Goal: Information Seeking & Learning: Learn about a topic

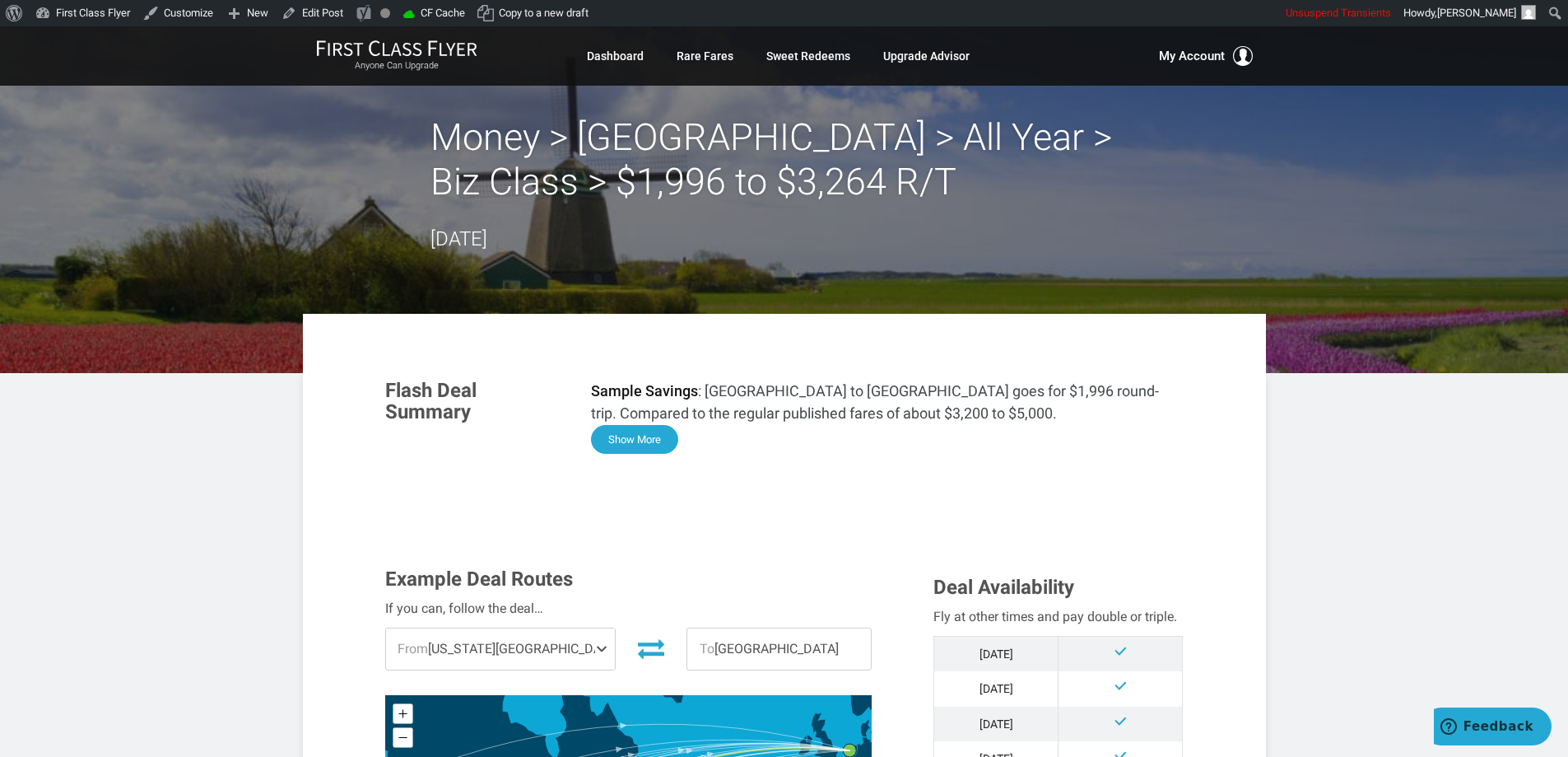
click at [647, 438] on button "Show More" at bounding box center [635, 440] width 87 height 29
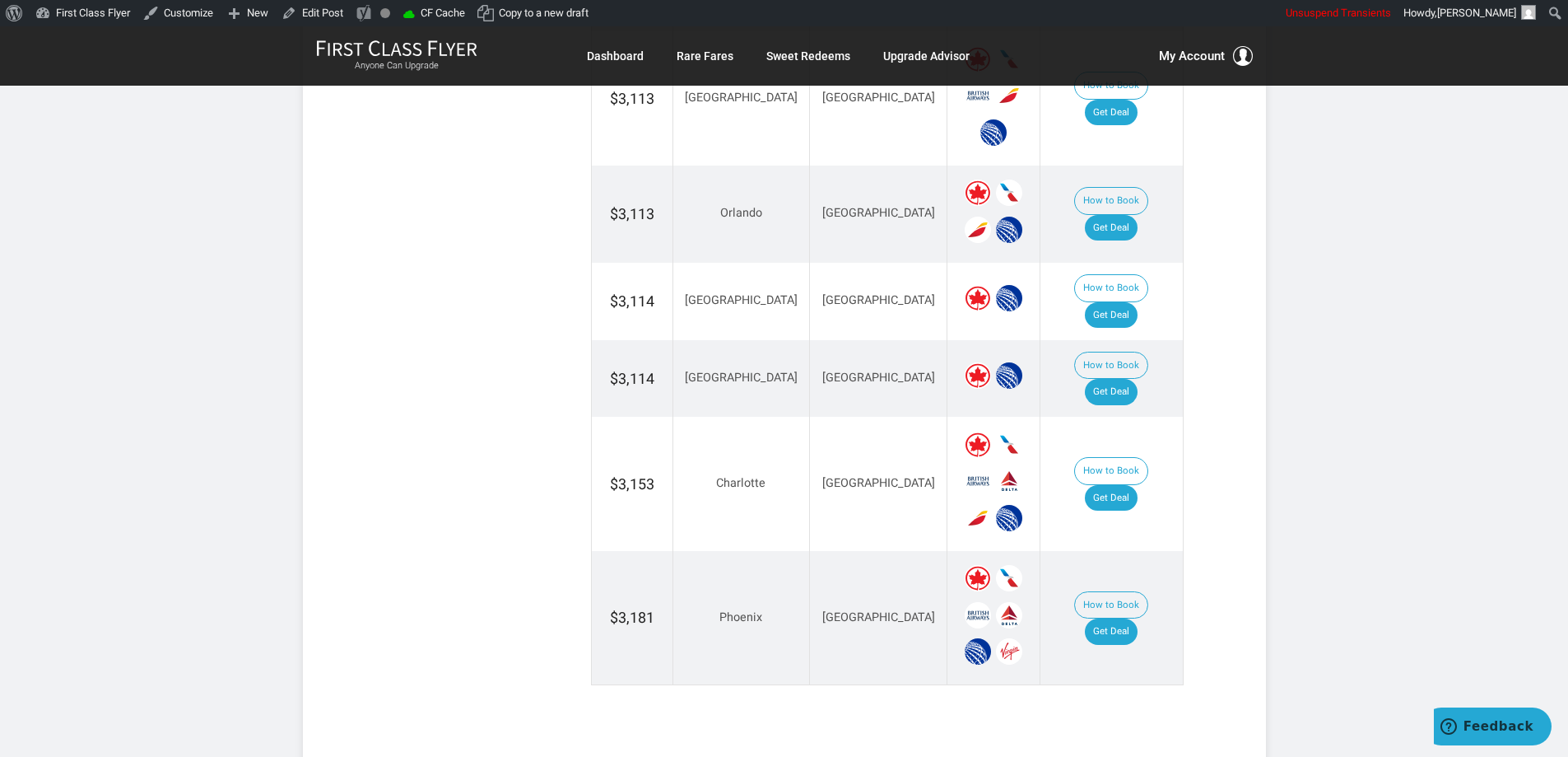
scroll to position [3473, 0]
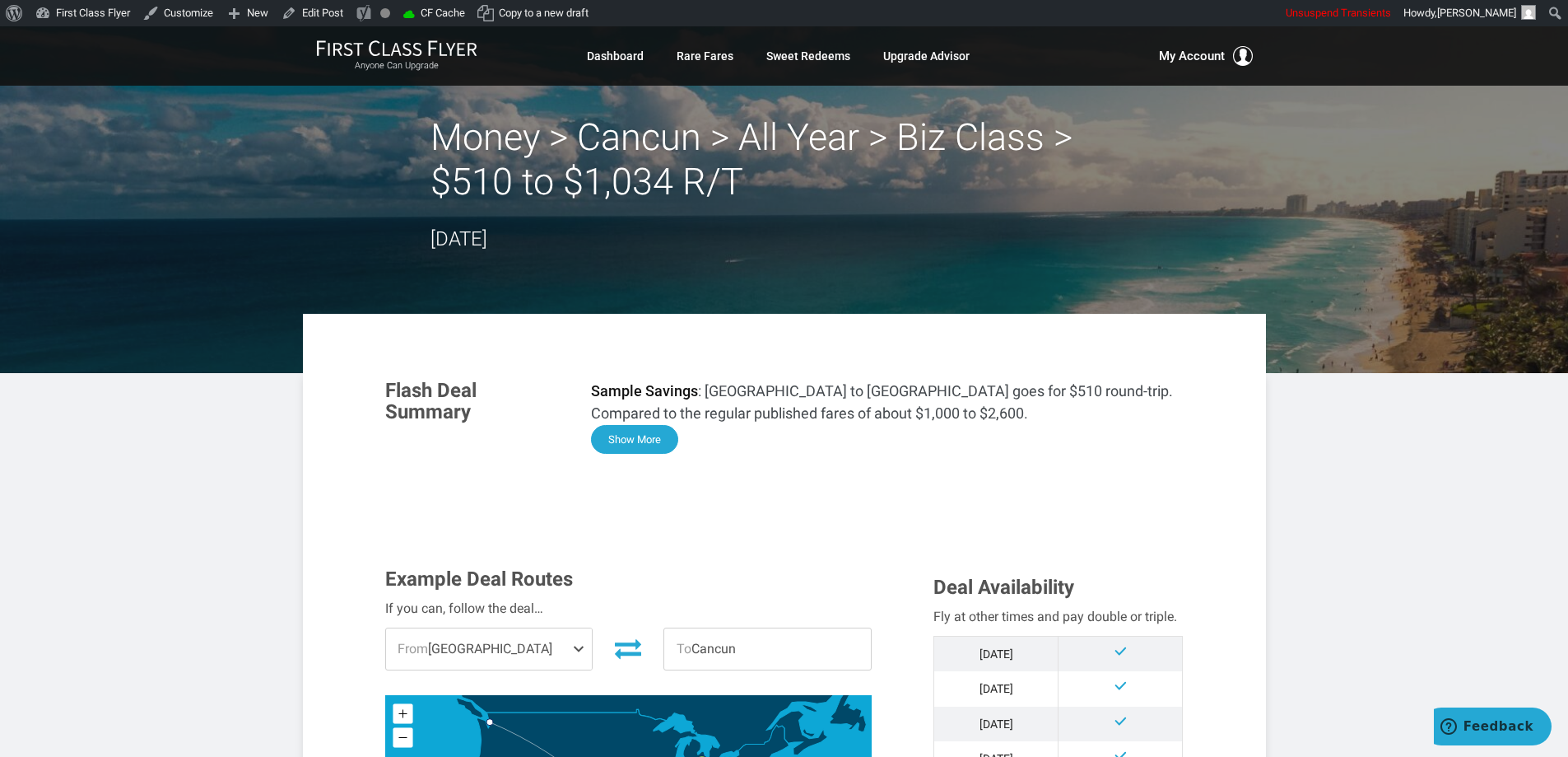
click at [664, 431] on button "Show More" at bounding box center [635, 440] width 87 height 29
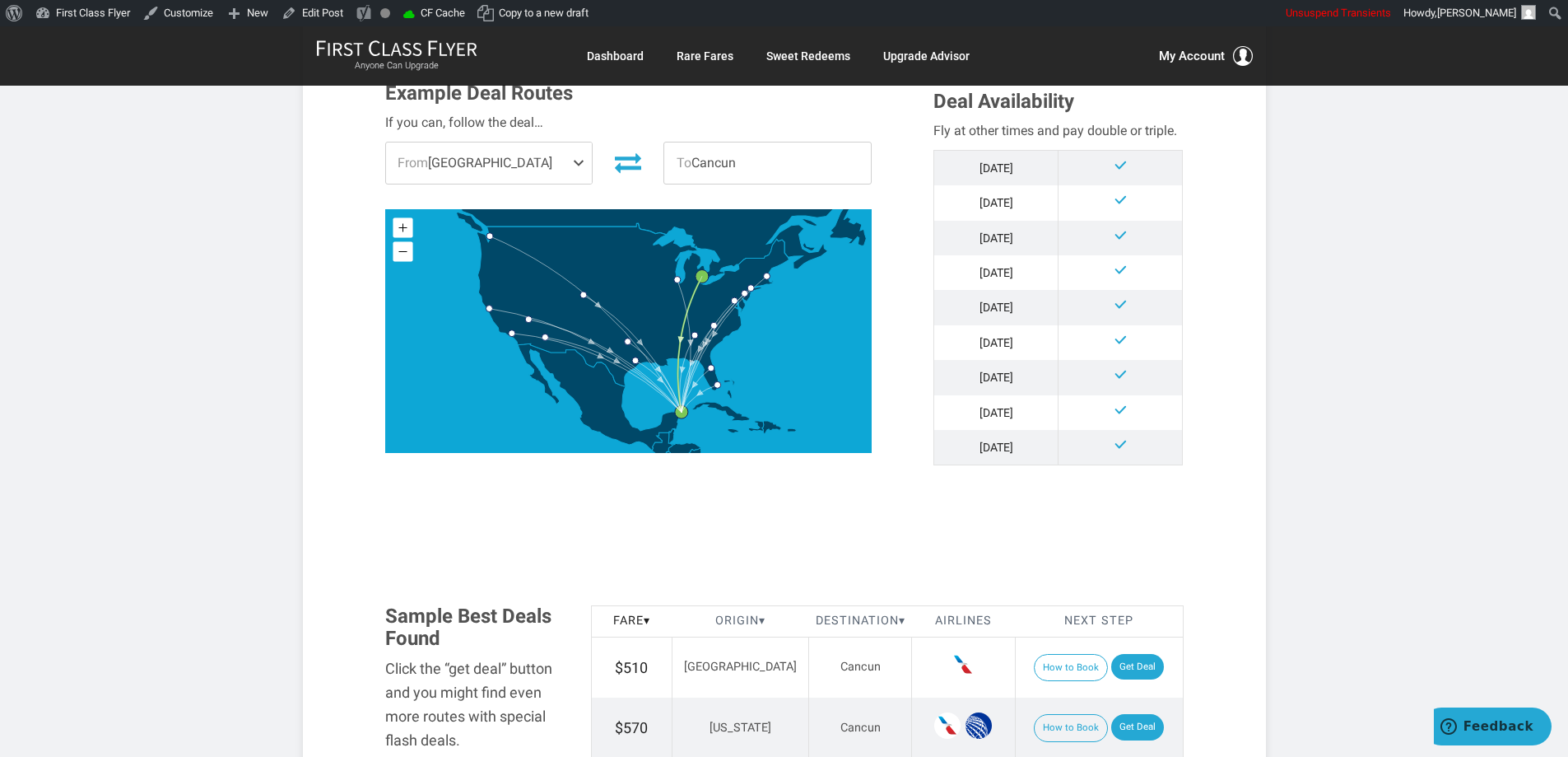
click at [1326, 464] on article "Money > Cancun > All Year > Biz Class > $510 to $1,034 R/T August 04, 2025 Flas…" at bounding box center [784, 490] width 1568 height 3892
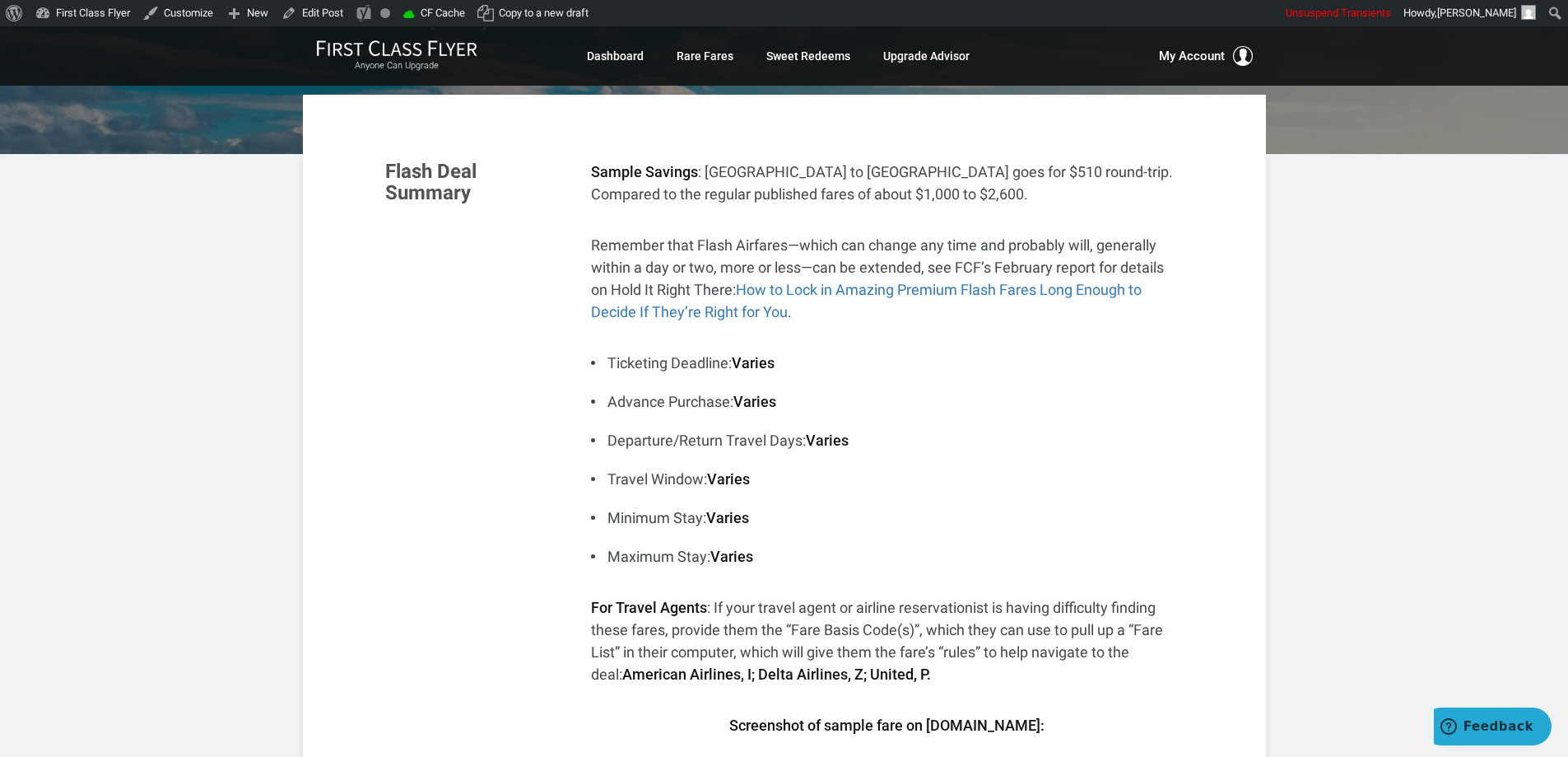
scroll to position [173, 0]
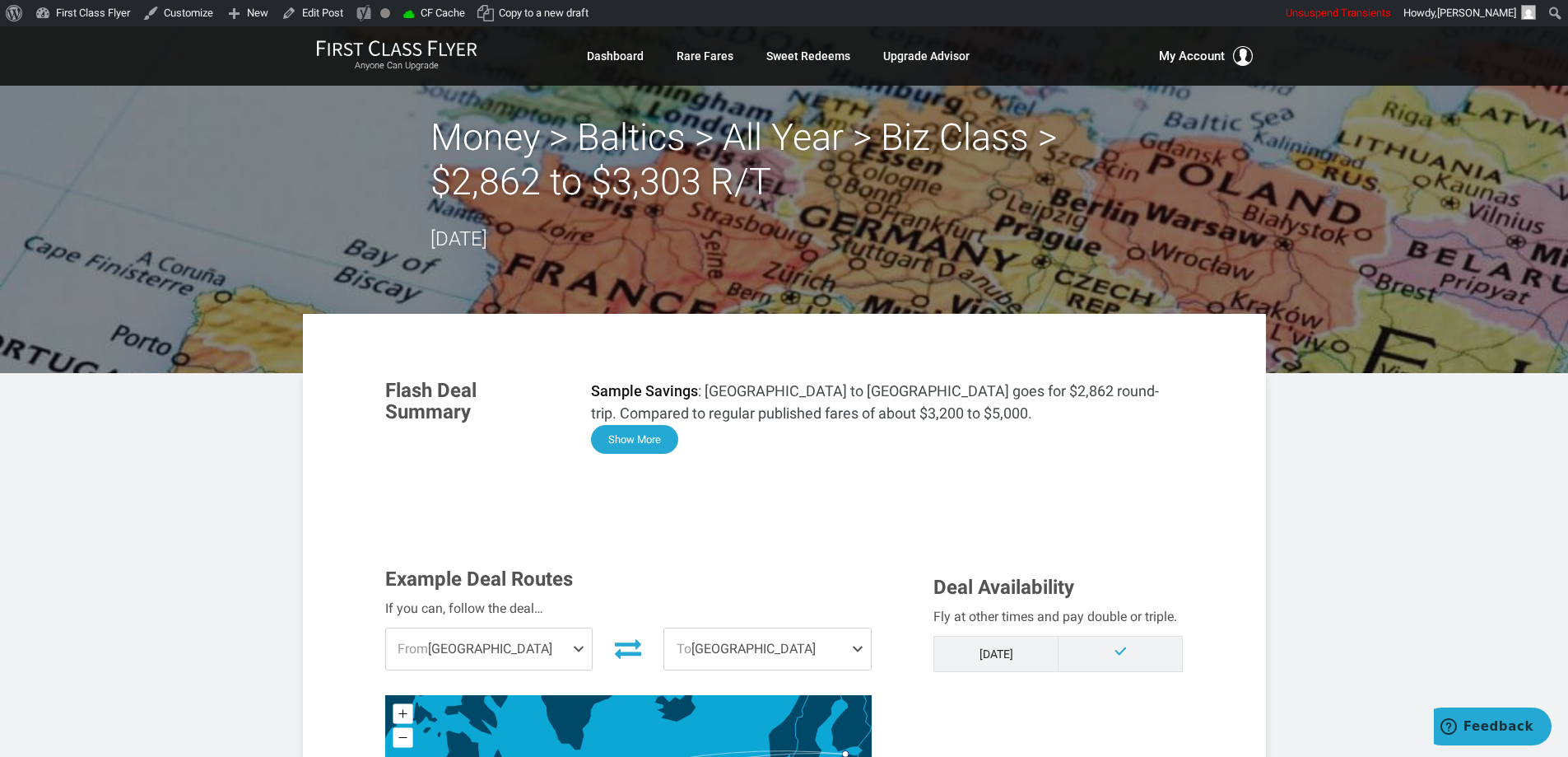
click at [621, 439] on button "Show More" at bounding box center [635, 440] width 87 height 29
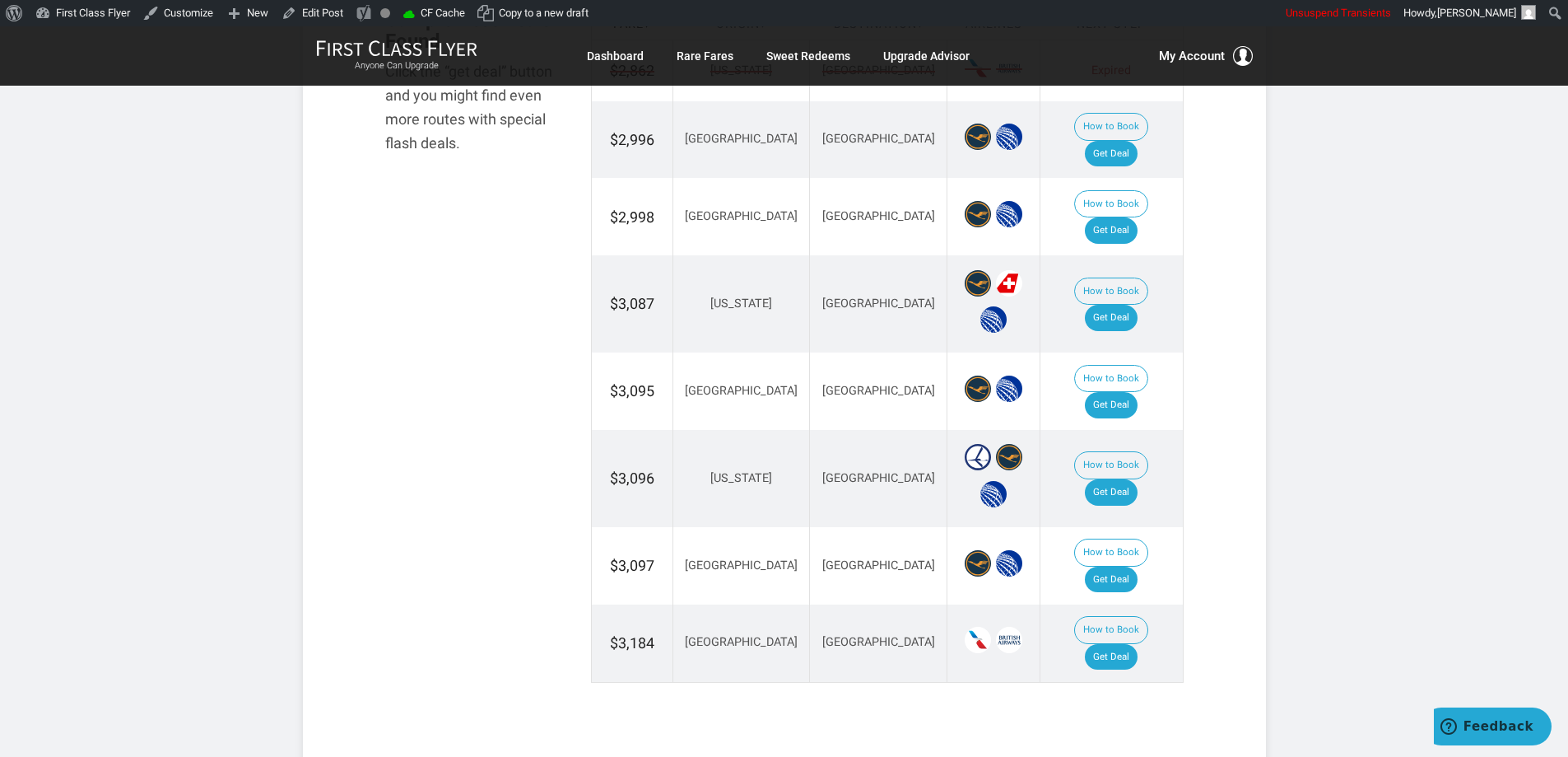
scroll to position [2635, 0]
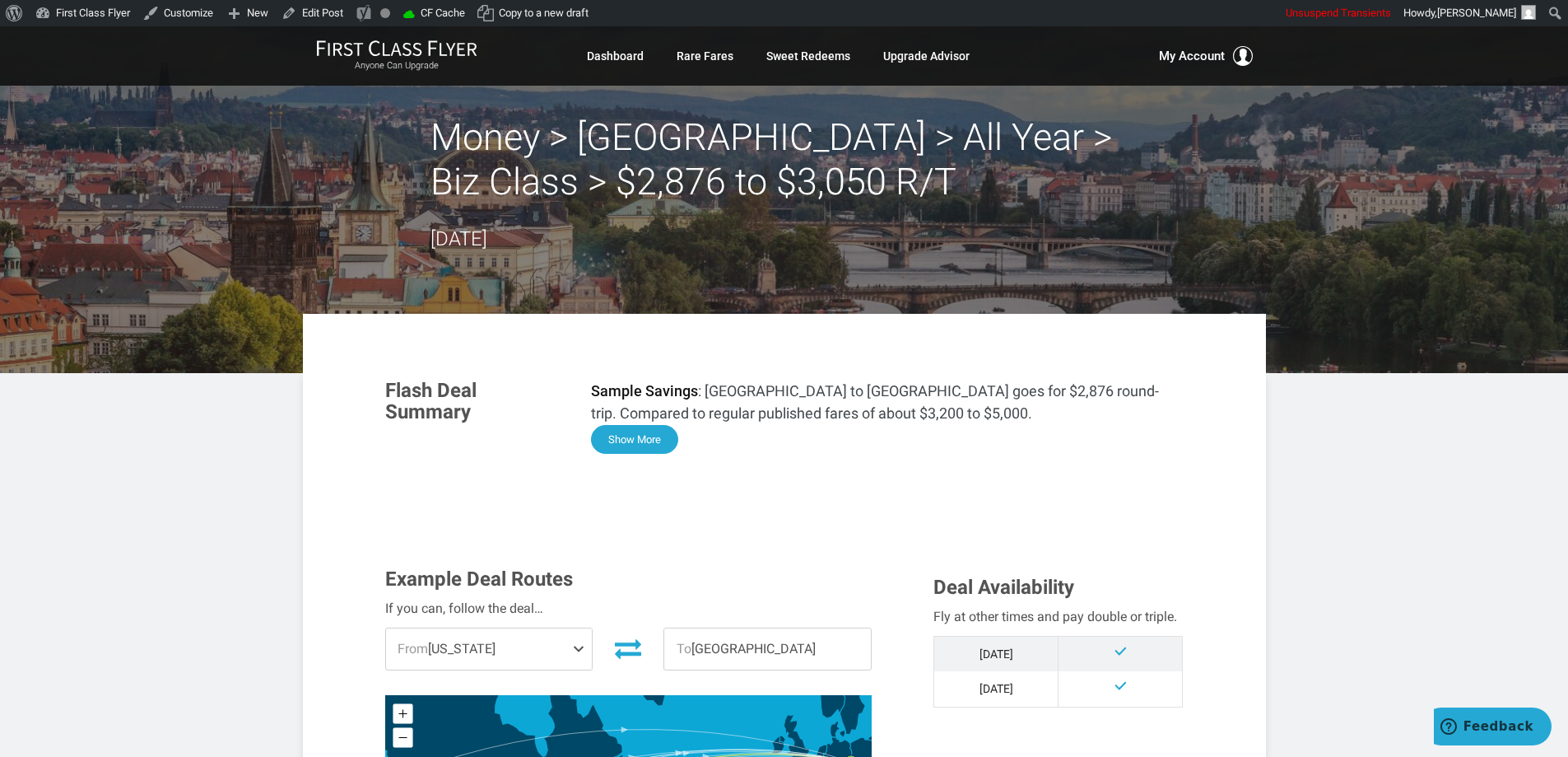
click at [634, 444] on button "Show More" at bounding box center [635, 440] width 87 height 29
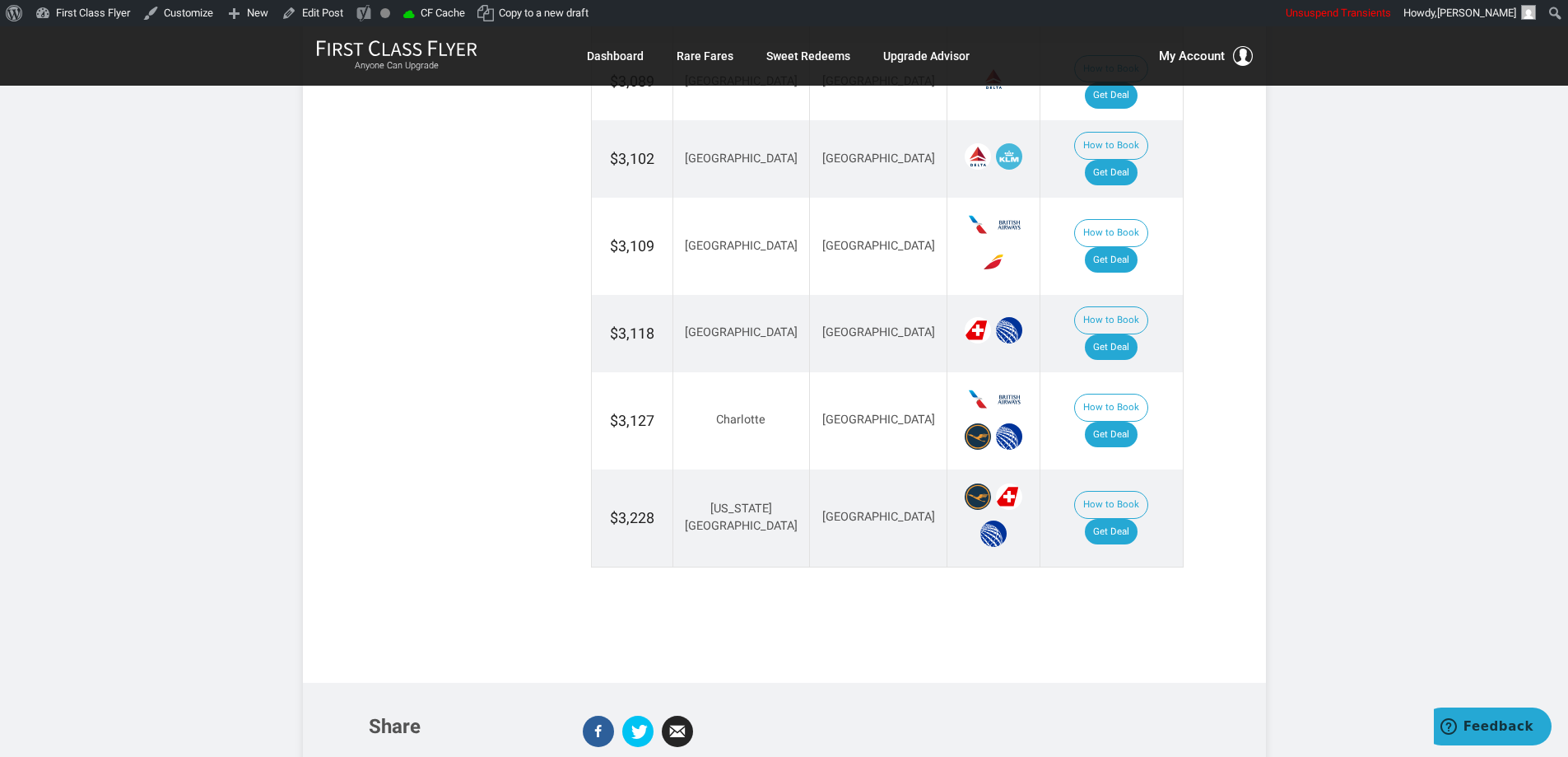
scroll to position [3293, 0]
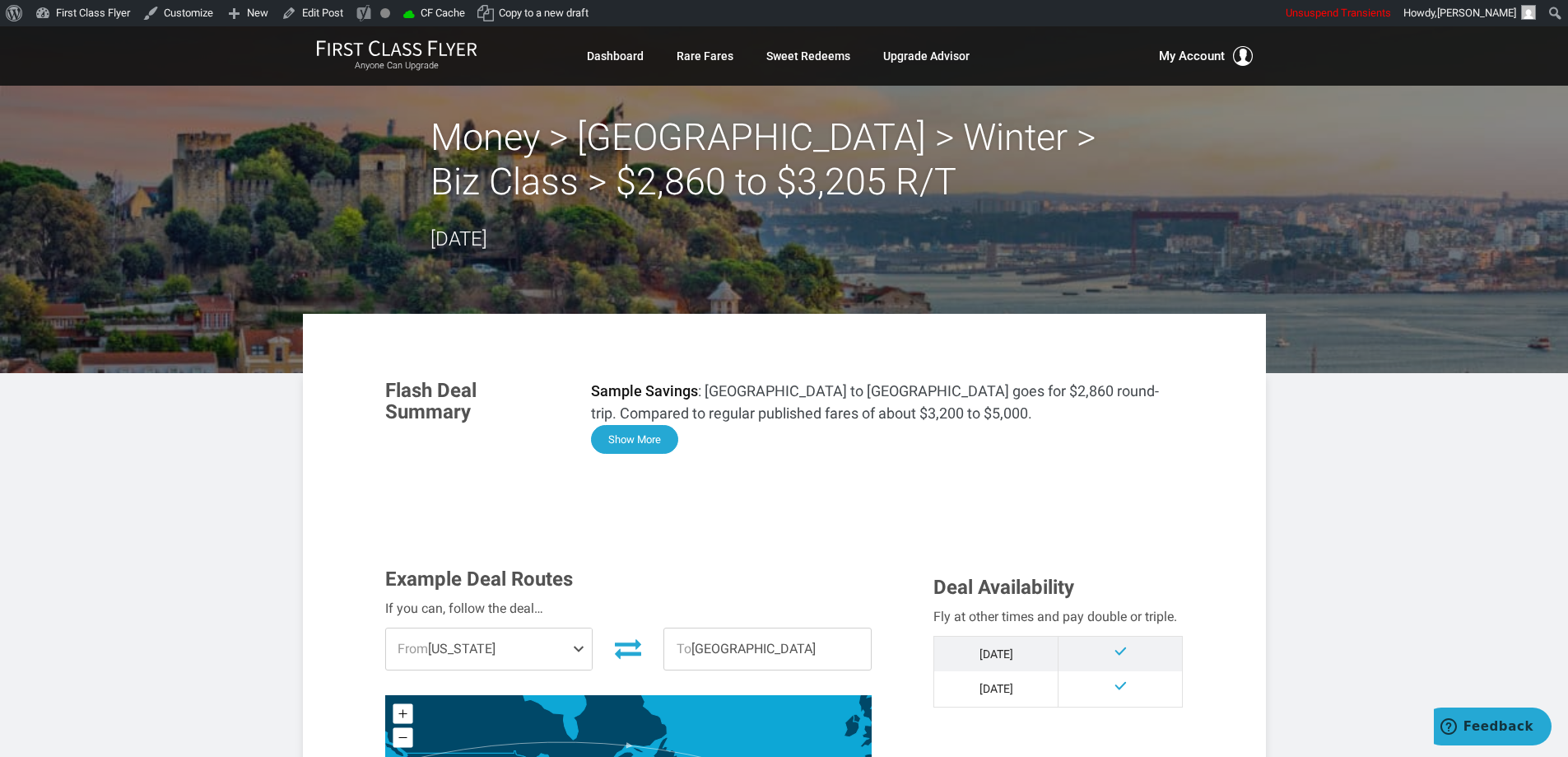
click at [648, 434] on button "Show More" at bounding box center [635, 440] width 87 height 29
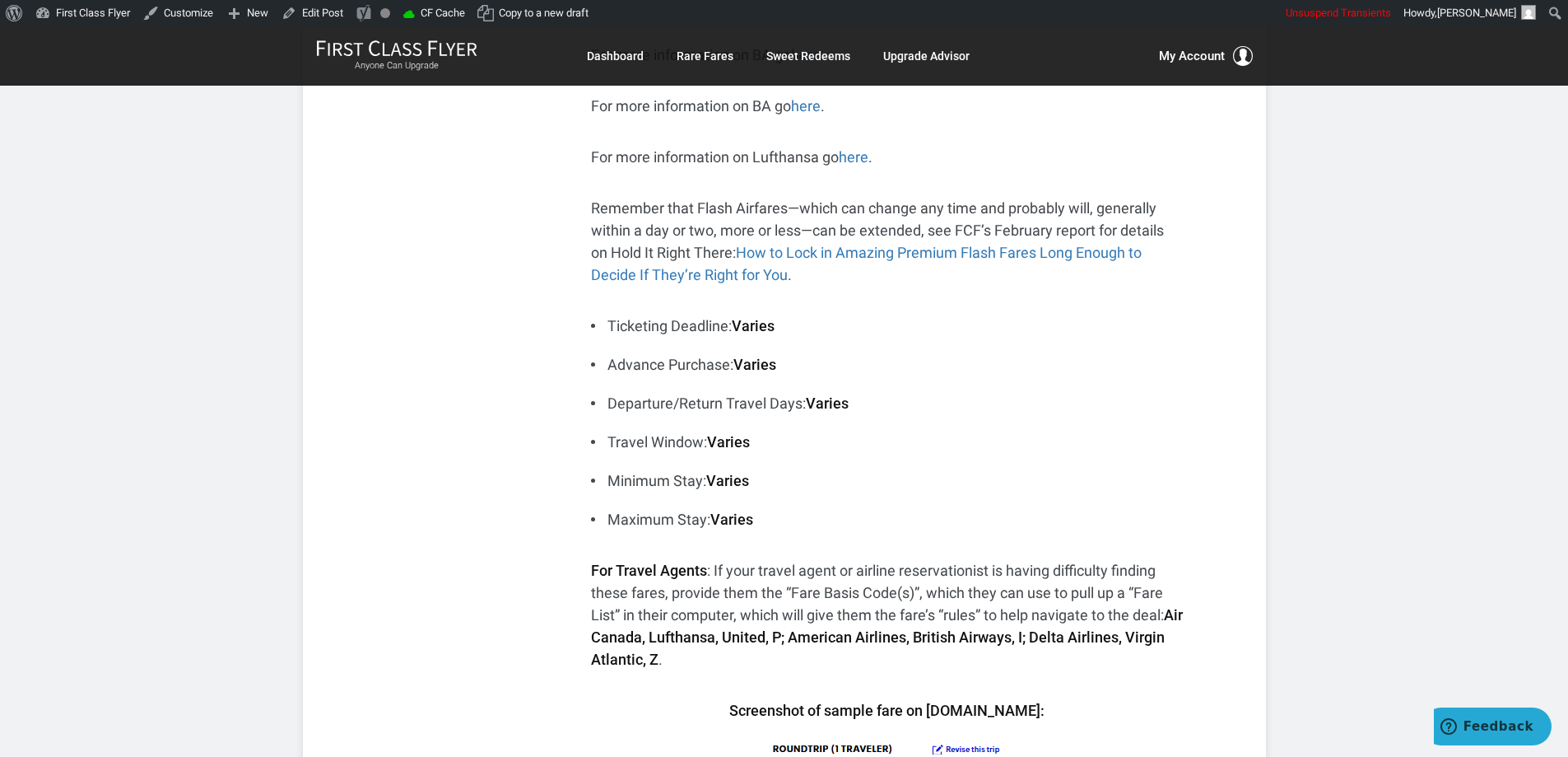
scroll to position [824, 0]
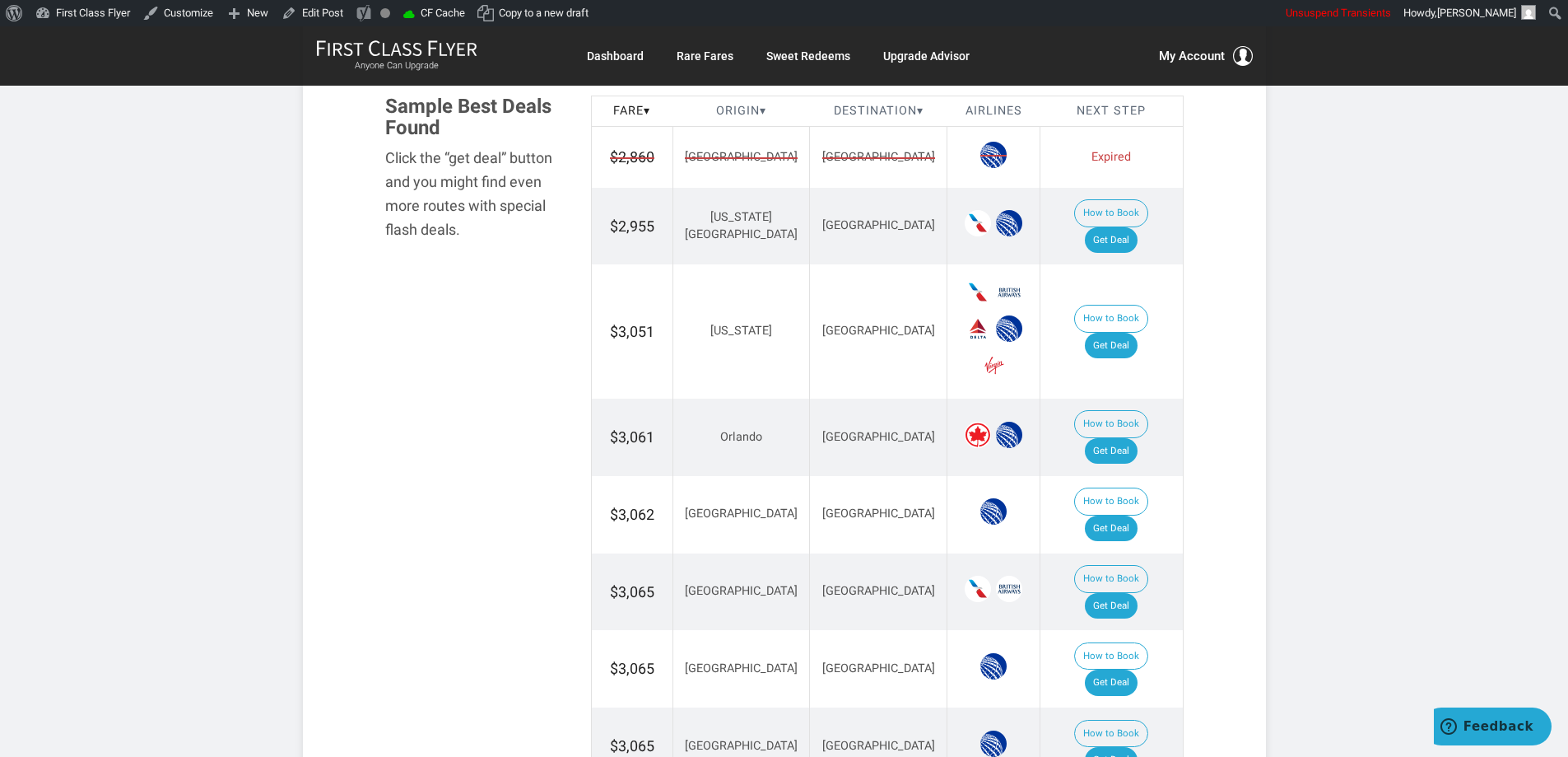
scroll to position [2346, 0]
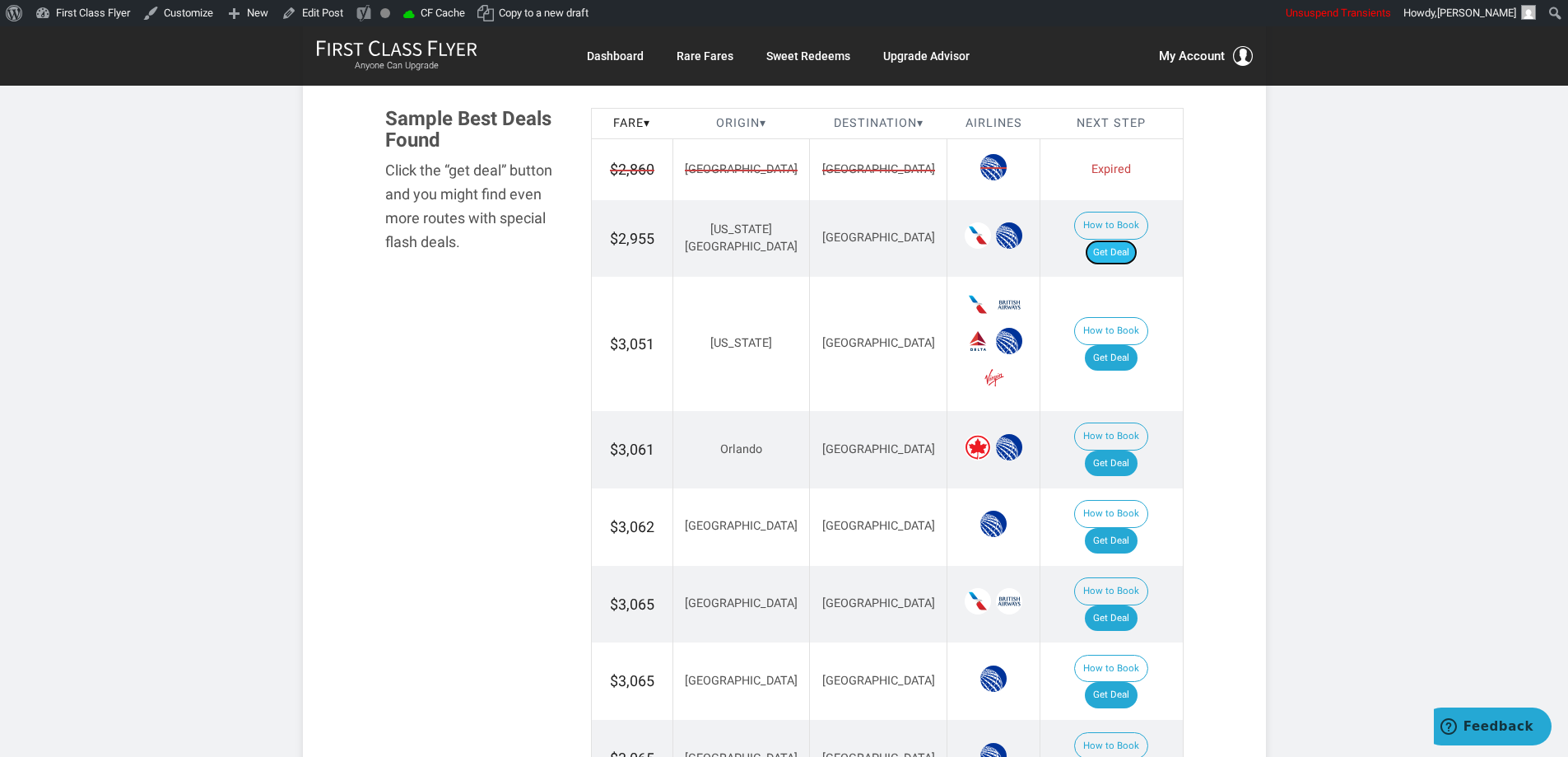
click at [1124, 240] on link "Get Deal" at bounding box center [1112, 253] width 53 height 26
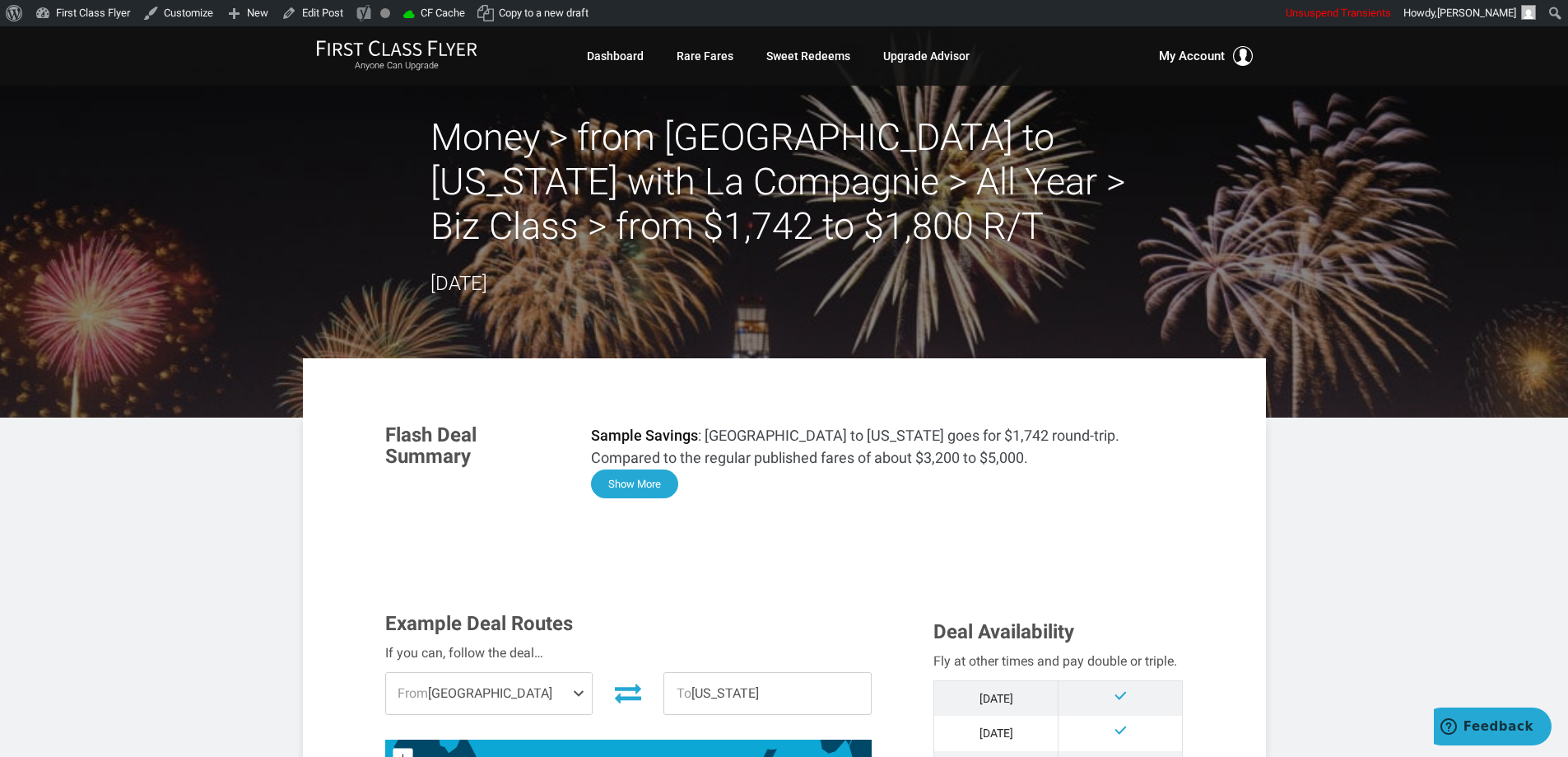
drag, startPoint x: 613, startPoint y: 481, endPoint x: 636, endPoint y: 469, distance: 25.9
click at [613, 482] on button "Show More" at bounding box center [635, 484] width 87 height 29
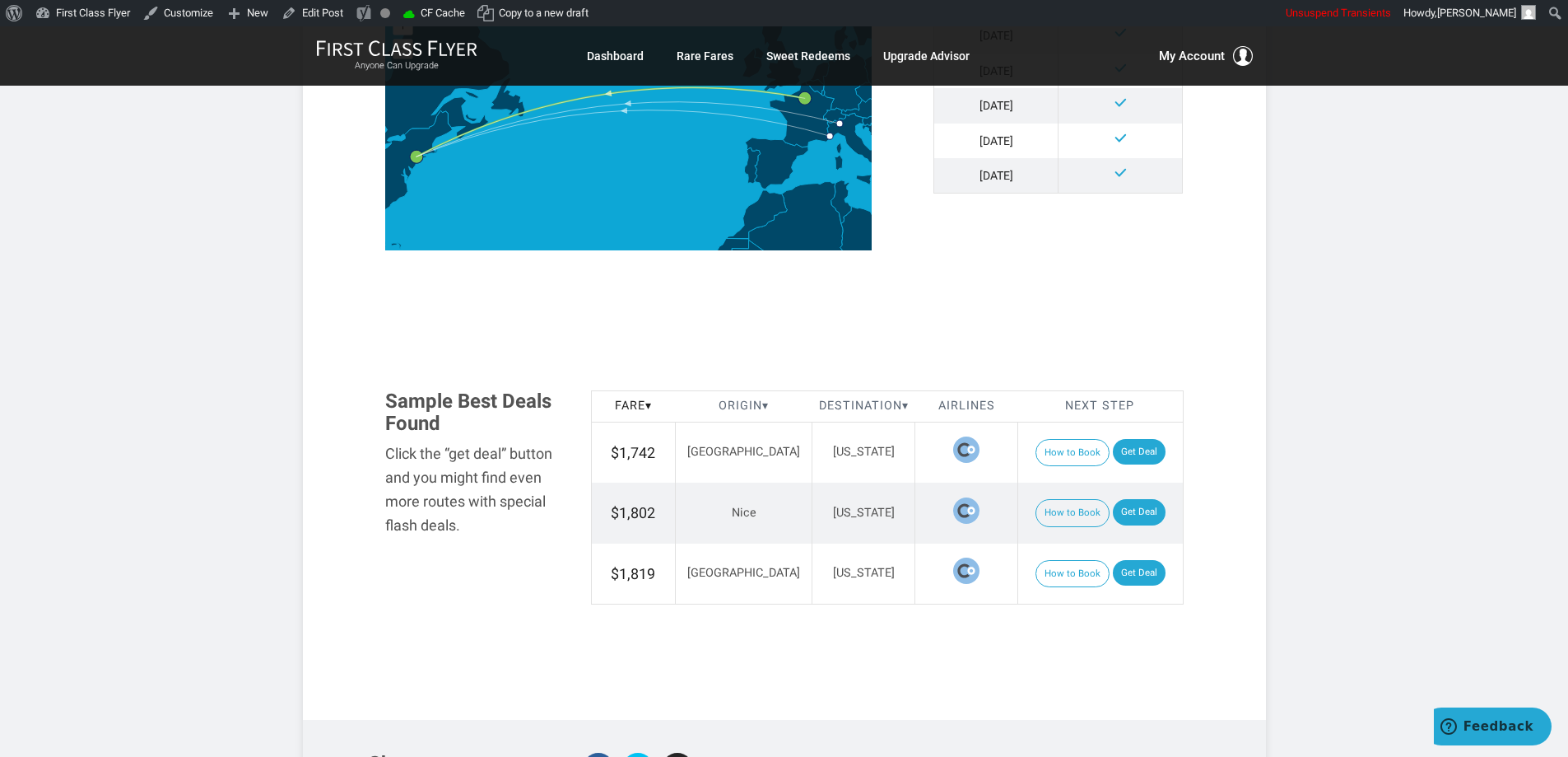
scroll to position [1833, 0]
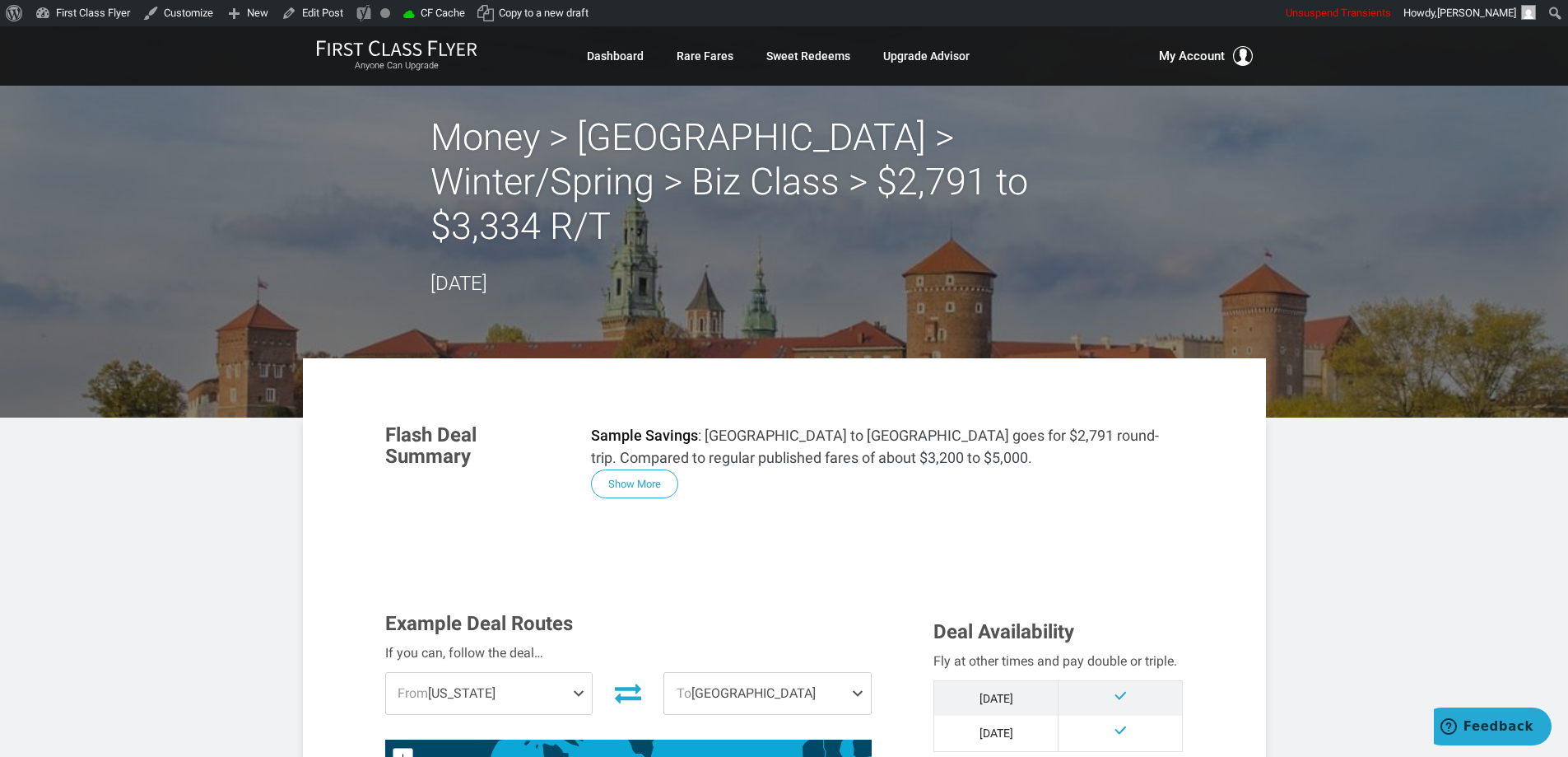
drag, startPoint x: 630, startPoint y: 436, endPoint x: 678, endPoint y: 327, distance: 119.1
click at [631, 469] on button "Show More" at bounding box center [635, 484] width 87 height 29
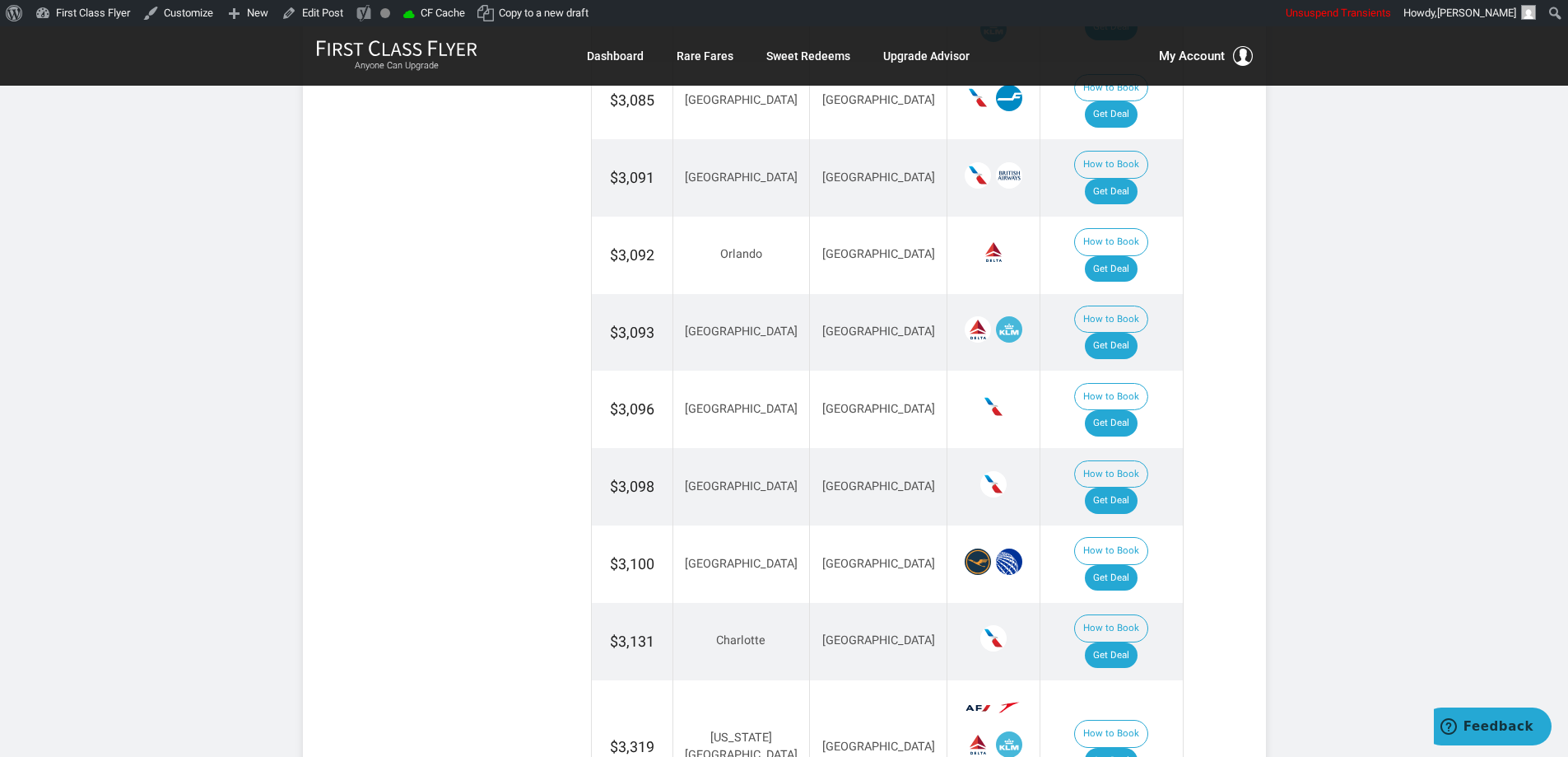
scroll to position [3870, 0]
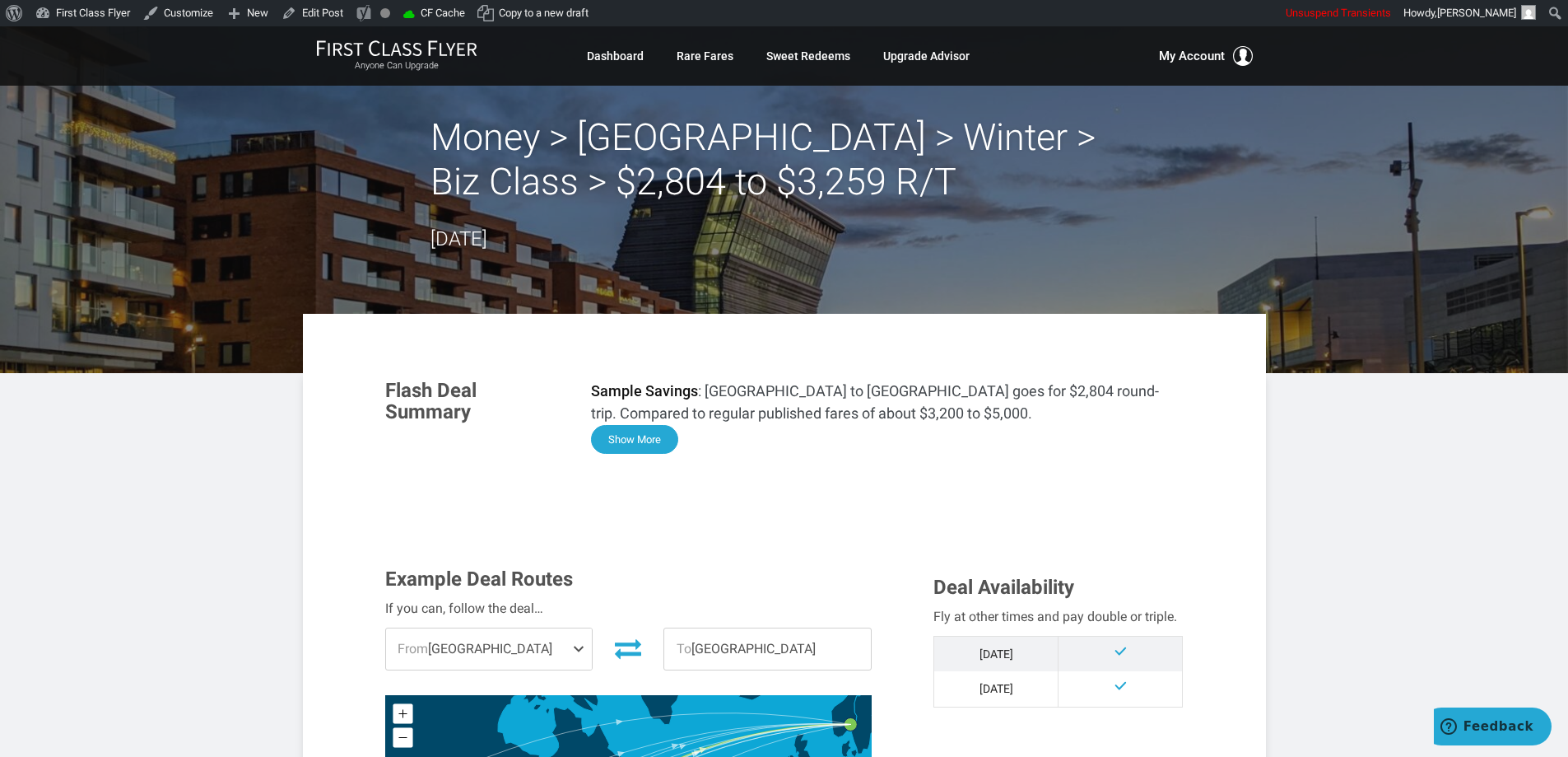
click at [639, 447] on button "Show More" at bounding box center [635, 440] width 87 height 29
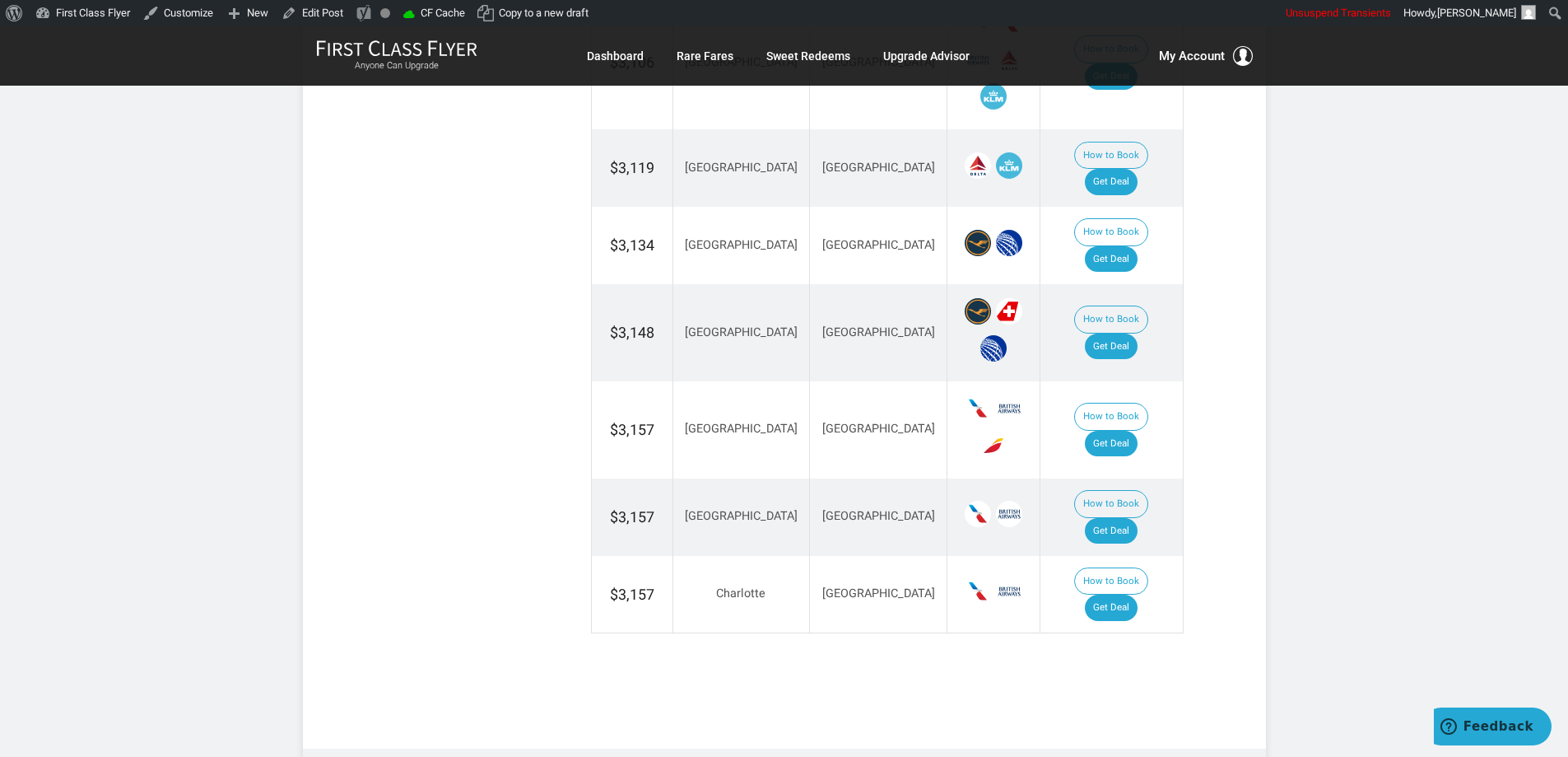
scroll to position [3206, 0]
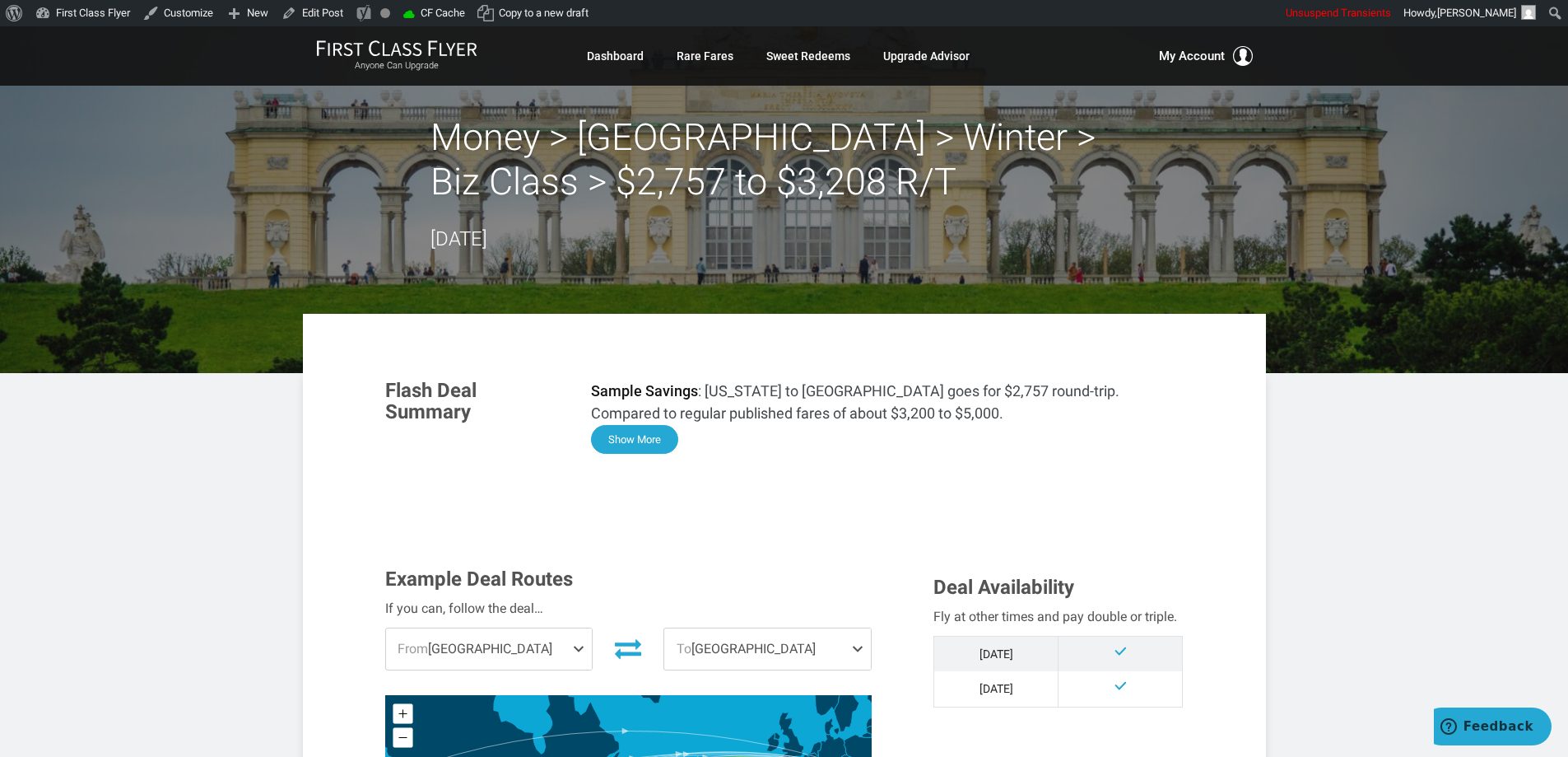
click at [628, 434] on button "Show More" at bounding box center [635, 440] width 87 height 29
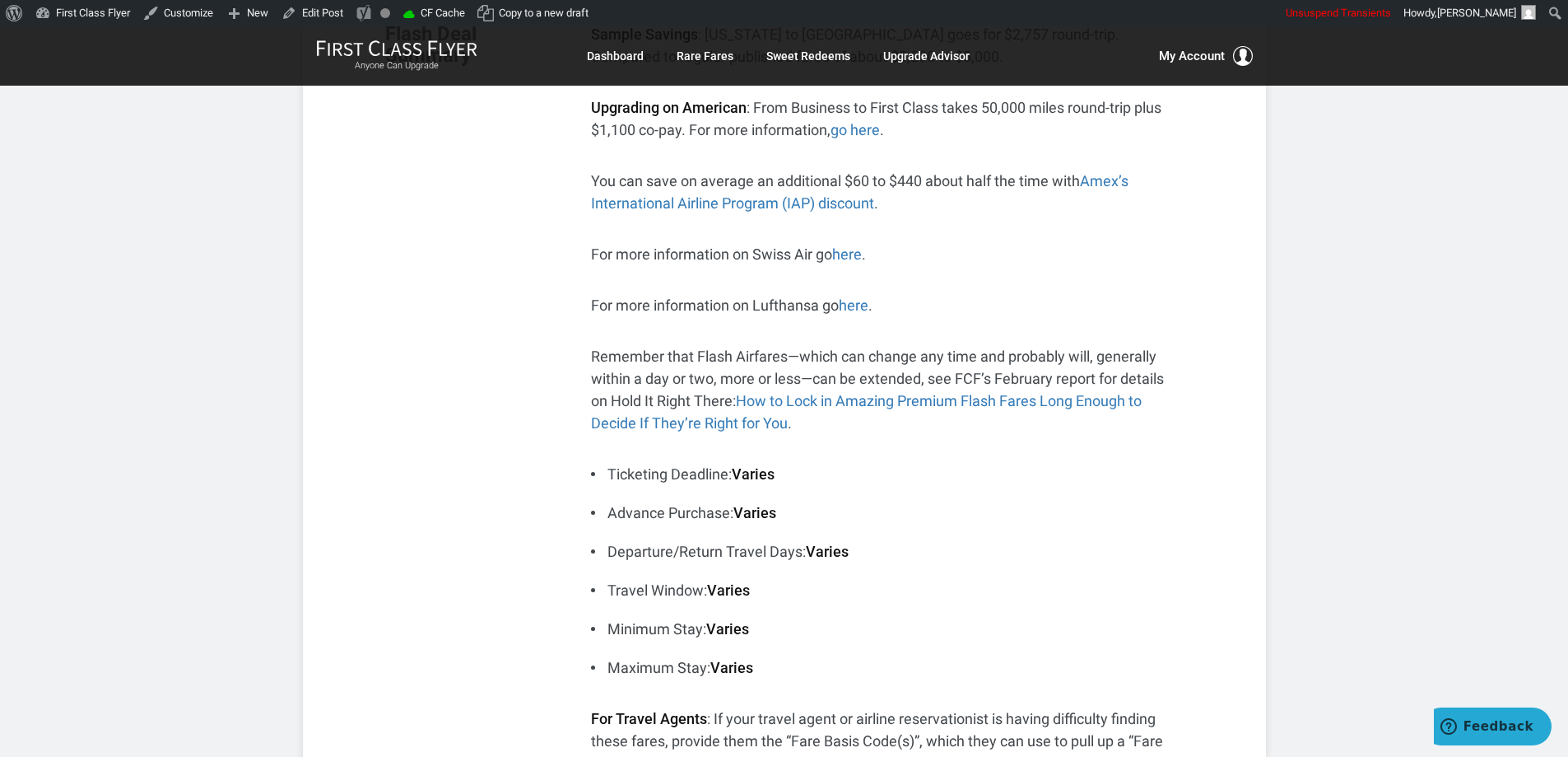
scroll to position [317, 0]
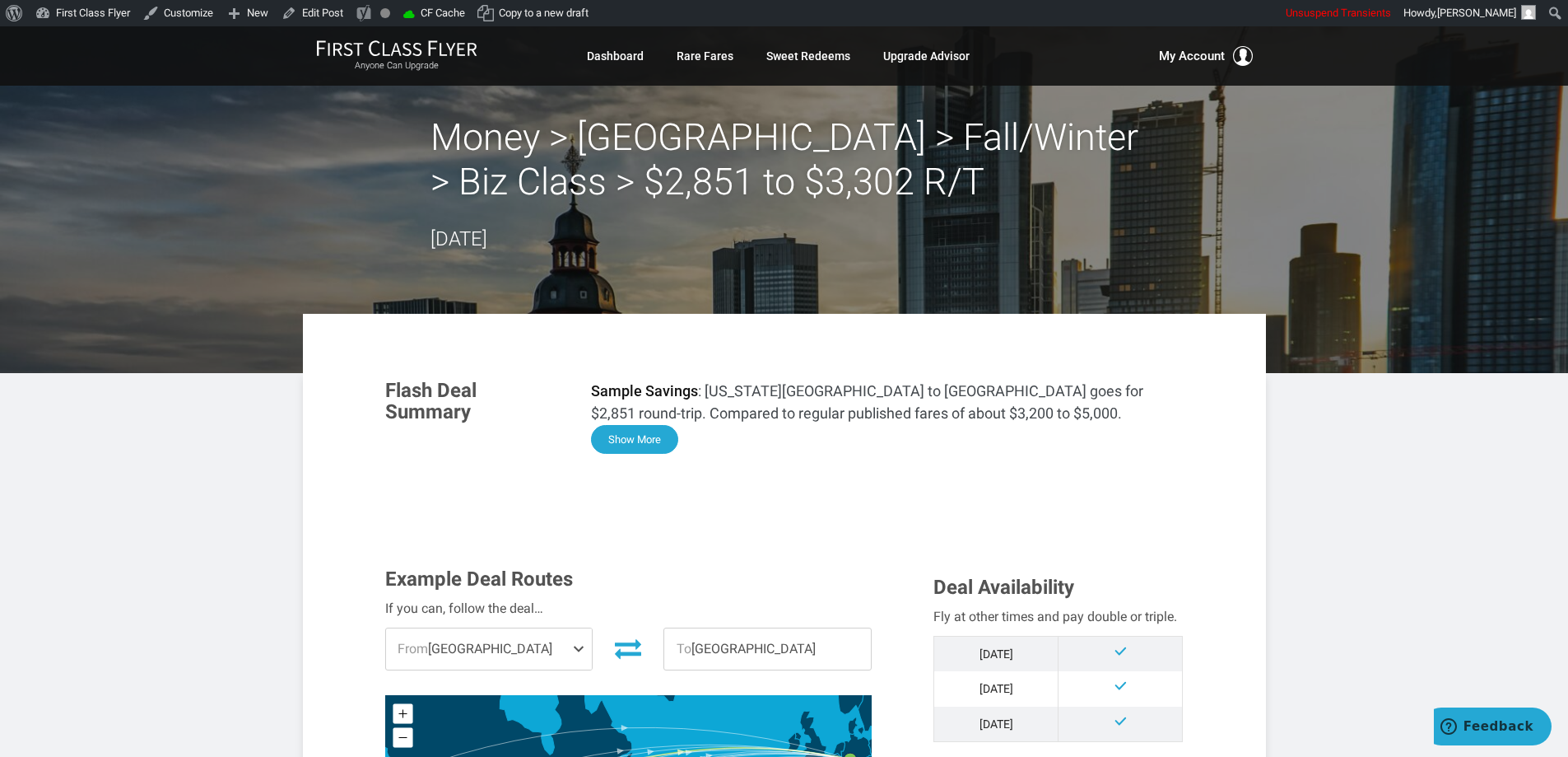
click at [632, 443] on button "Show More" at bounding box center [635, 440] width 87 height 29
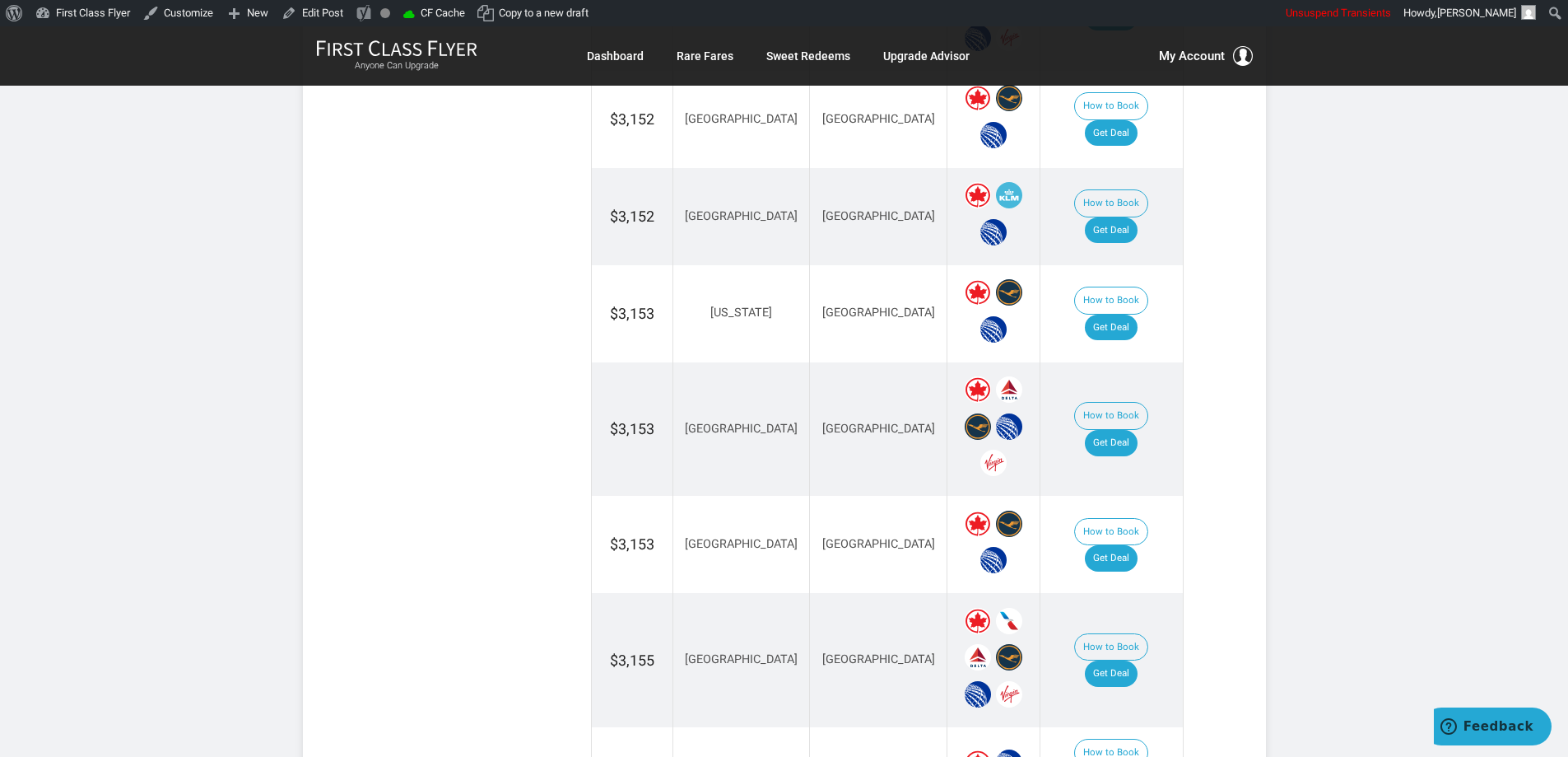
scroll to position [3211, 0]
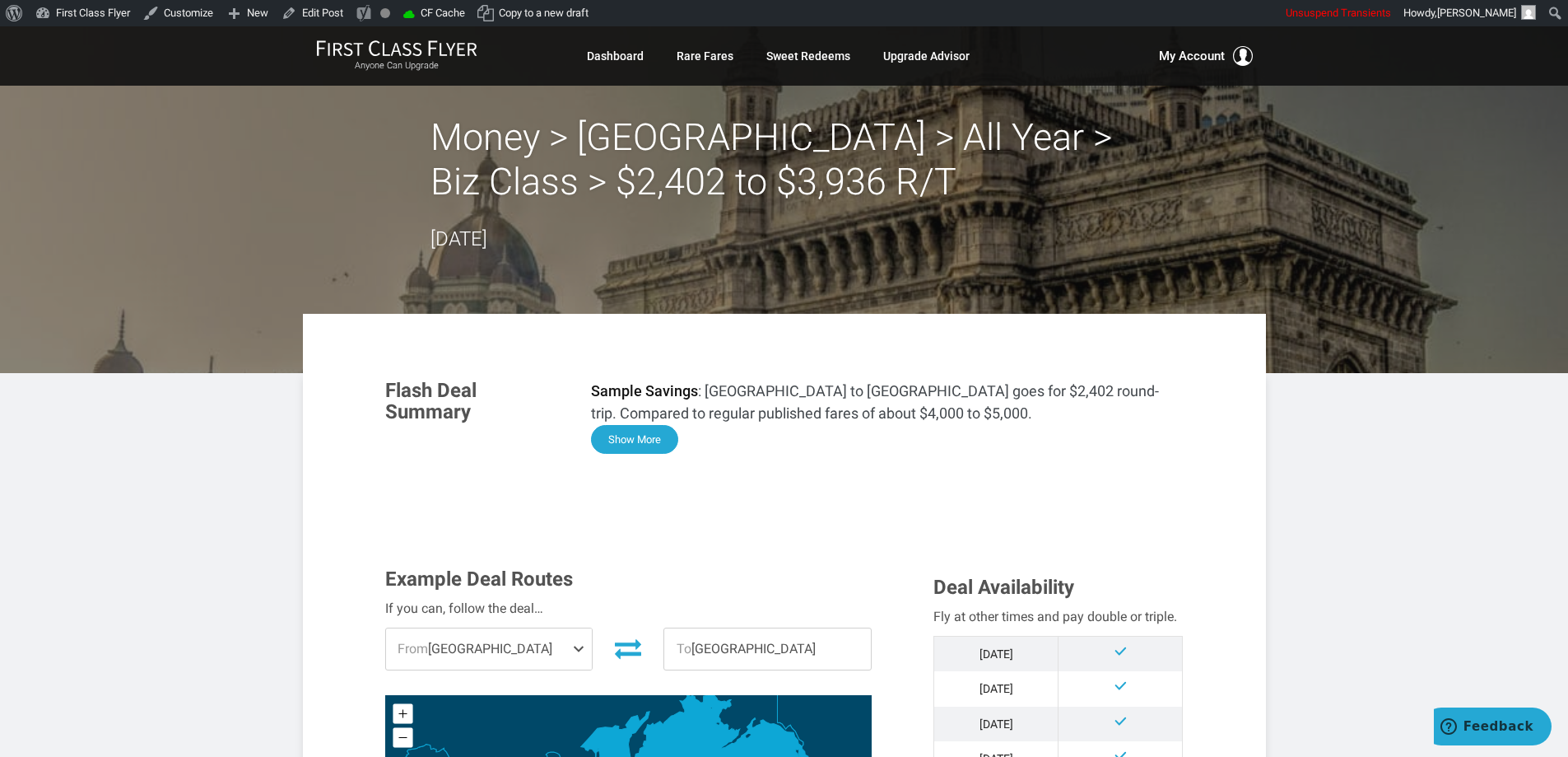
click at [659, 445] on button "Show More" at bounding box center [635, 440] width 87 height 29
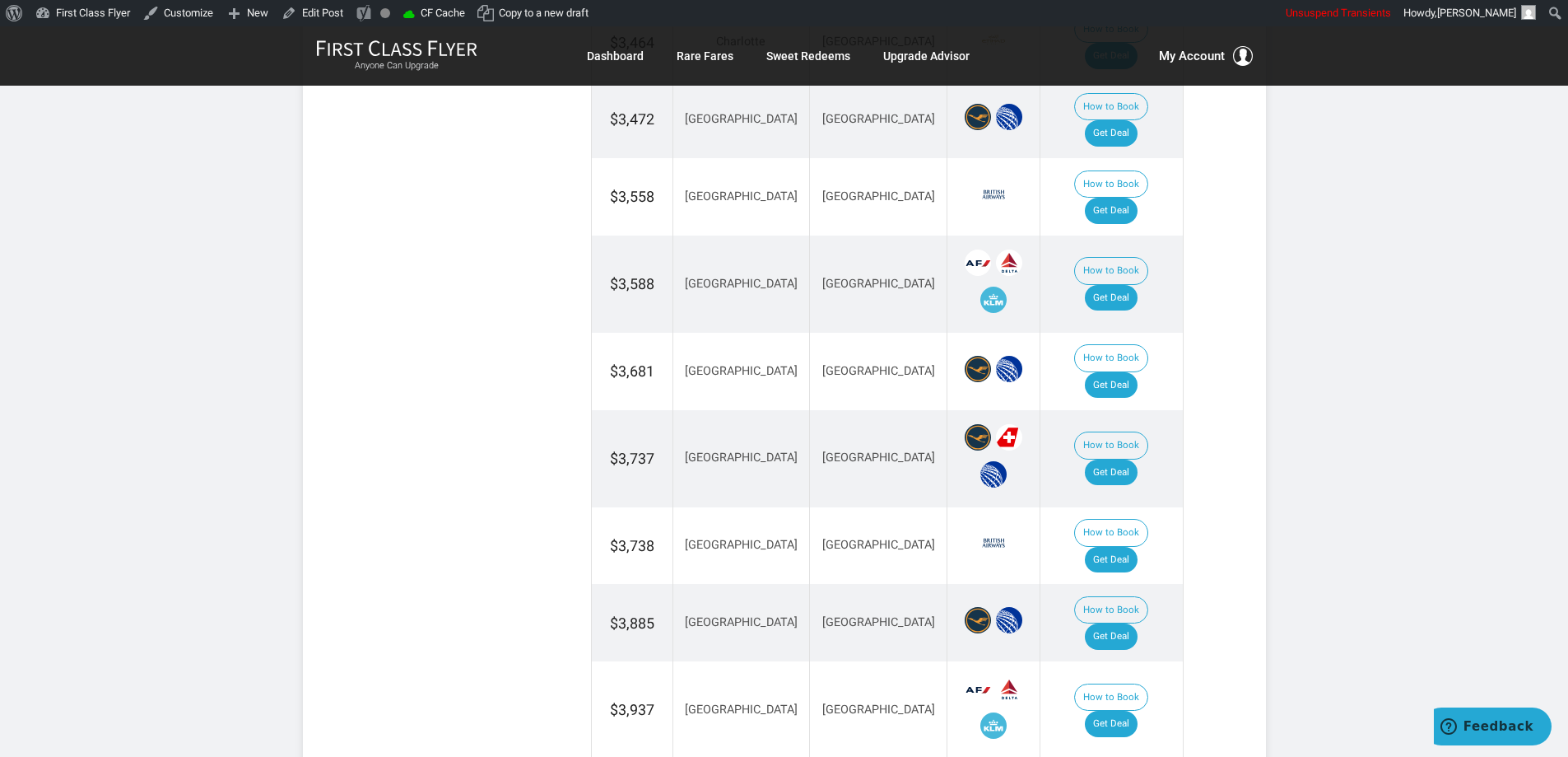
scroll to position [2818, 0]
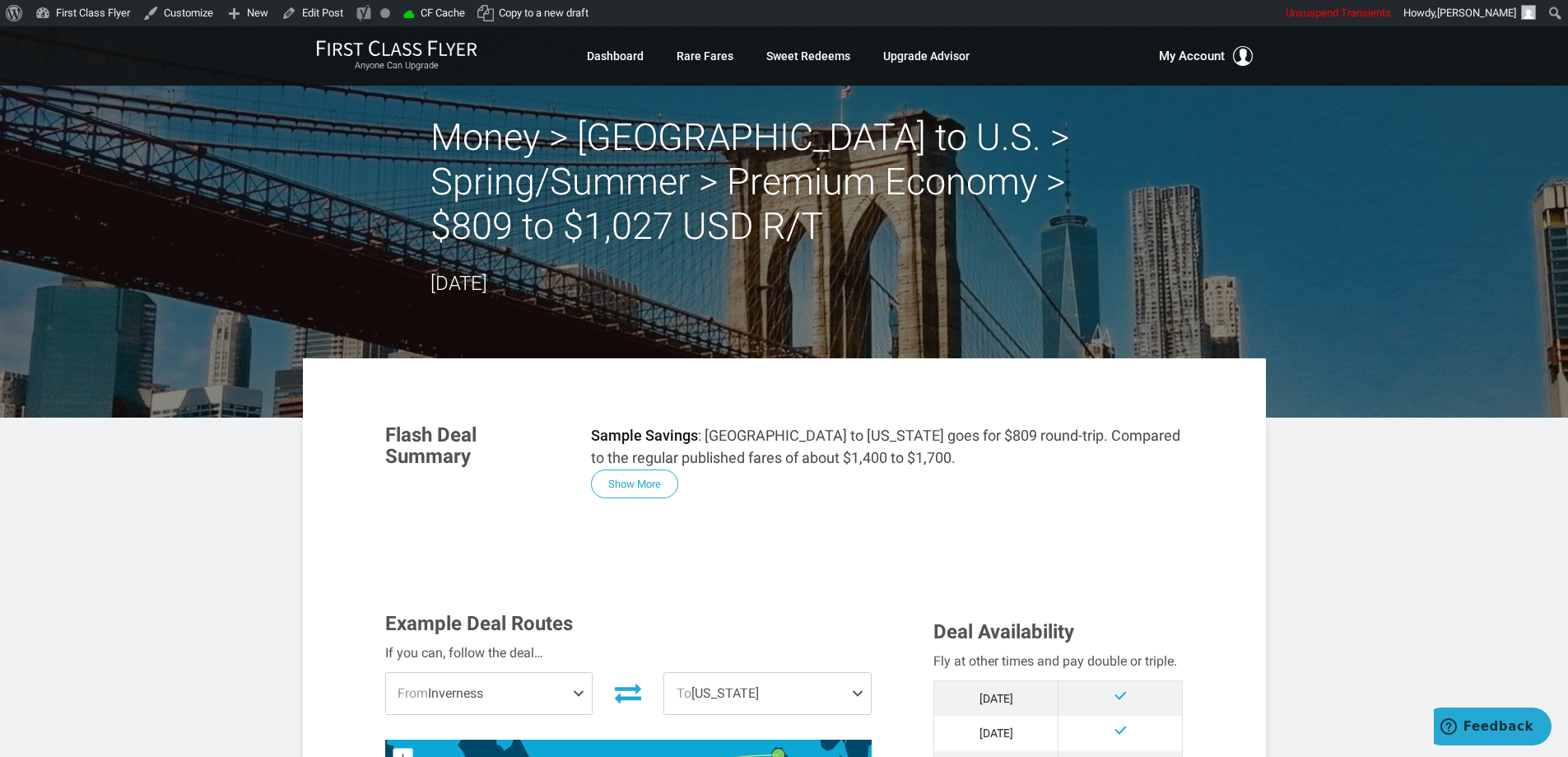
click at [643, 489] on button "Show More" at bounding box center [635, 484] width 87 height 29
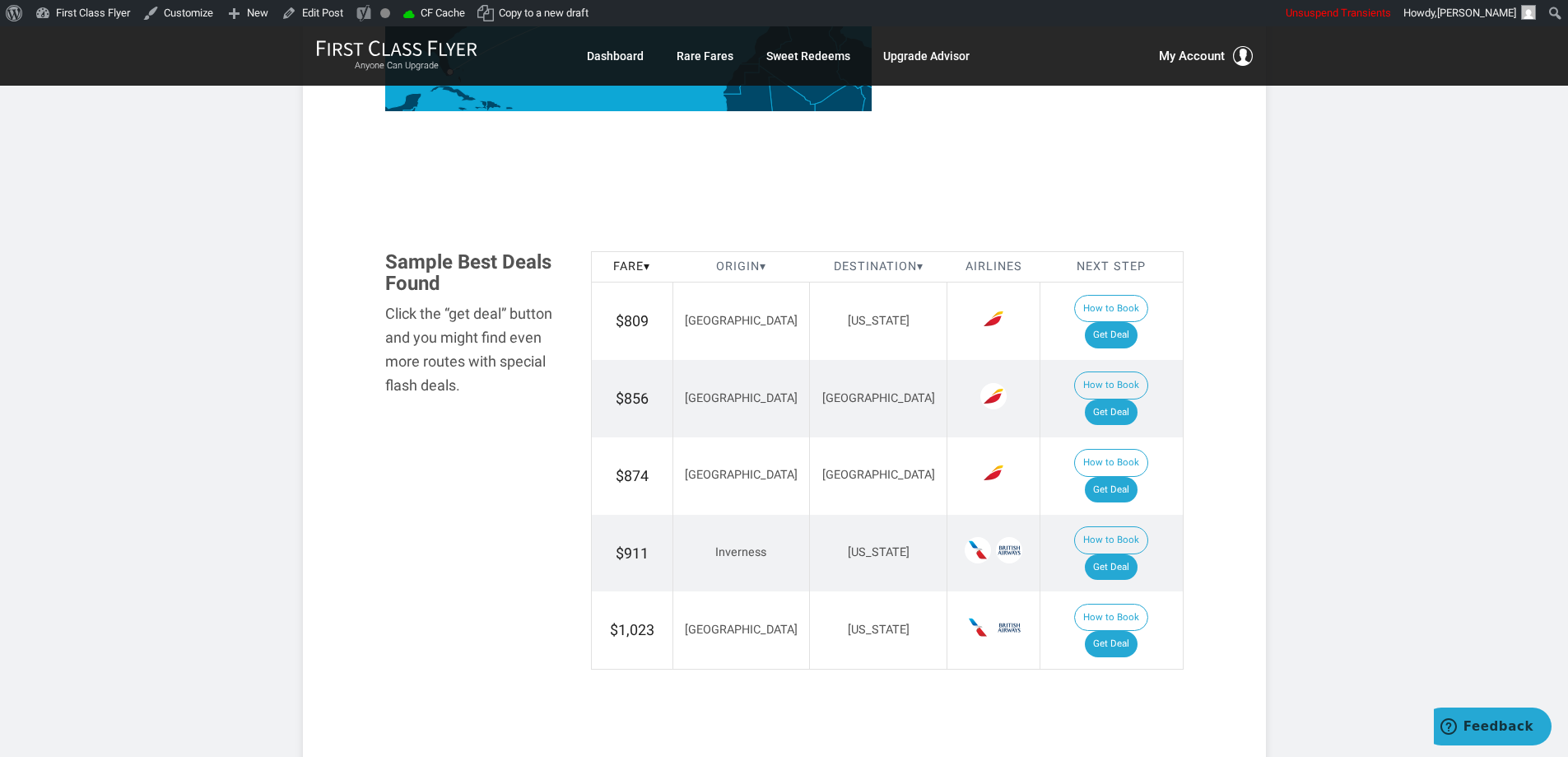
scroll to position [1967, 0]
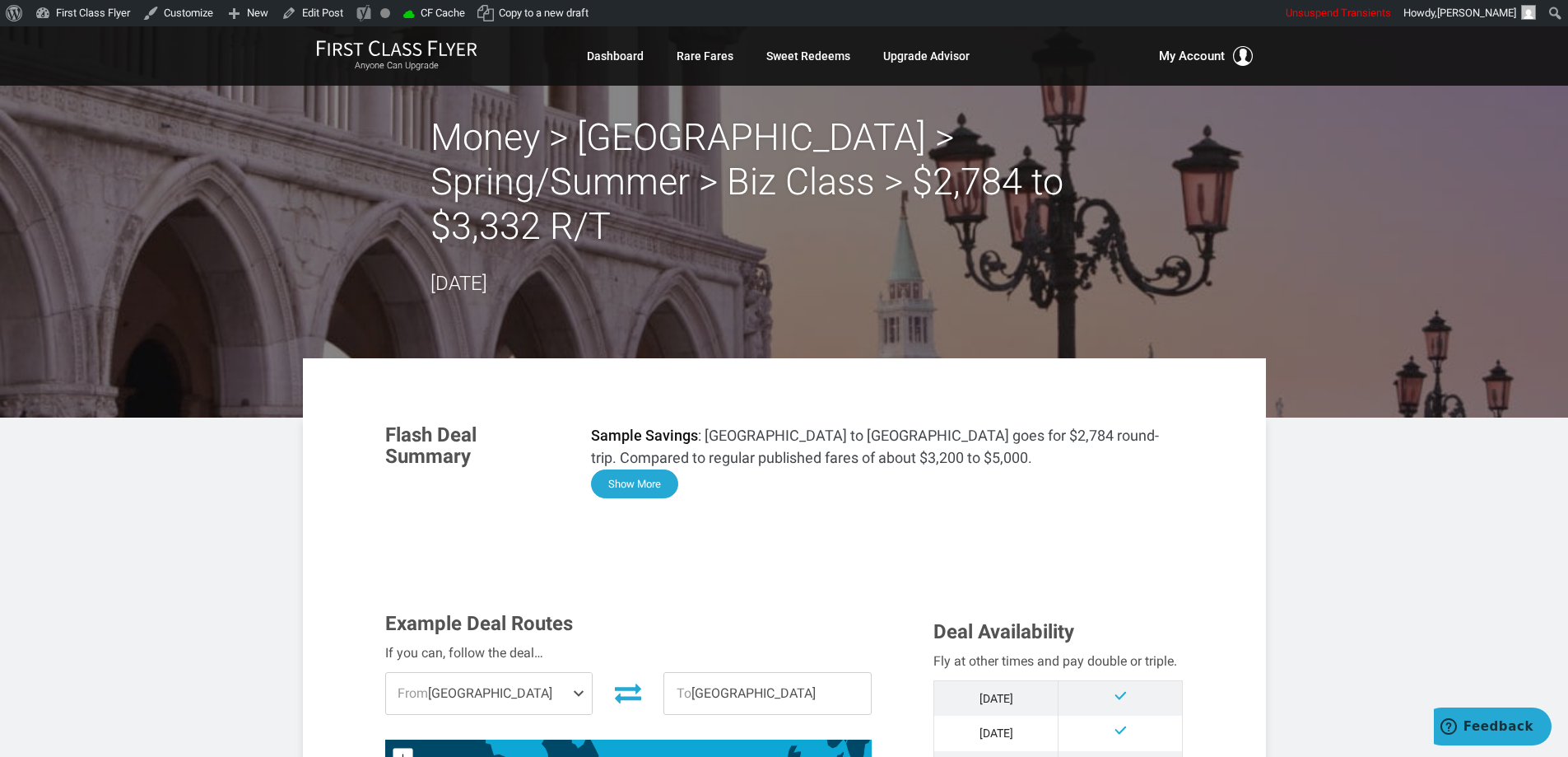
click at [657, 469] on button "Show More" at bounding box center [635, 484] width 87 height 29
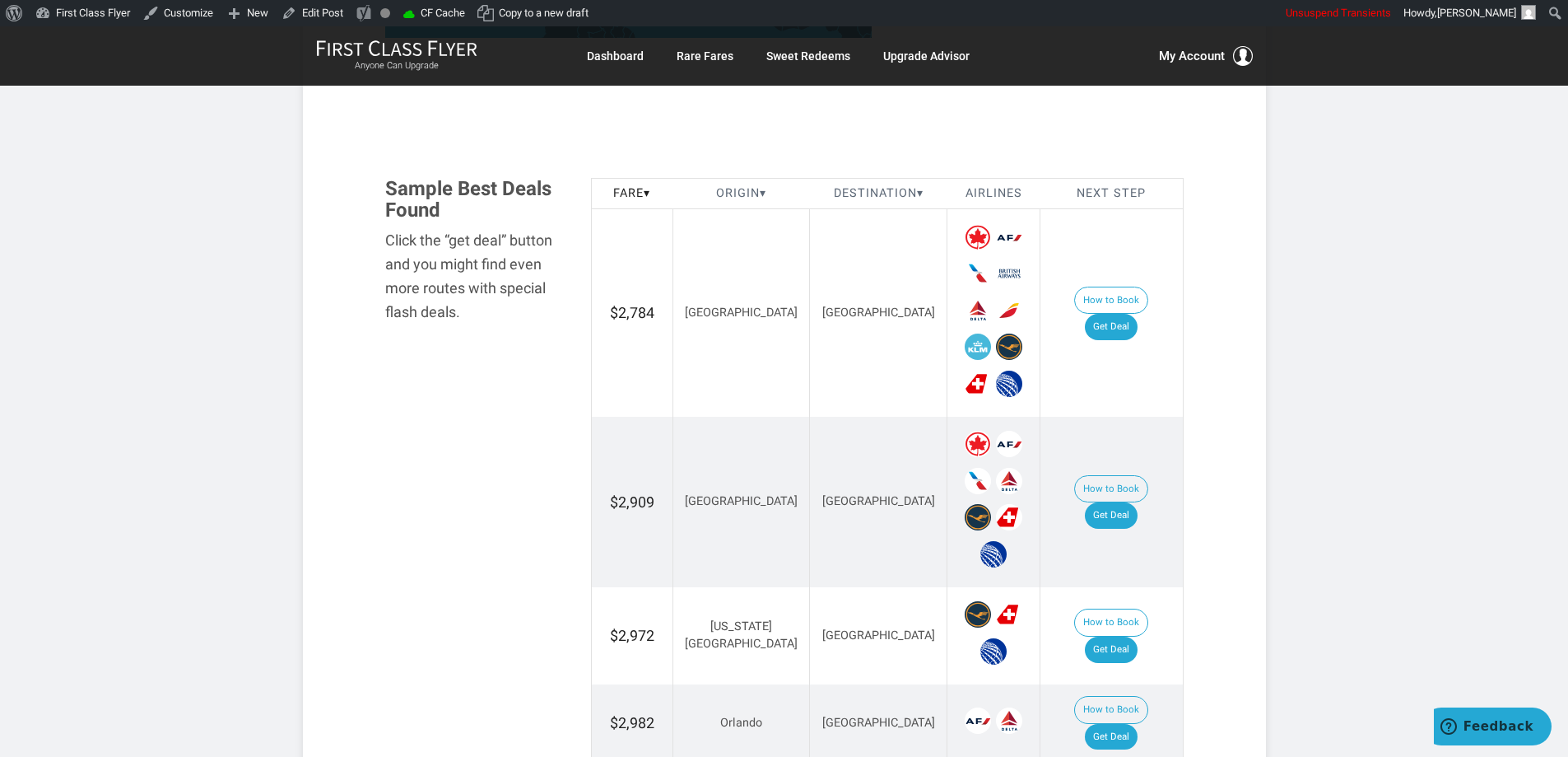
scroll to position [2152, 0]
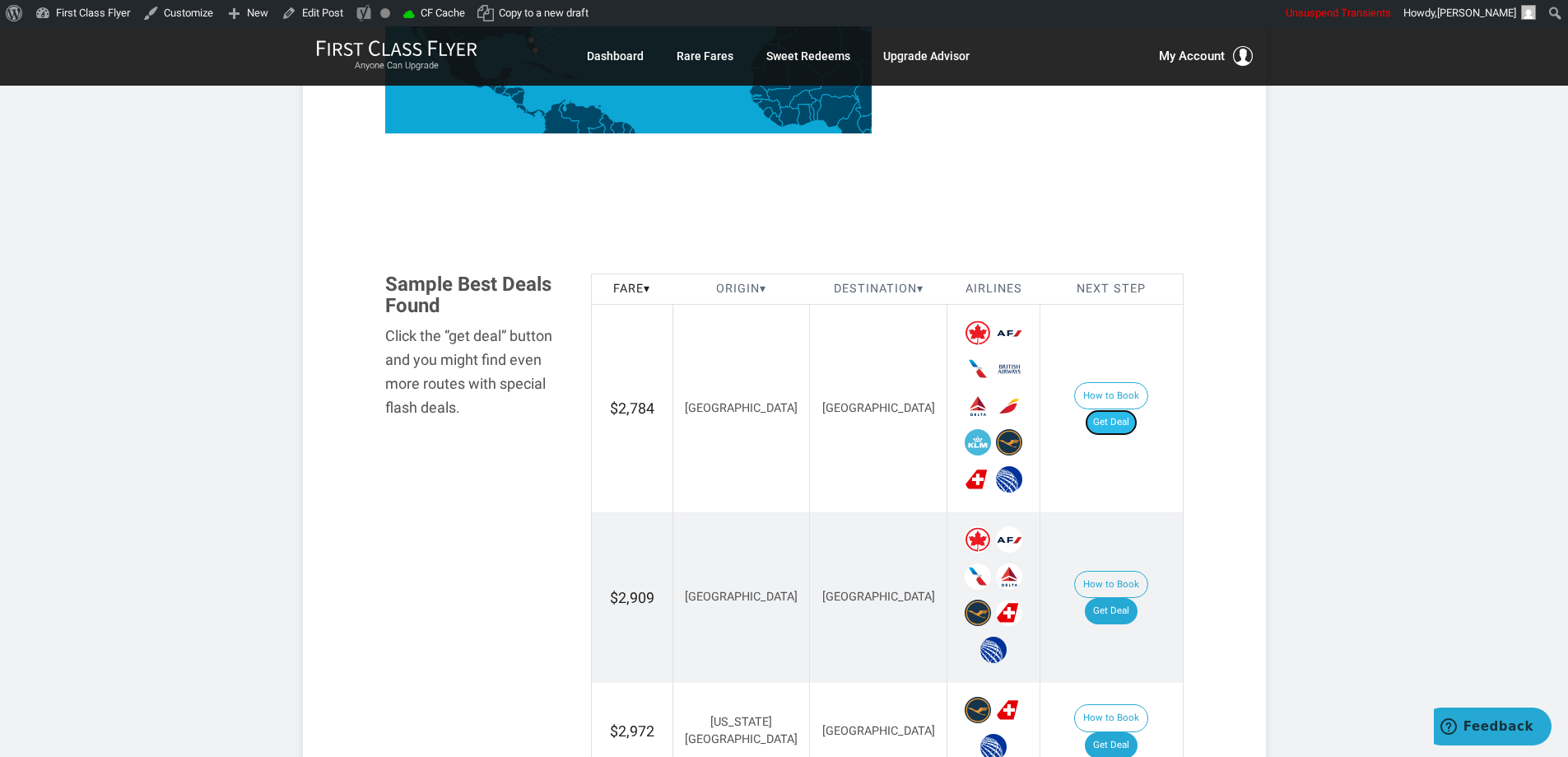
click at [1113, 410] on link "Get Deal" at bounding box center [1112, 422] width 53 height 26
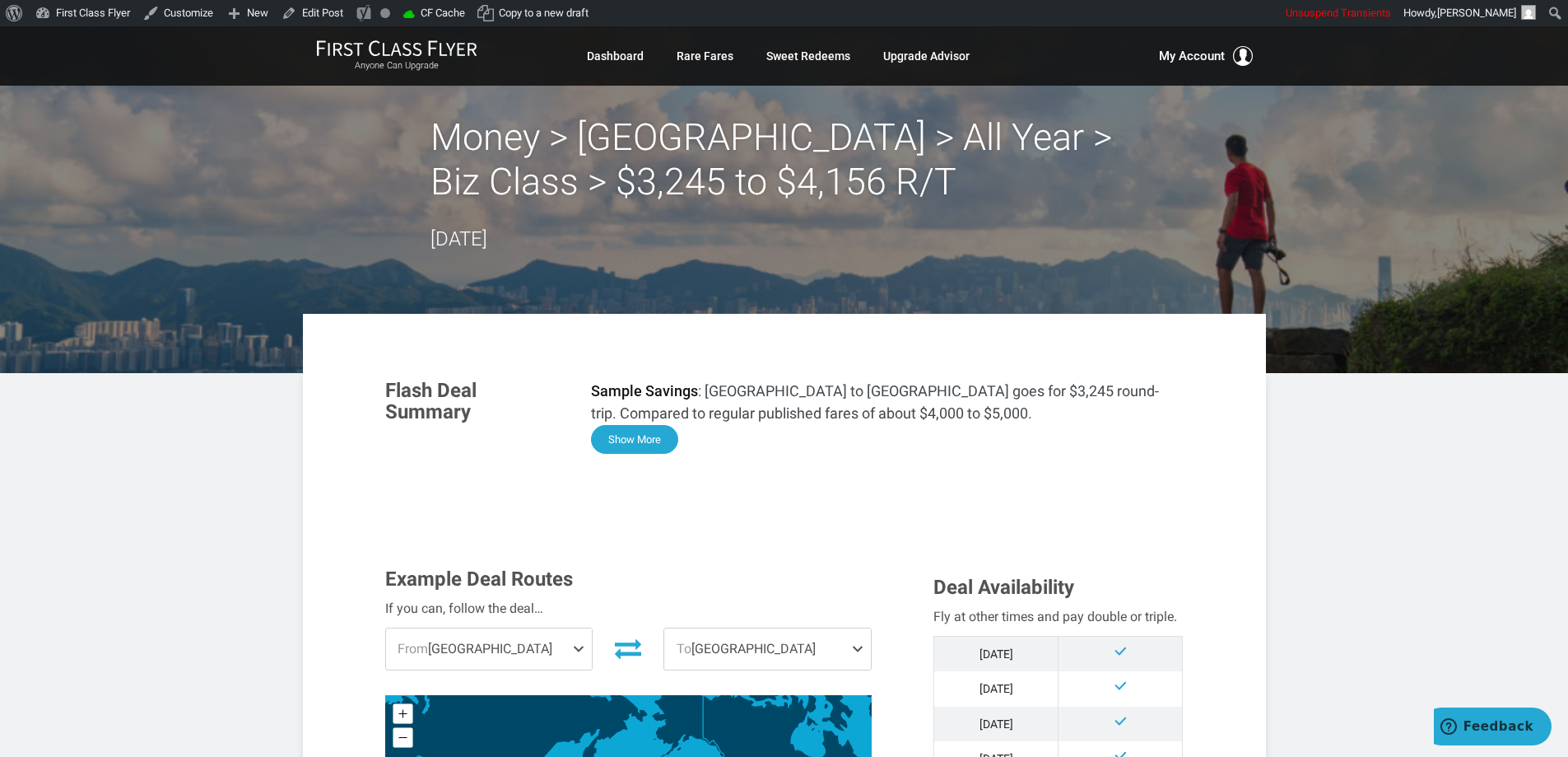
click at [645, 438] on button "Show More" at bounding box center [635, 440] width 87 height 29
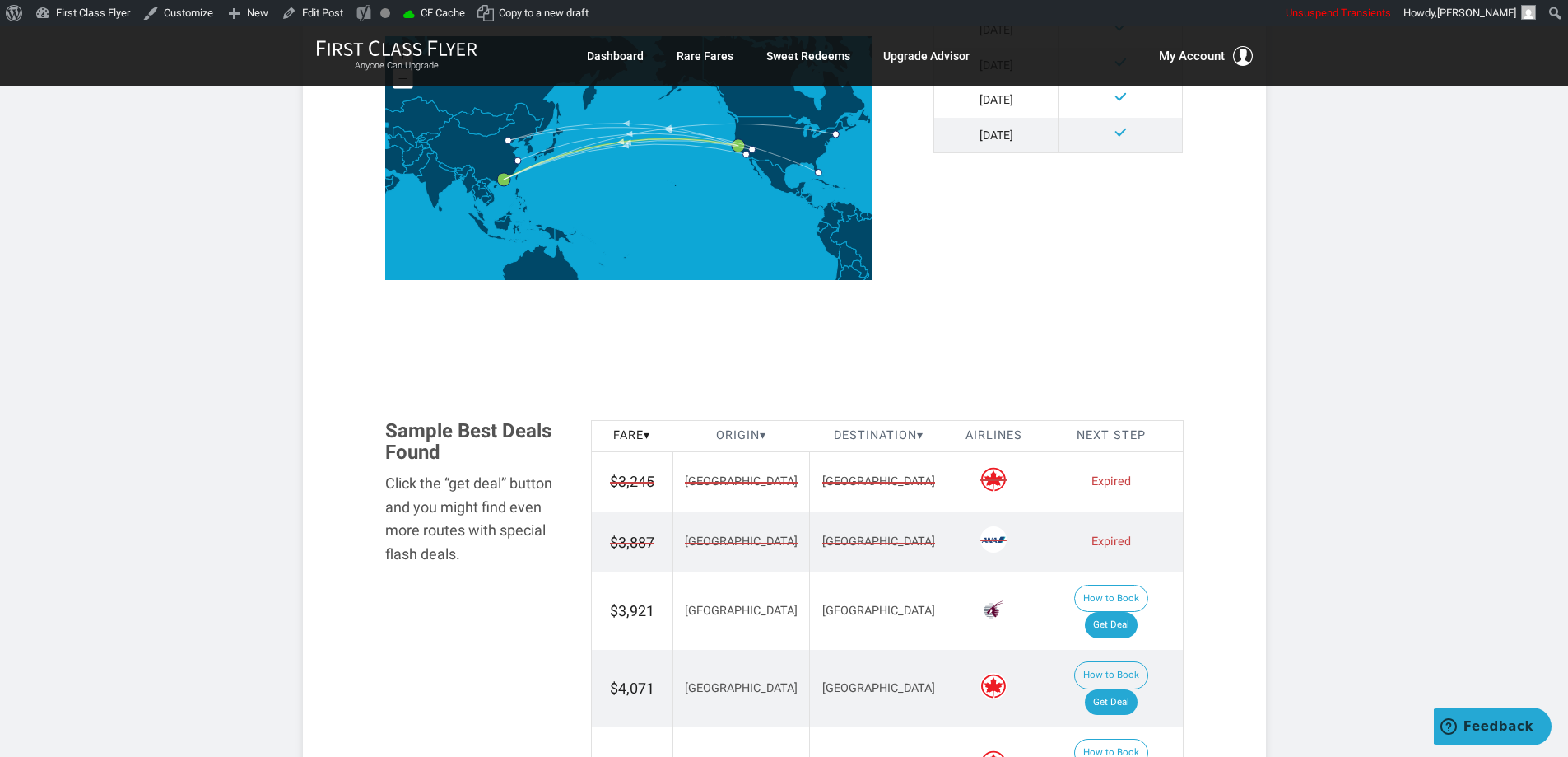
scroll to position [1828, 0]
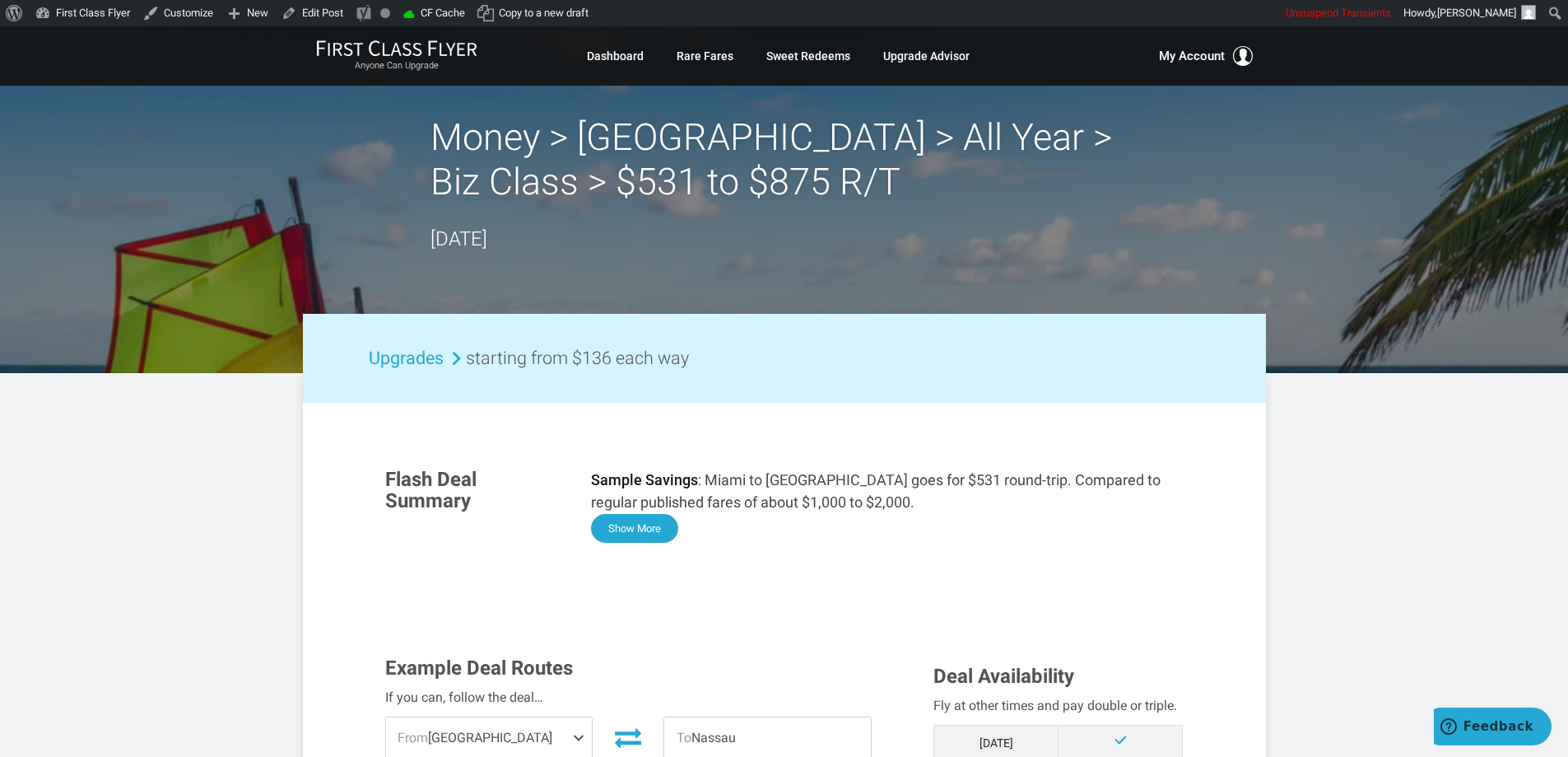
click at [659, 528] on button "Show More" at bounding box center [635, 528] width 87 height 29
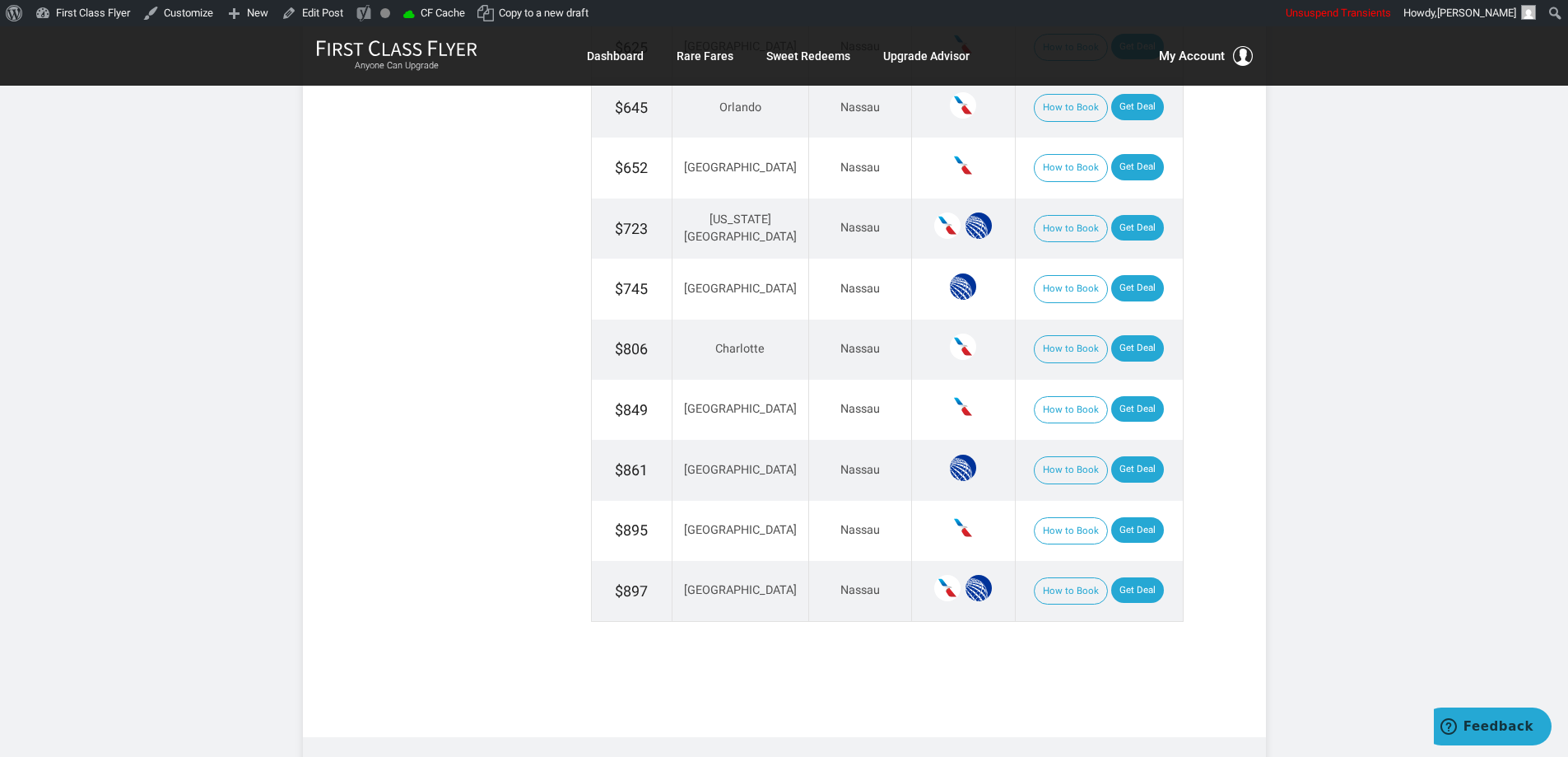
scroll to position [2382, 0]
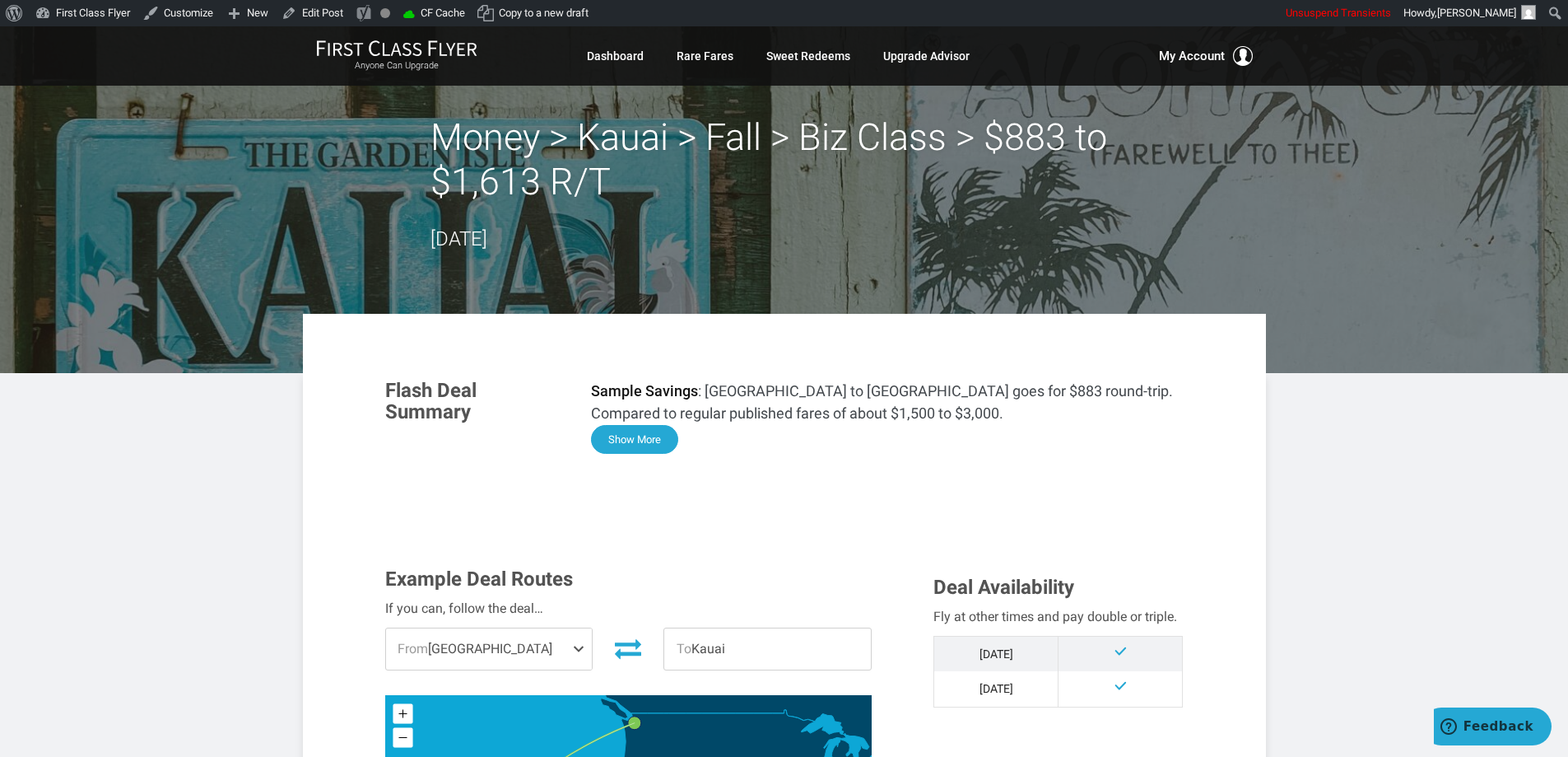
click at [647, 435] on button "Show More" at bounding box center [635, 440] width 87 height 29
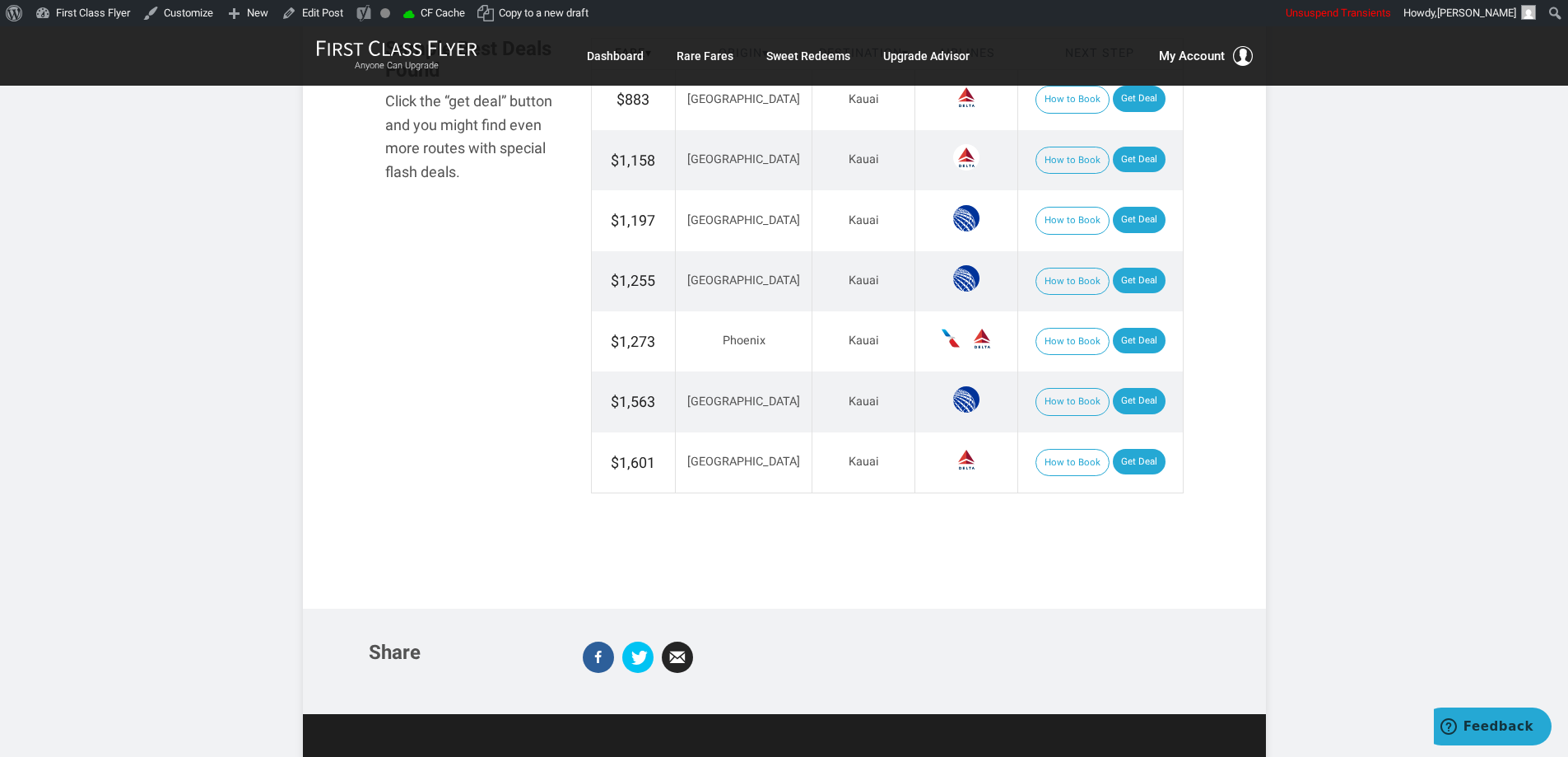
scroll to position [1729, 0]
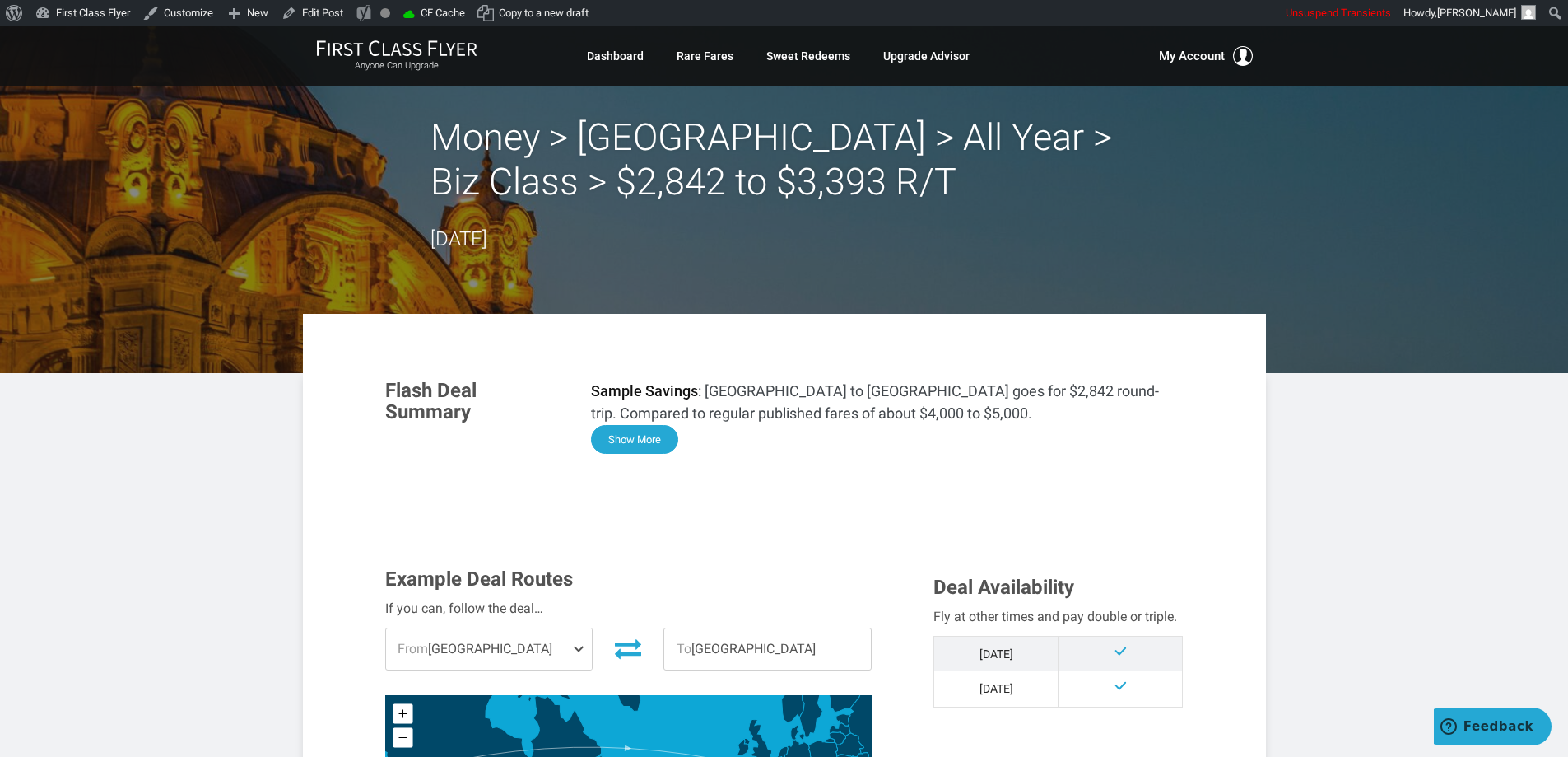
click at [646, 440] on button "Show More" at bounding box center [635, 440] width 87 height 29
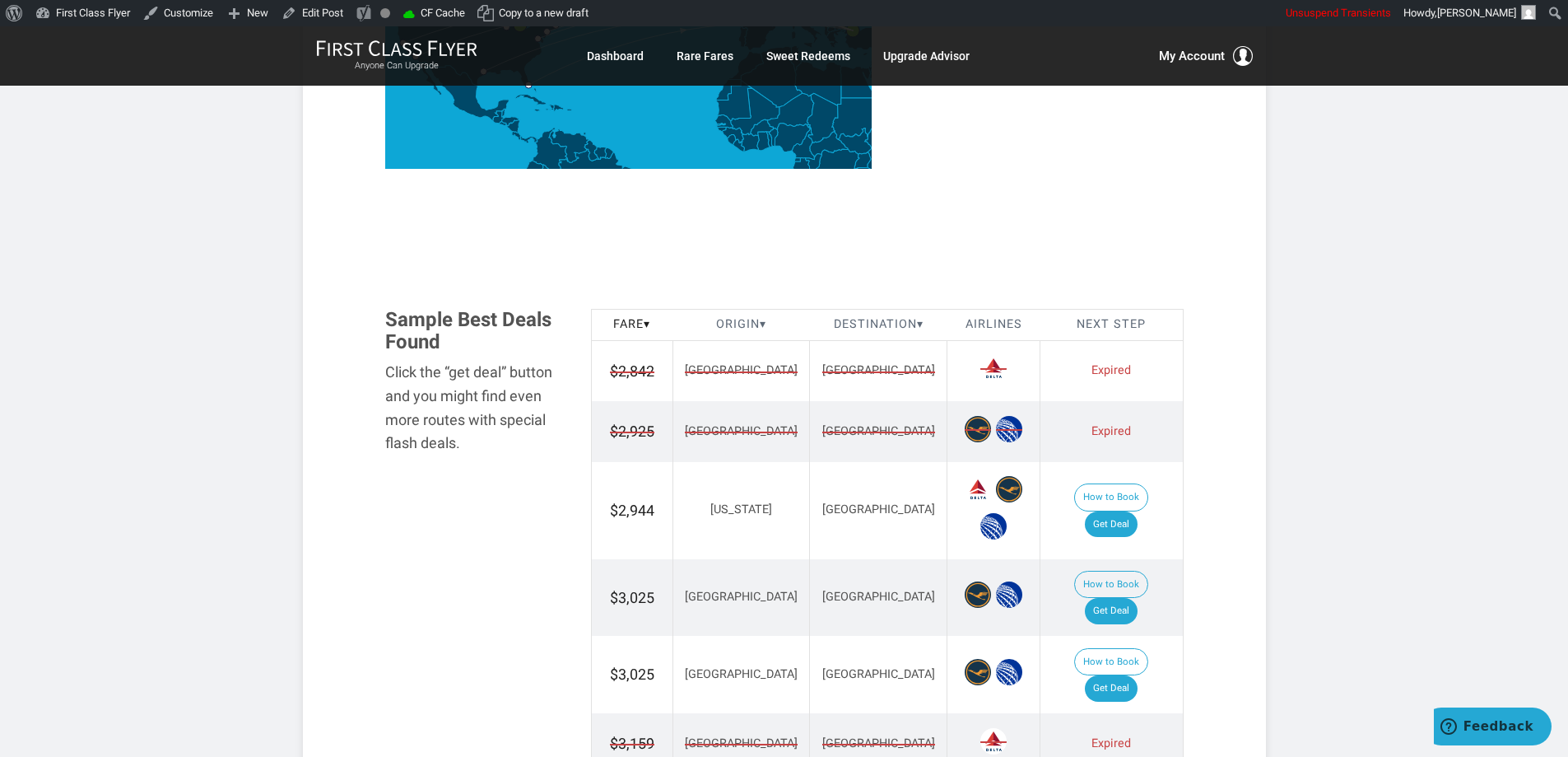
scroll to position [1729, 0]
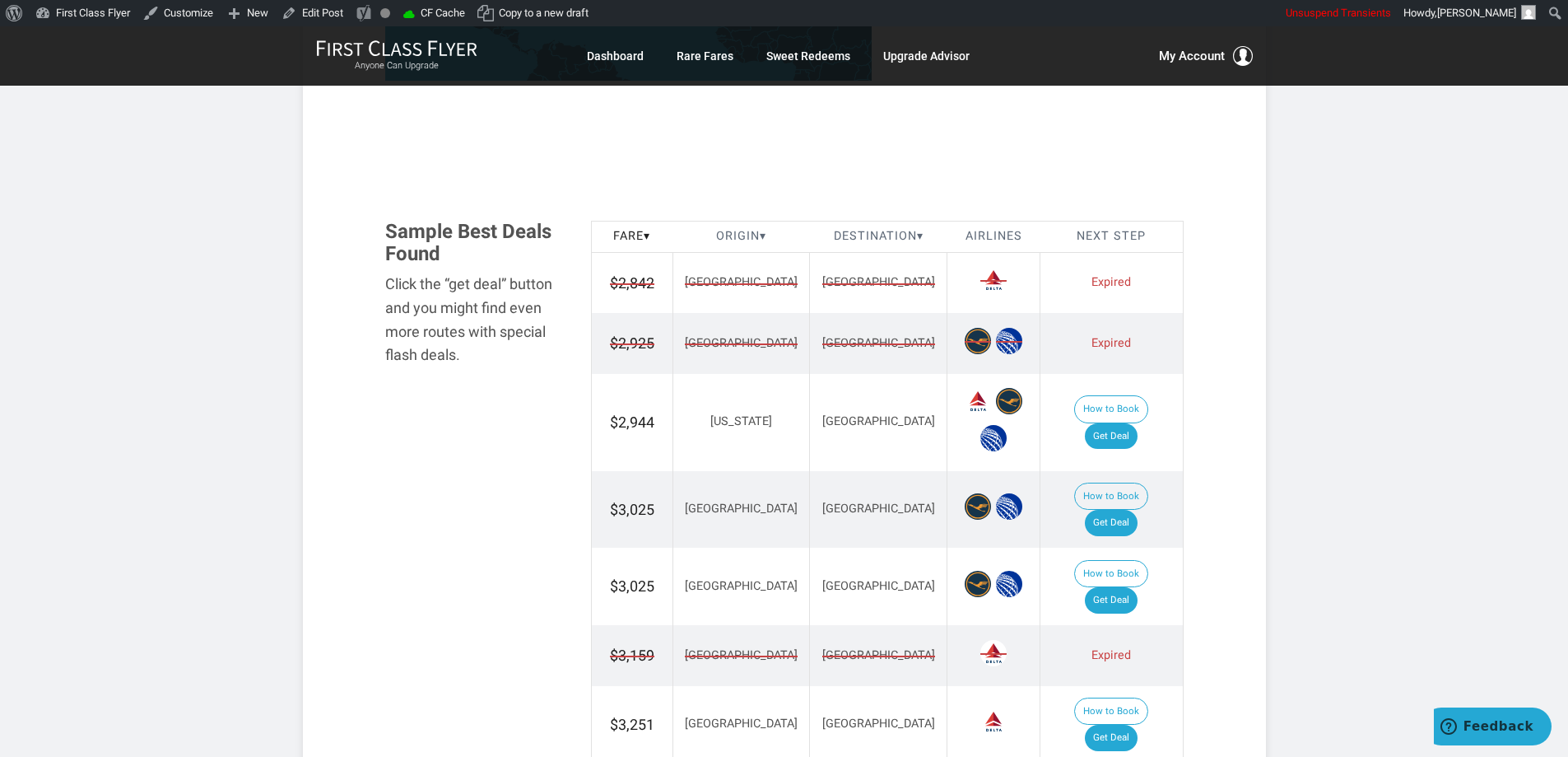
click at [830, 337] on span "Istanbul" at bounding box center [879, 344] width 113 height 17
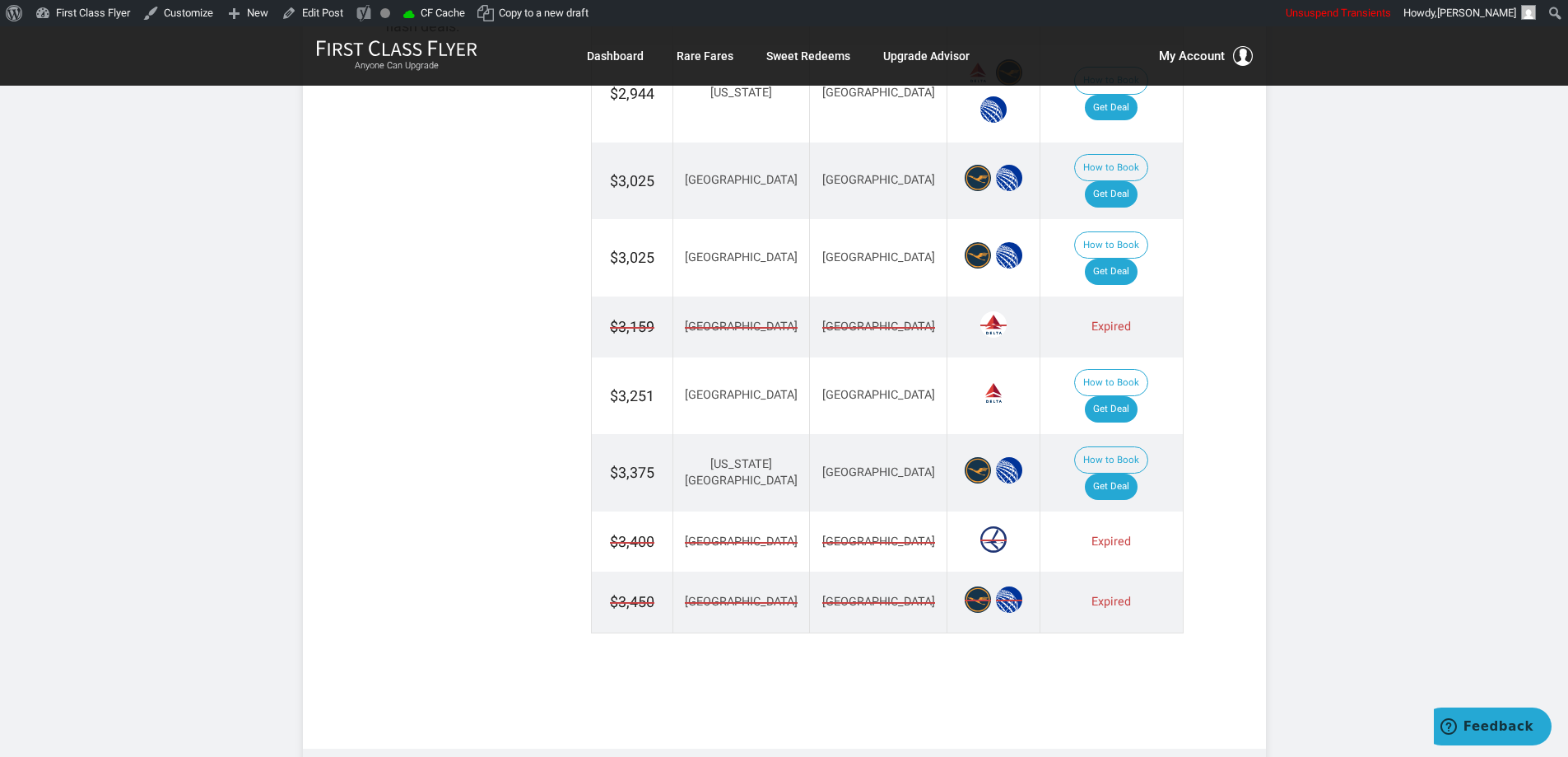
scroll to position [2058, 0]
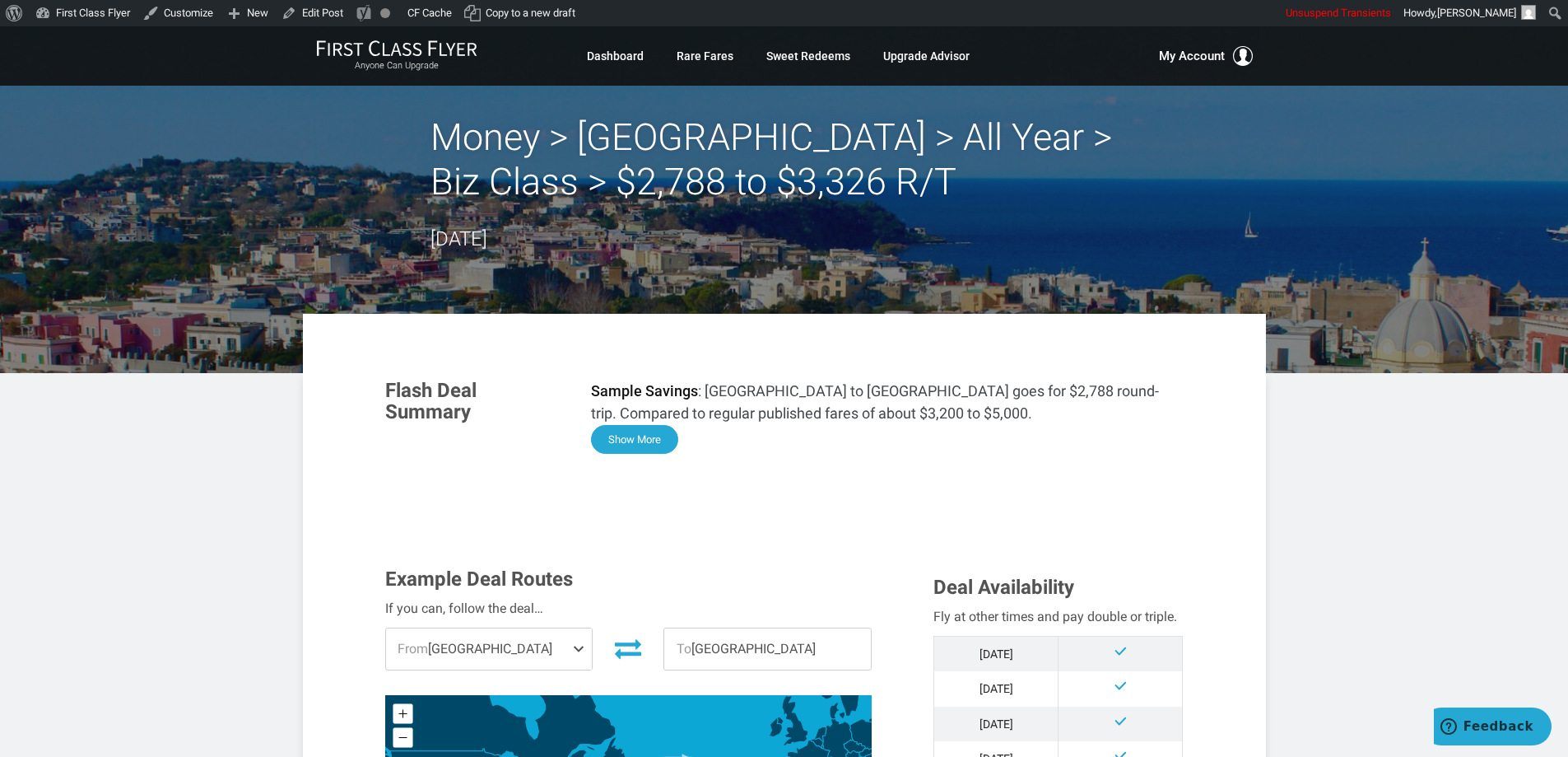
click at [626, 431] on button "Show More" at bounding box center [635, 440] width 87 height 29
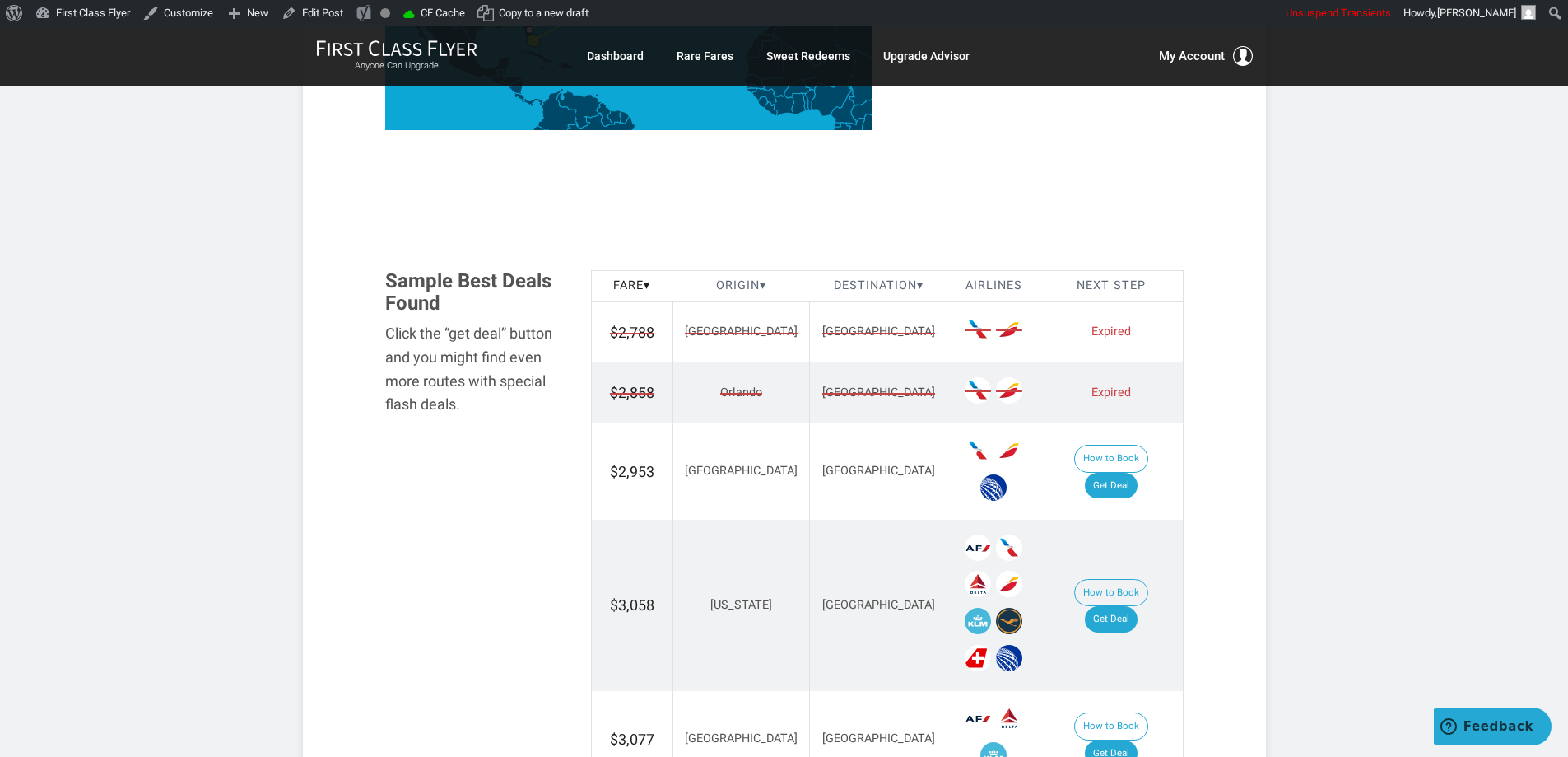
click at [824, 334] on span "[GEOGRAPHIC_DATA]" at bounding box center [879, 332] width 113 height 17
click at [832, 393] on span "[GEOGRAPHIC_DATA]" at bounding box center [879, 393] width 113 height 17
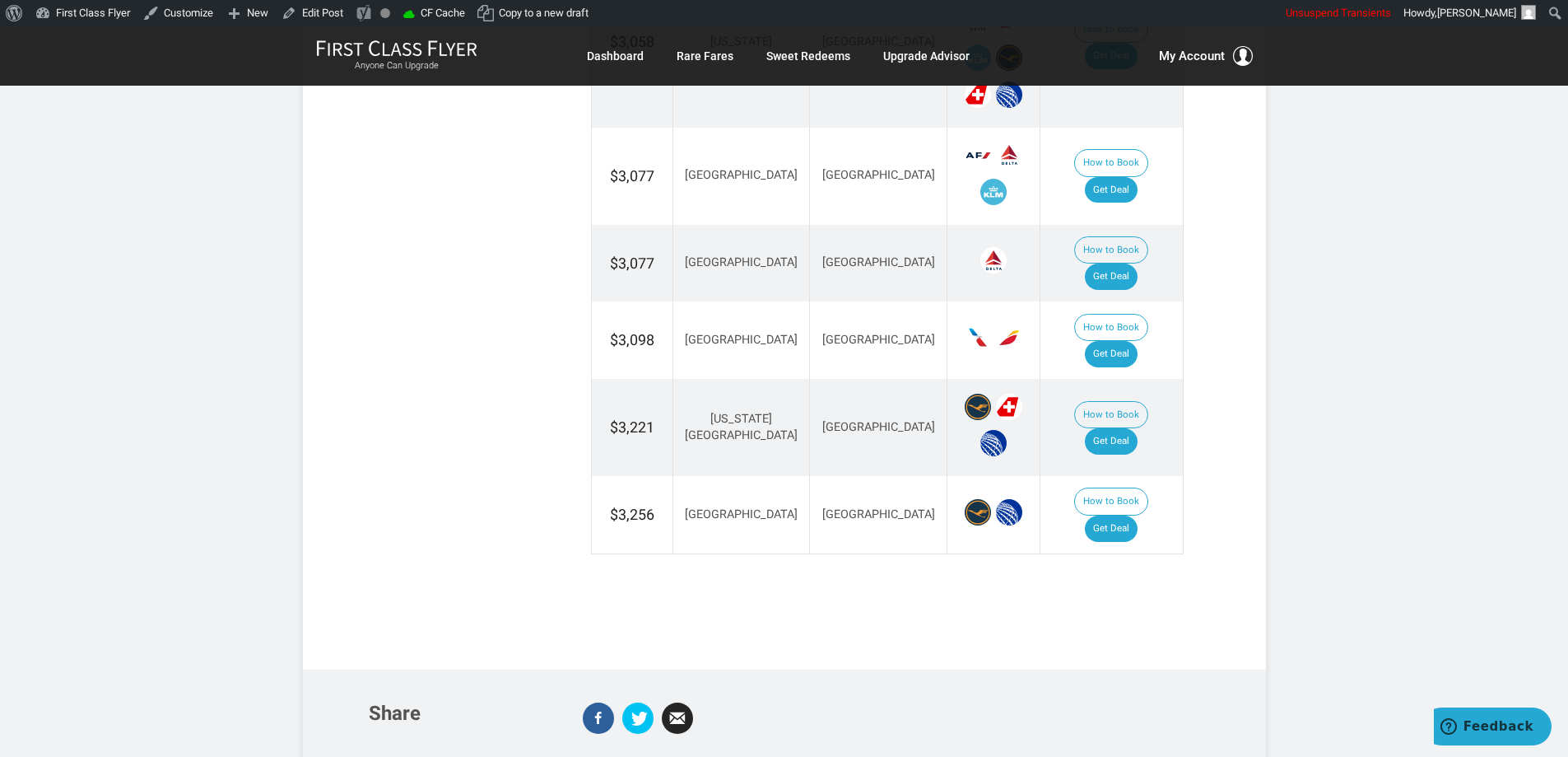
scroll to position [2973, 0]
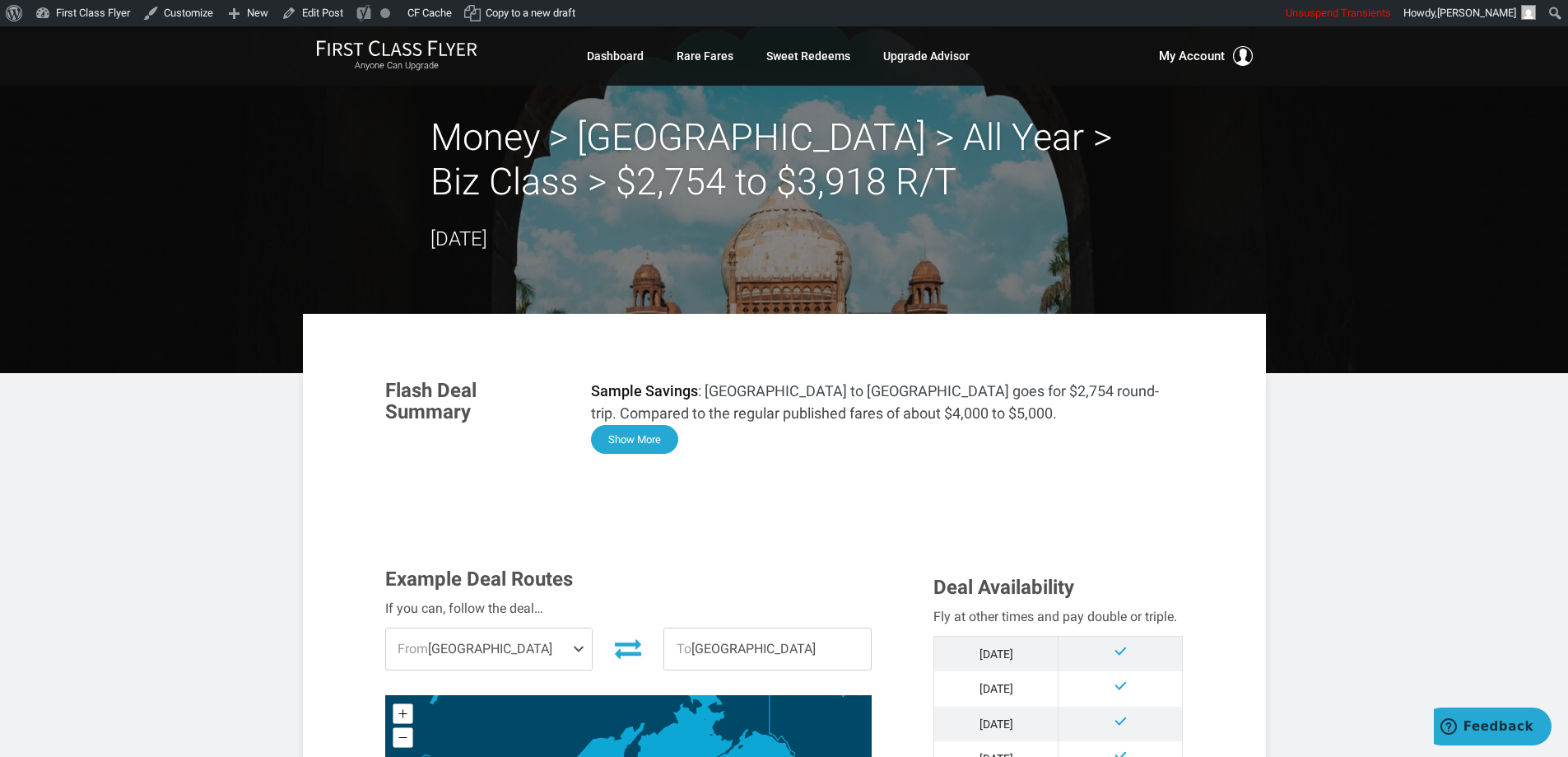
click at [643, 429] on button "Show More" at bounding box center [635, 440] width 87 height 29
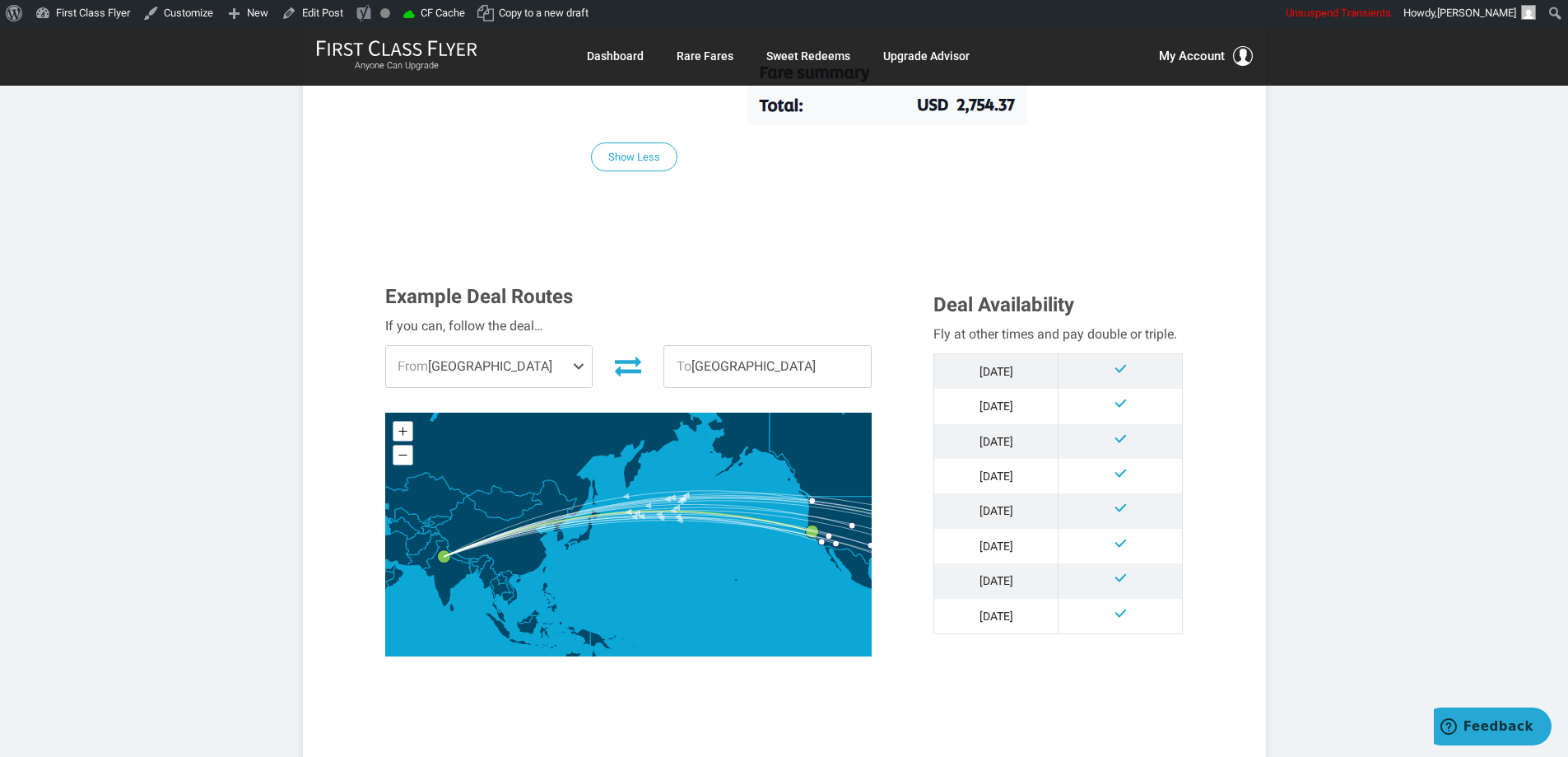
scroll to position [1371, 0]
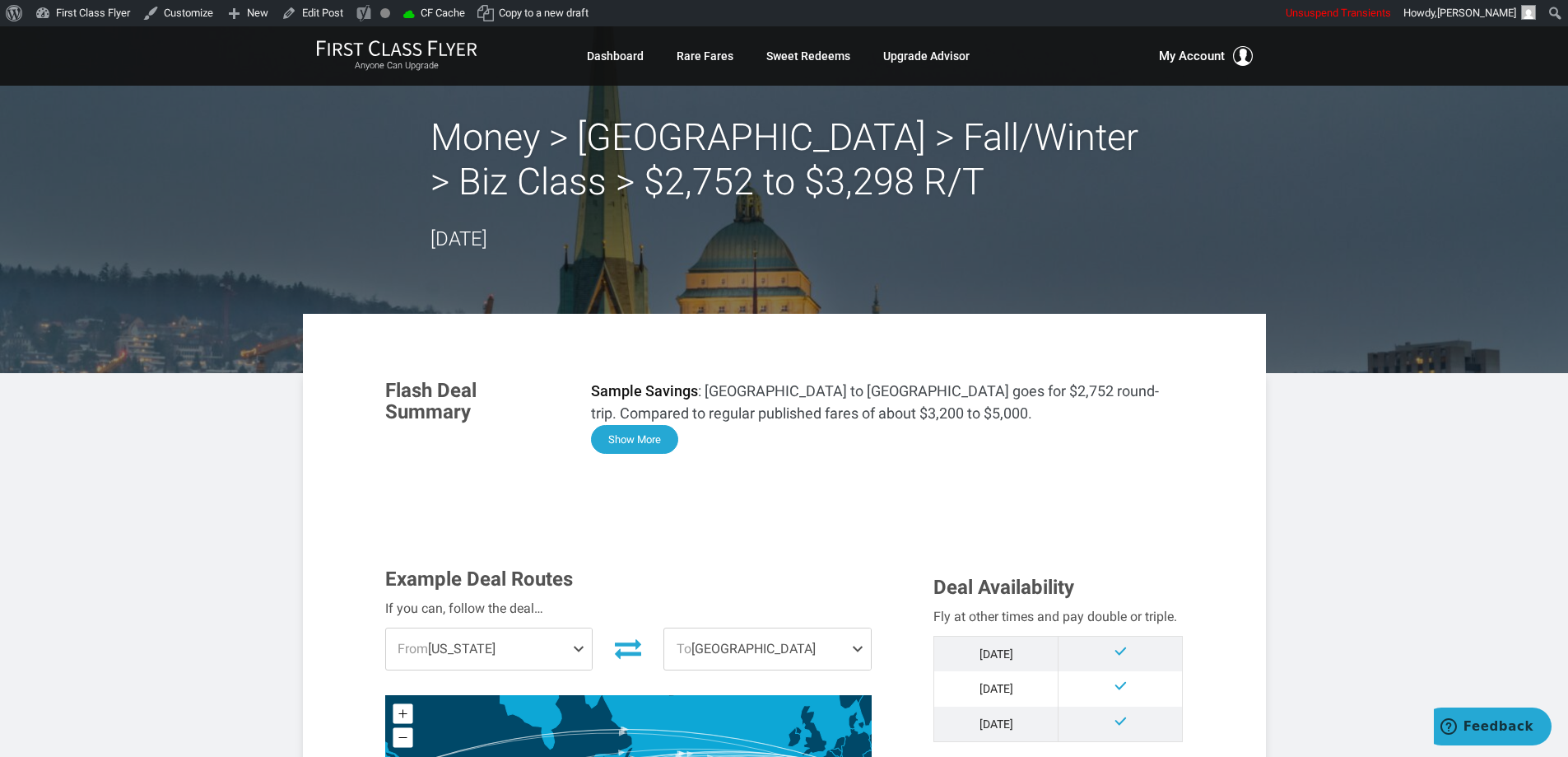
click at [642, 433] on button "Show More" at bounding box center [635, 440] width 87 height 29
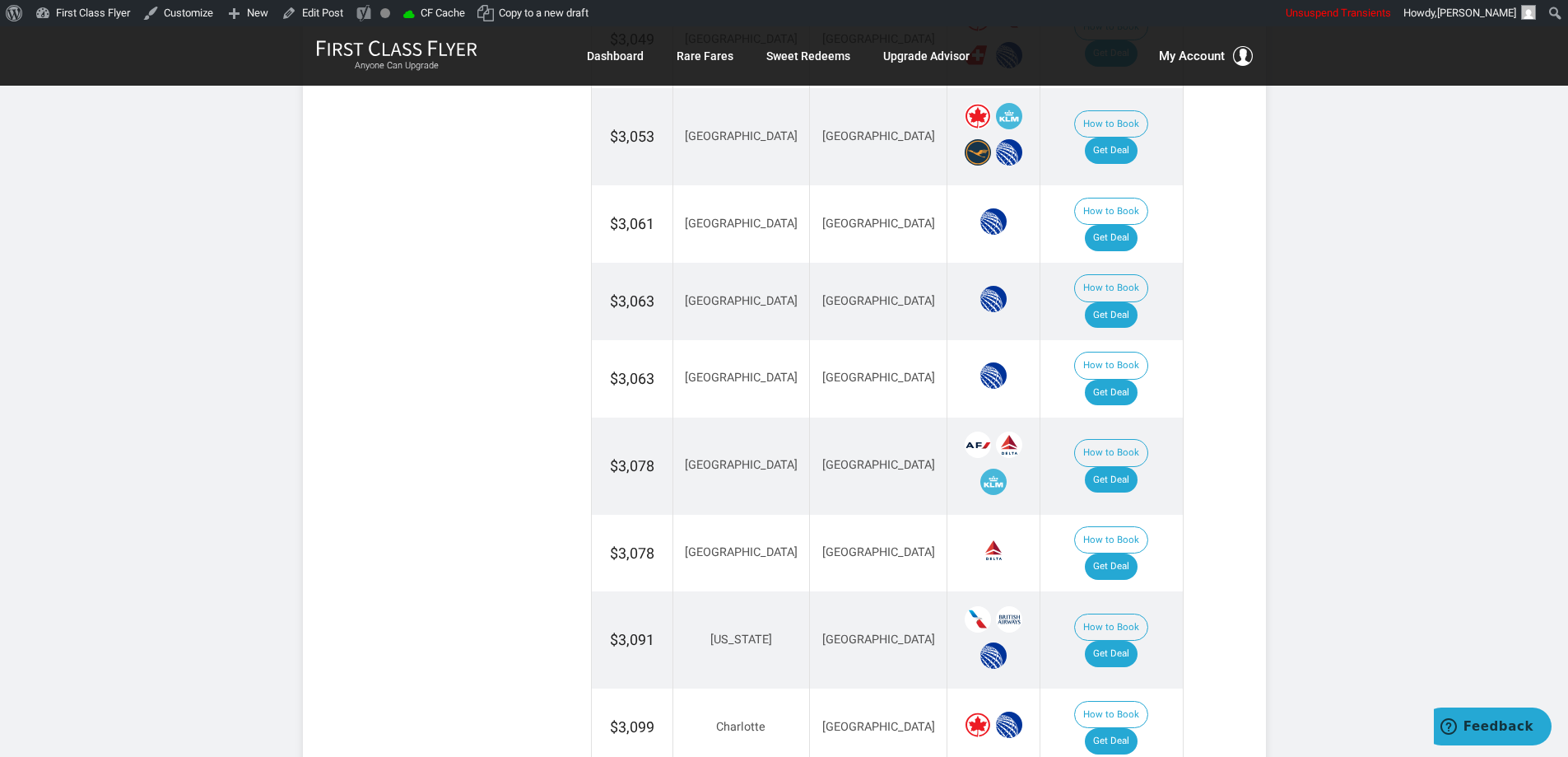
drag, startPoint x: 1509, startPoint y: 509, endPoint x: 1509, endPoint y: 522, distance: 13.0
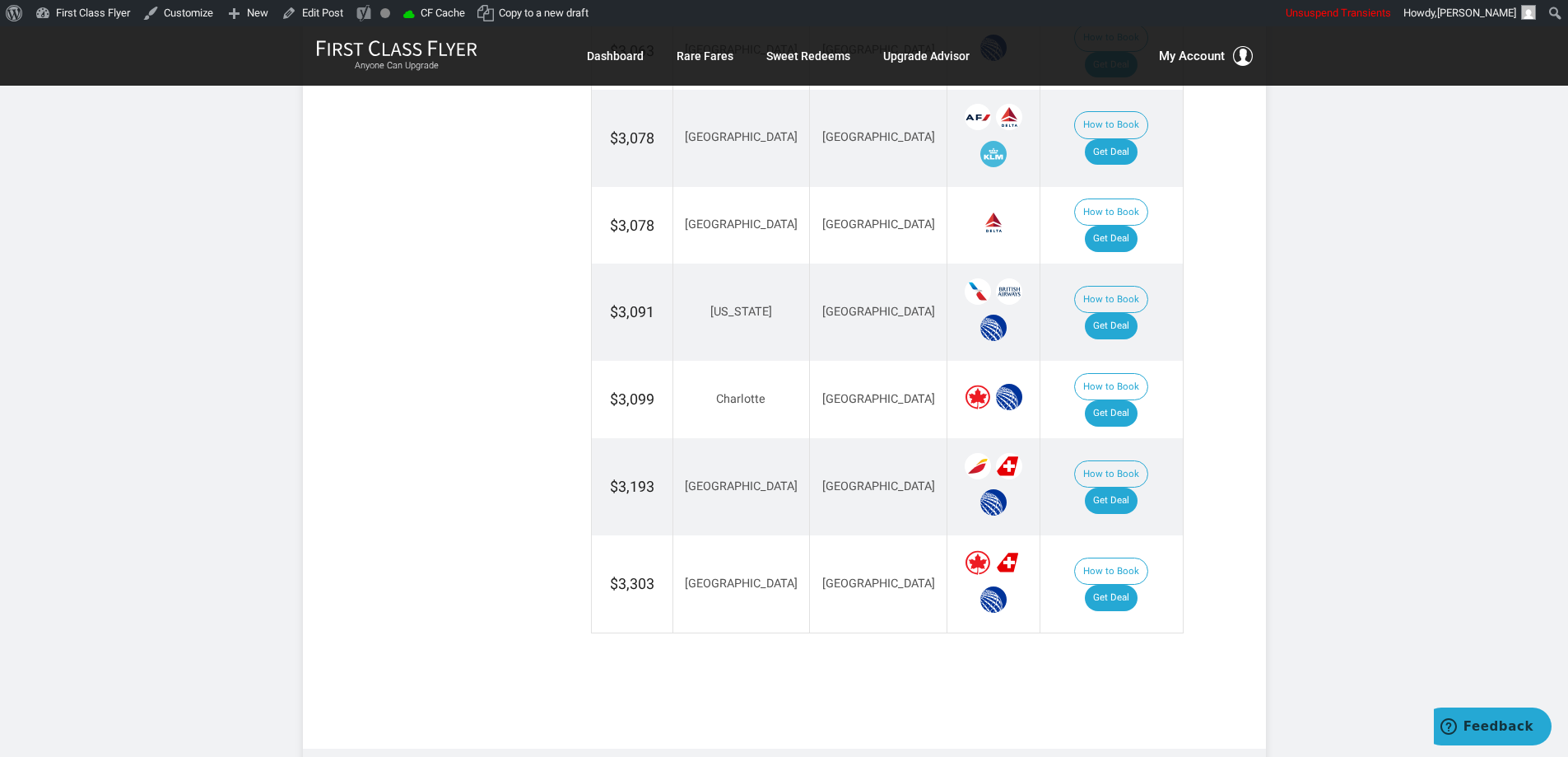
scroll to position [4077, 0]
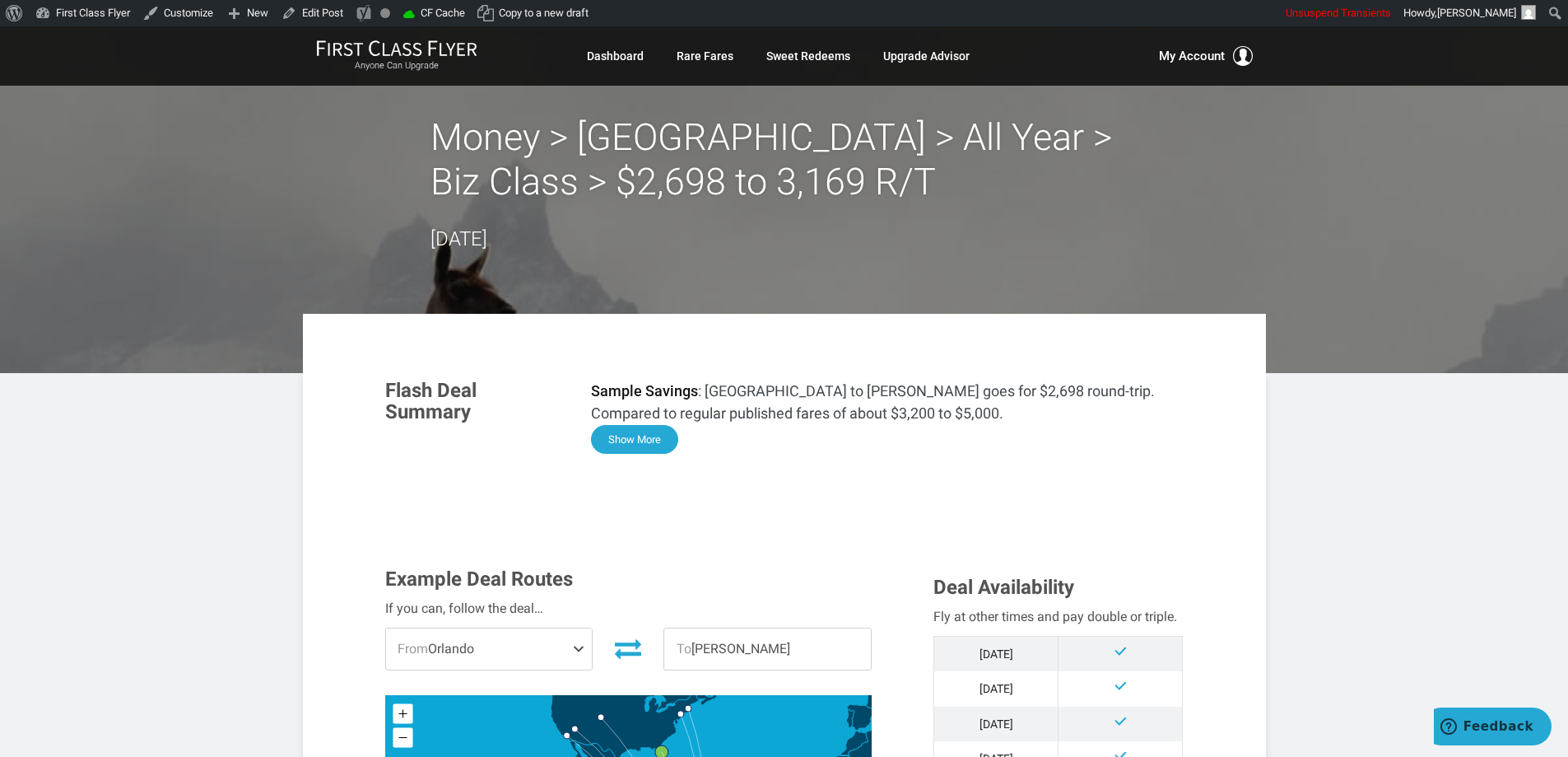
click at [640, 445] on button "Show More" at bounding box center [635, 440] width 87 height 29
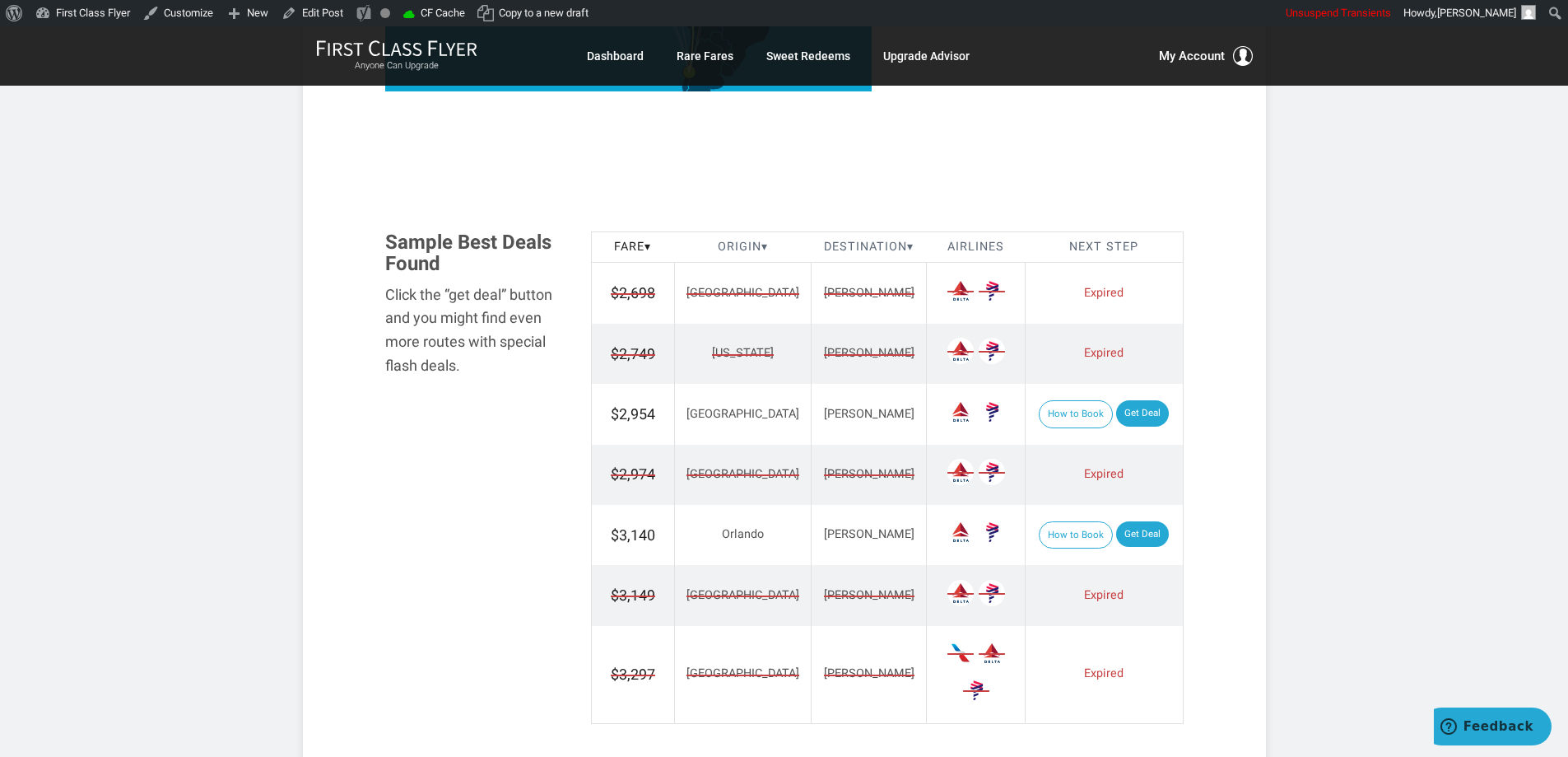
scroll to position [1863, 0]
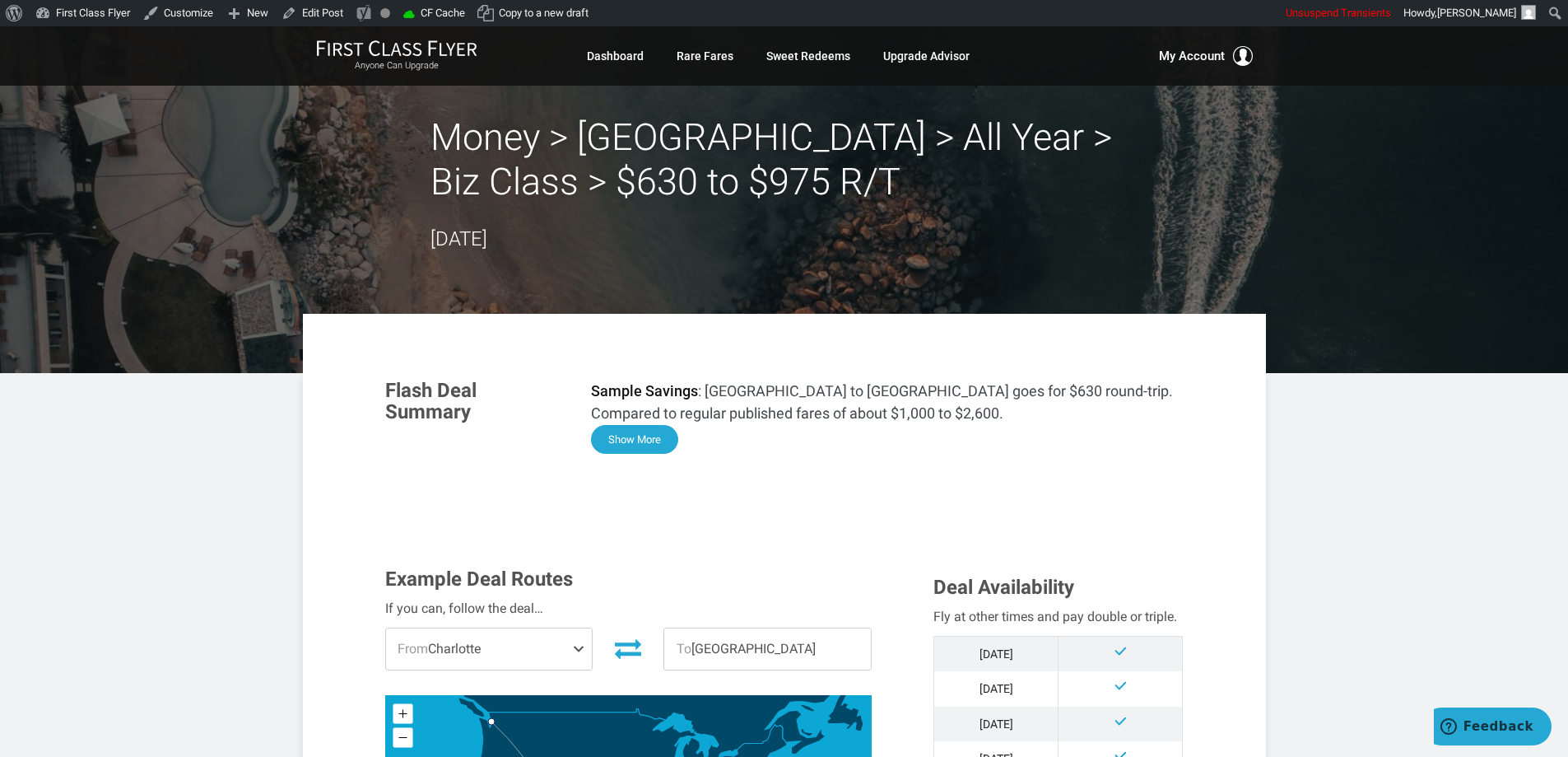
click at [653, 435] on button "Show More" at bounding box center [635, 440] width 87 height 29
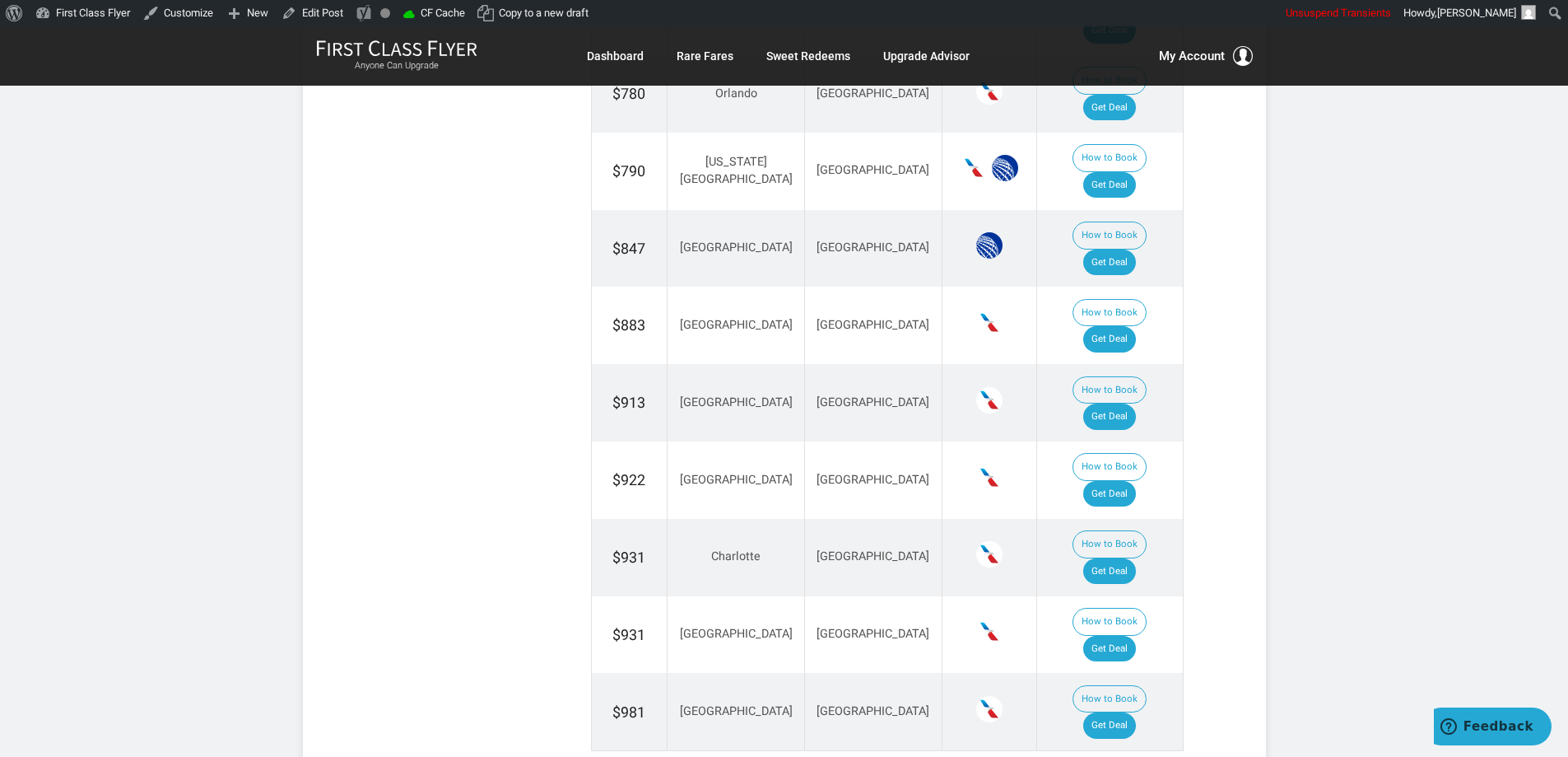
scroll to position [2618, 0]
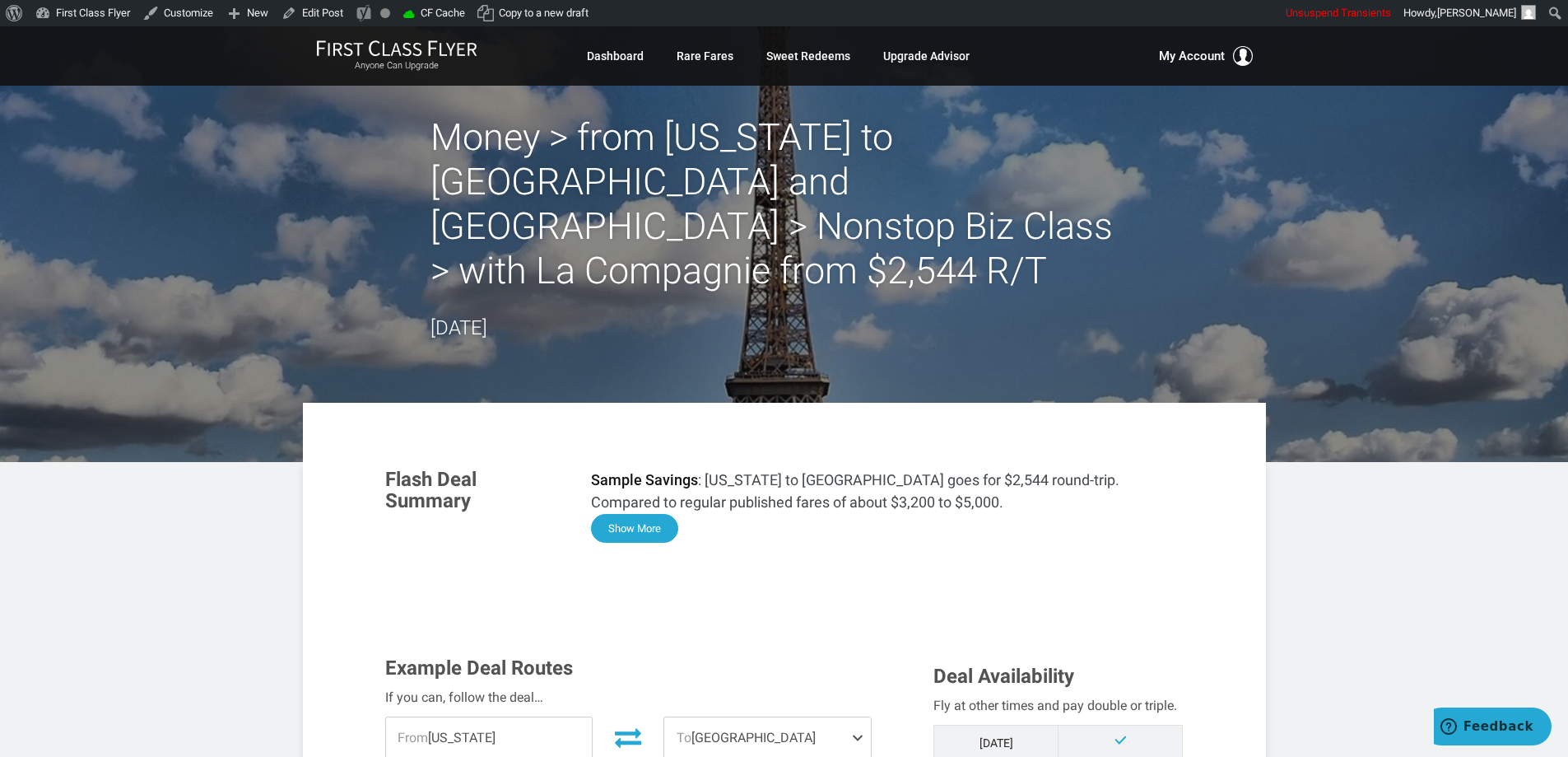
click at [643, 514] on button "Show More" at bounding box center [635, 528] width 87 height 29
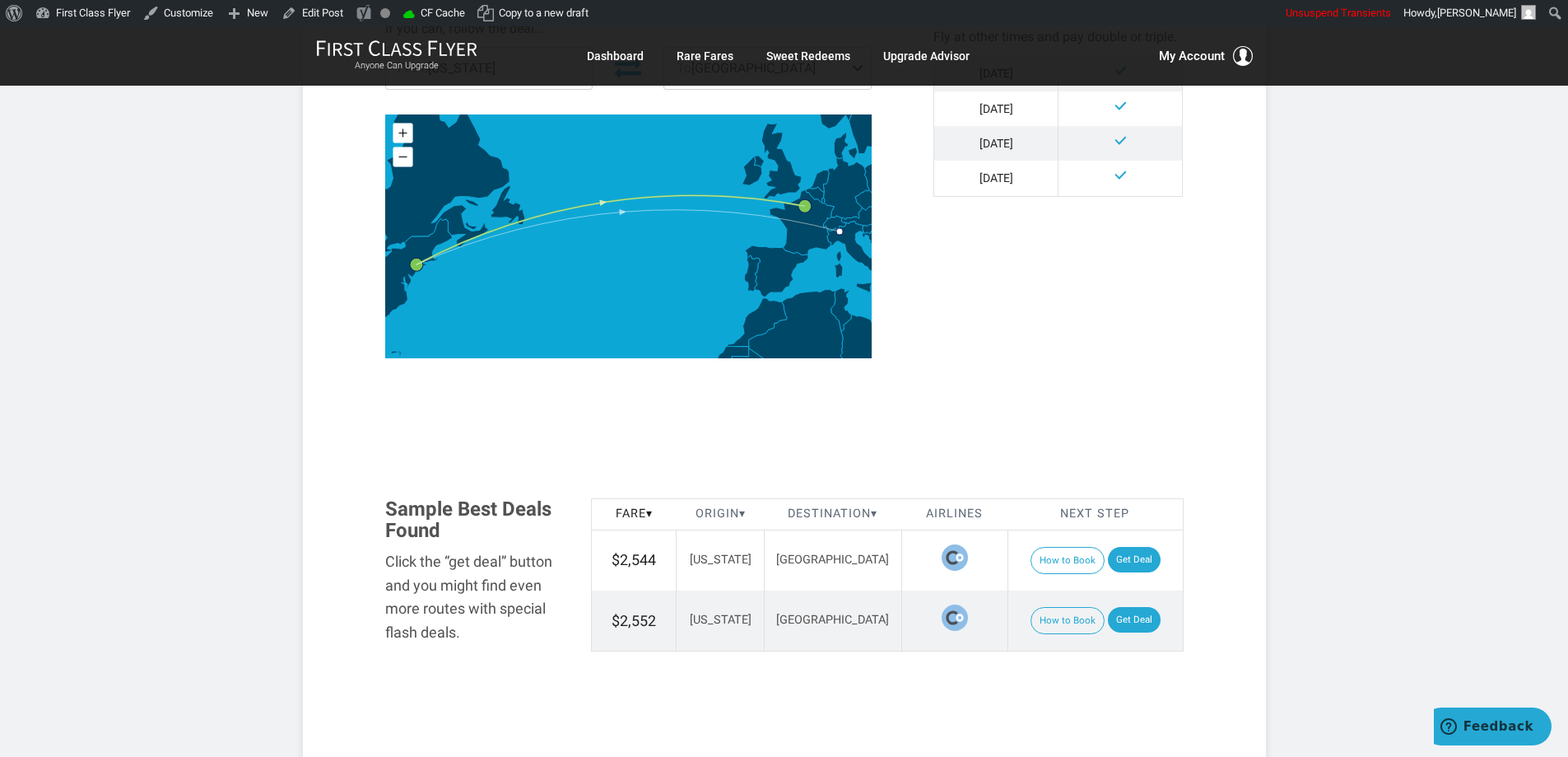
scroll to position [1937, 0]
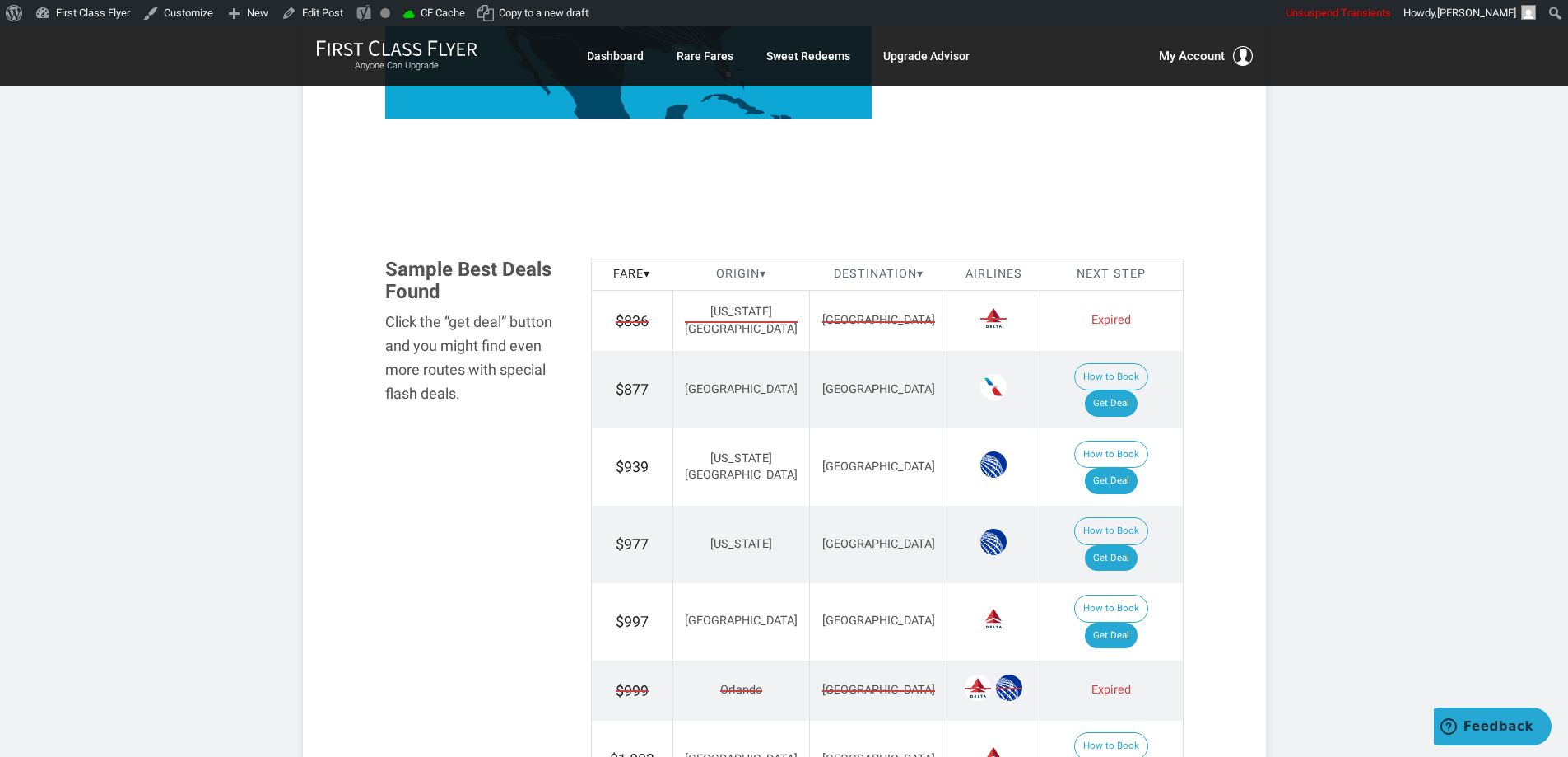
scroll to position [824, 0]
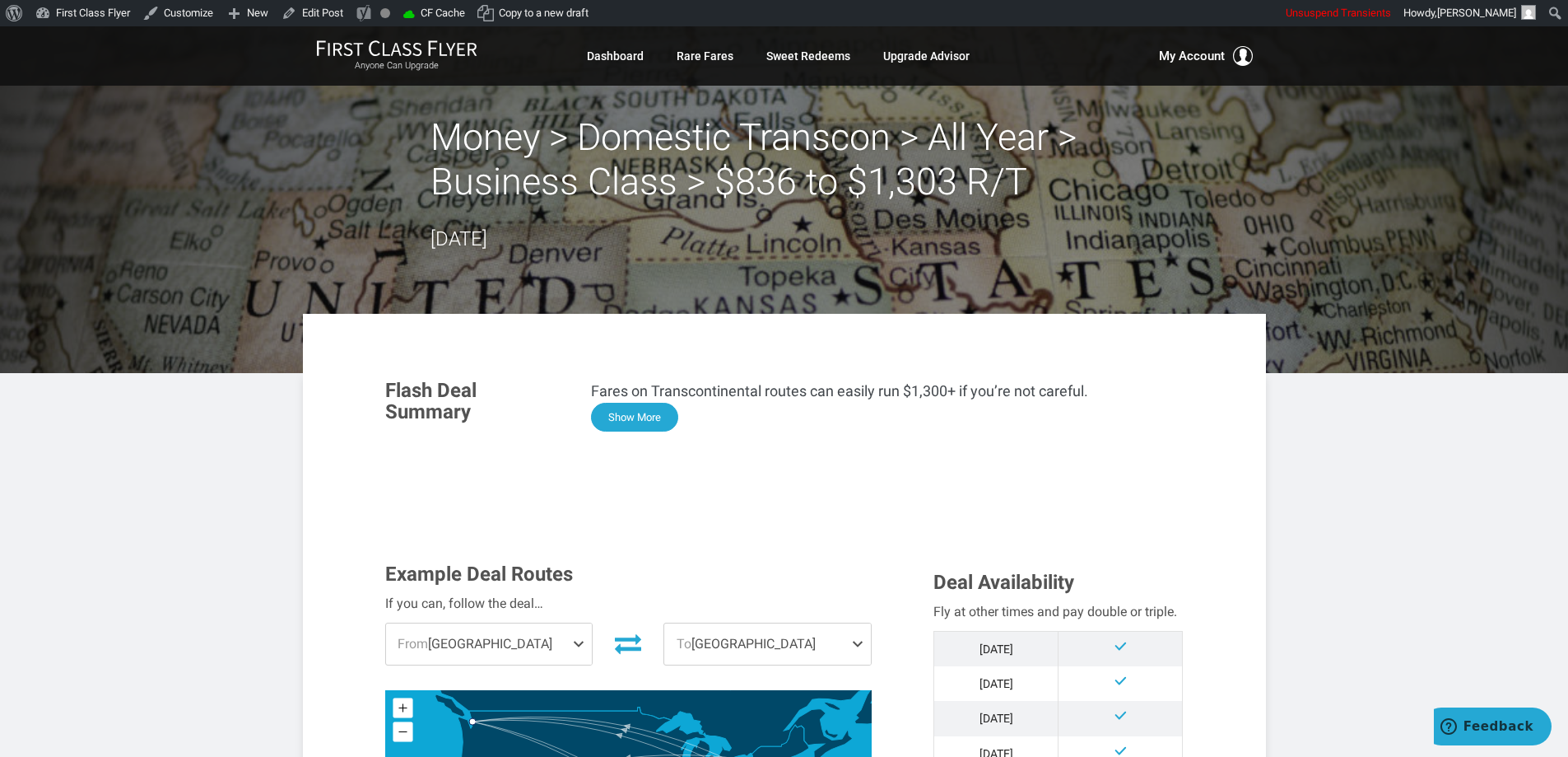
click at [637, 415] on button "Show More" at bounding box center [635, 417] width 87 height 29
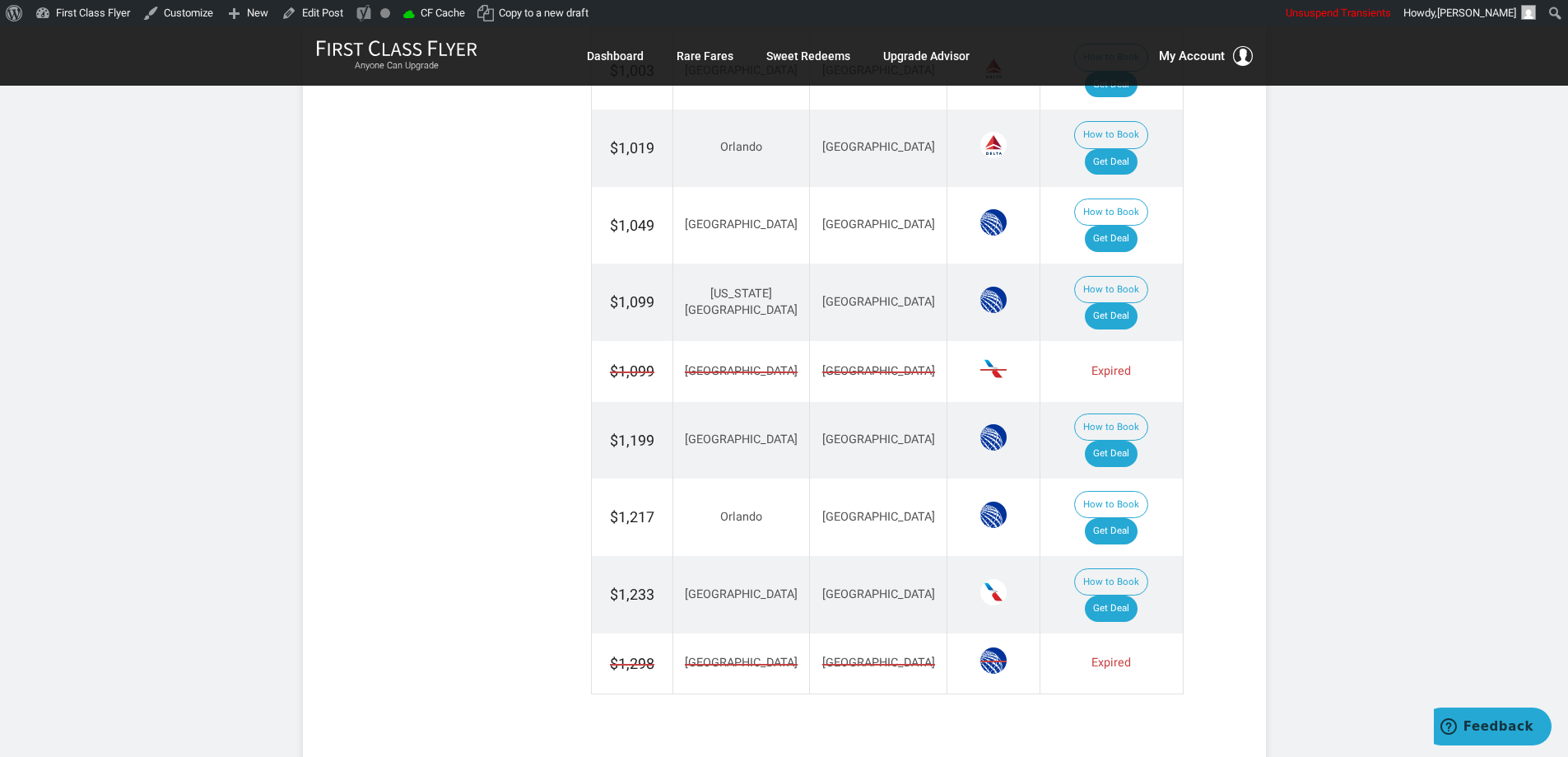
scroll to position [2423, 0]
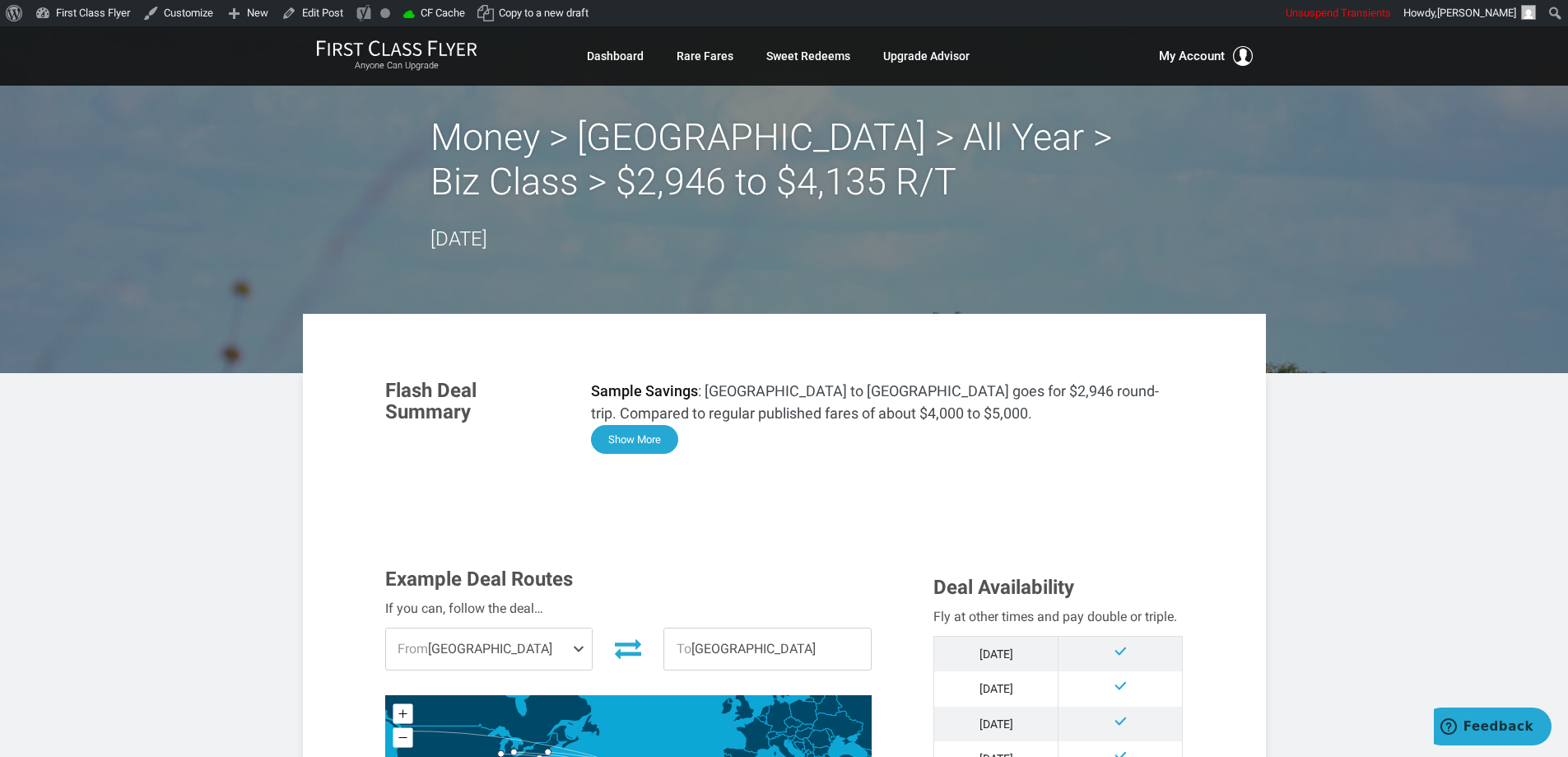
click at [628, 432] on button "Show More" at bounding box center [635, 440] width 87 height 29
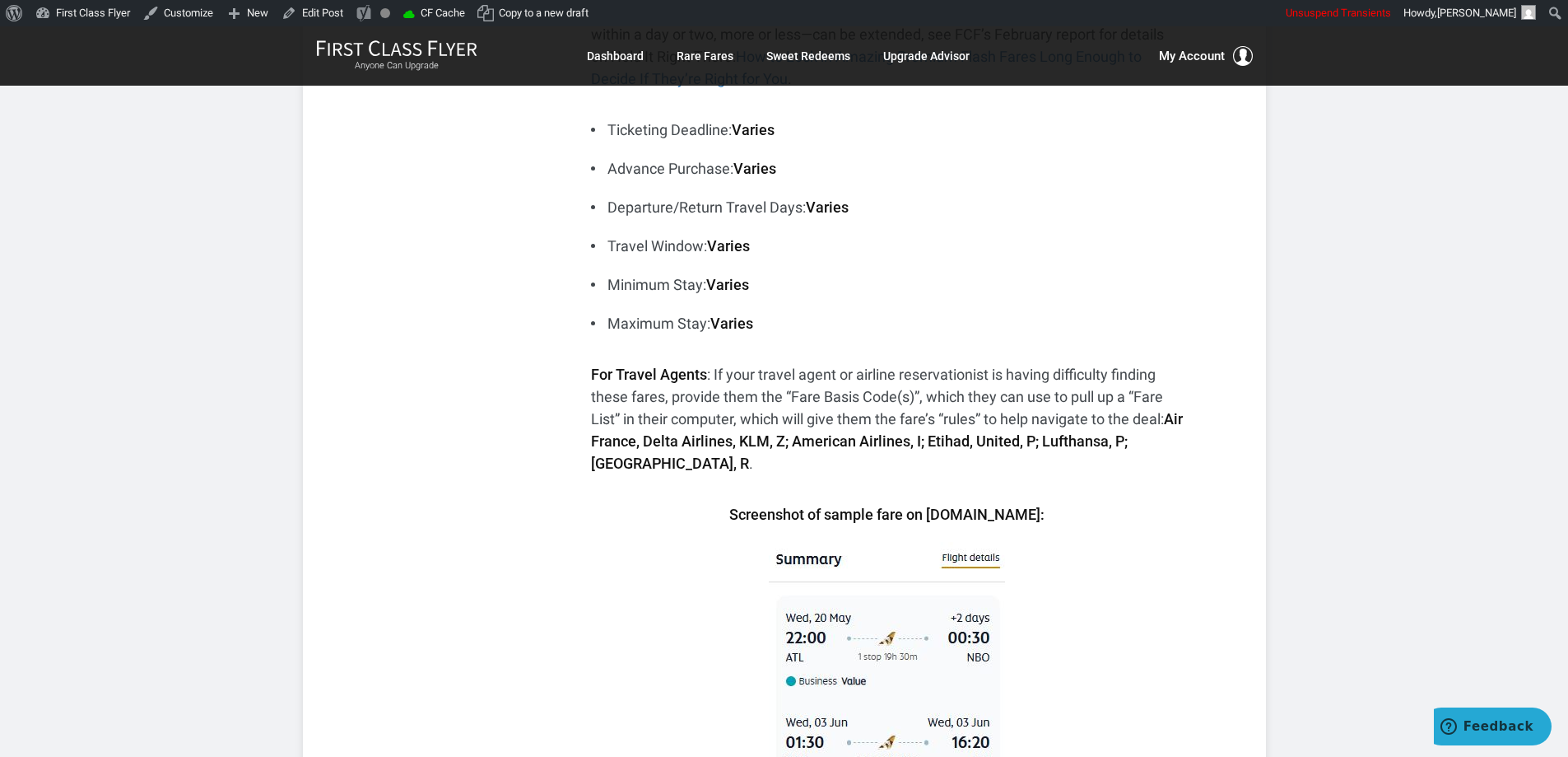
click at [1173, 318] on li "Maximum Stay: Varies" at bounding box center [887, 323] width 593 height 22
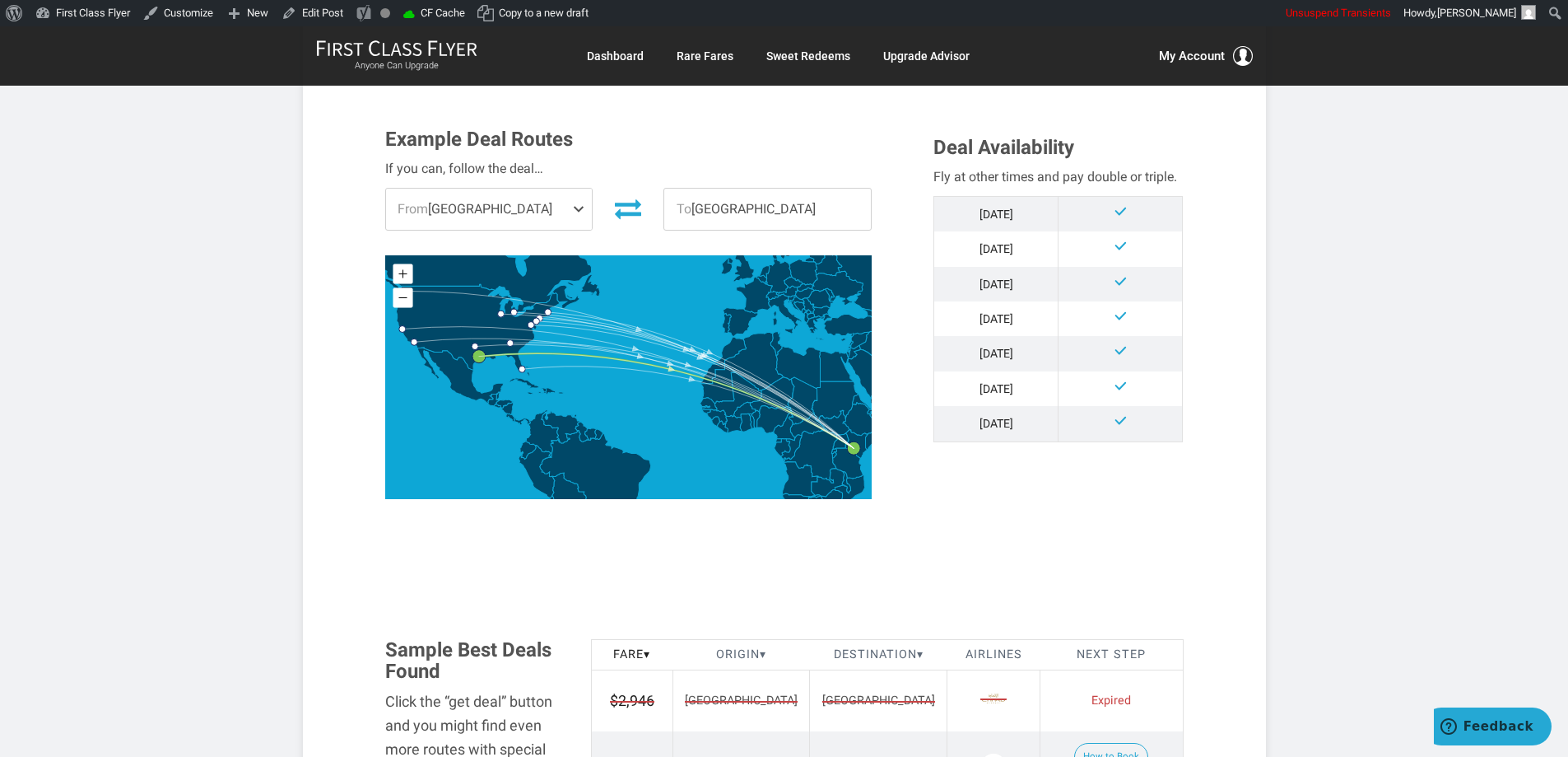
click at [1263, 308] on section "Flash Deal Summary Sample Savings : Atlanta to Nairobi goes for $2,946 round-tr…" at bounding box center [784, 330] width 963 height 3163
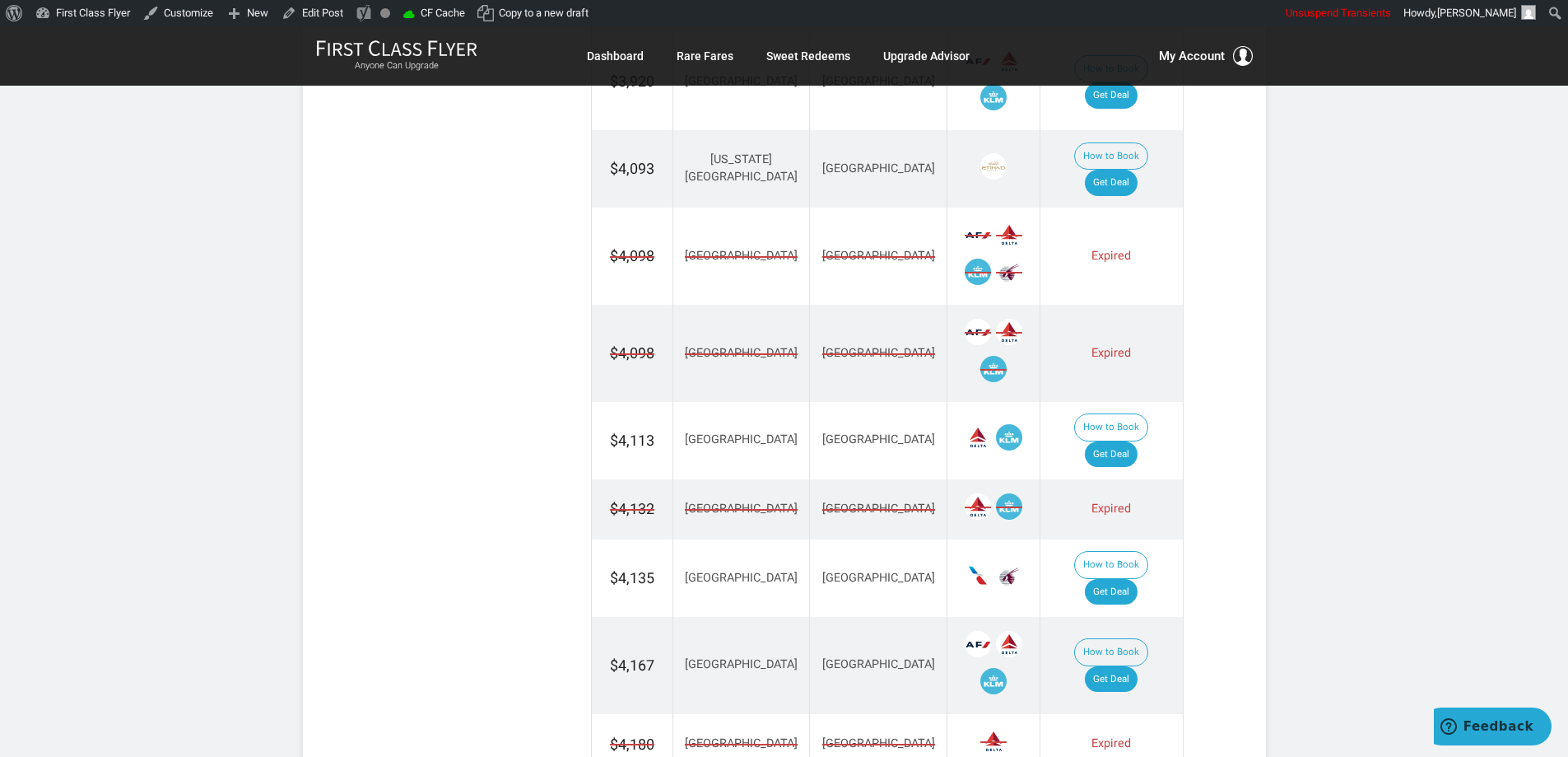
scroll to position [2554, 0]
